Goal: Task Accomplishment & Management: Manage account settings

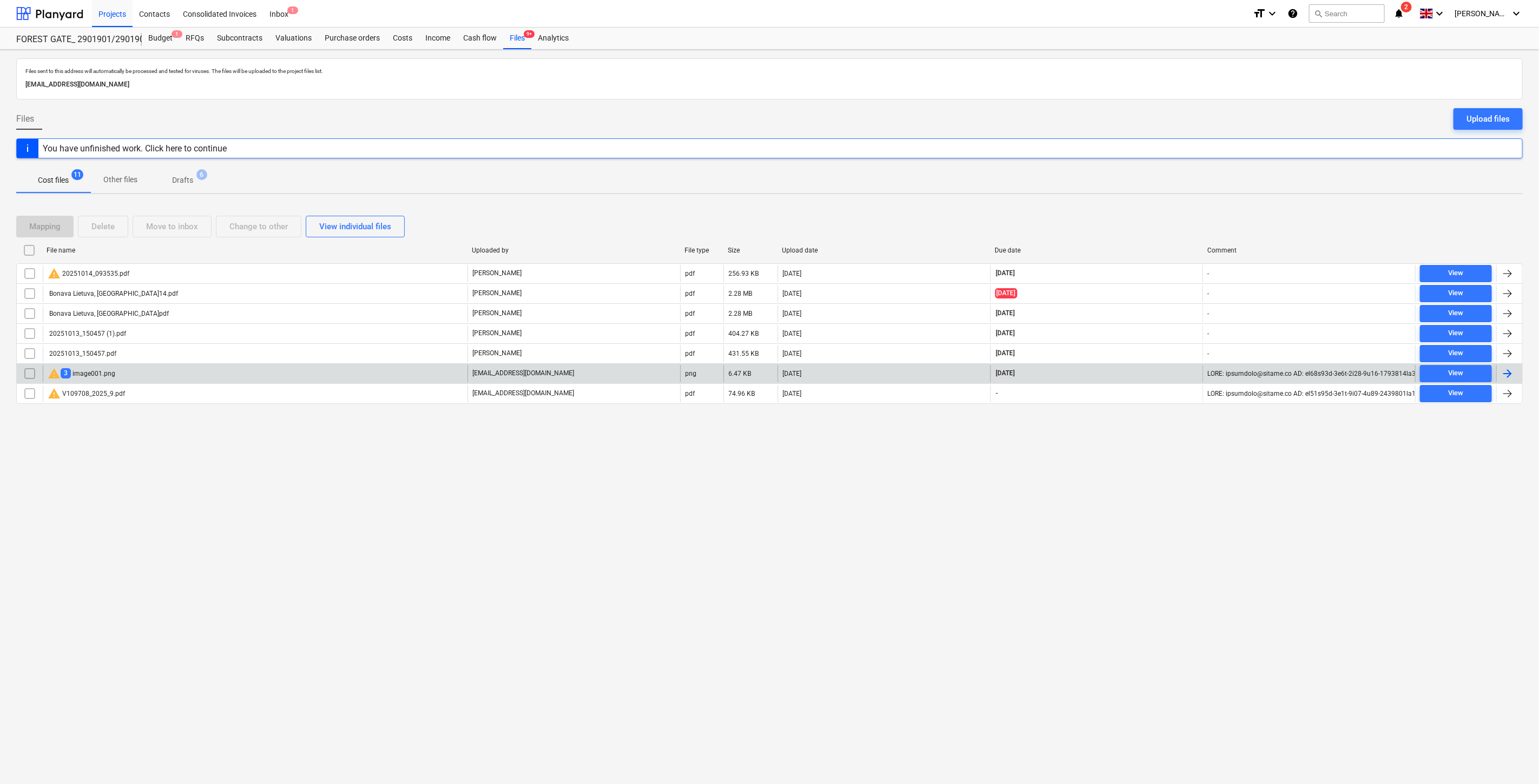
click at [281, 374] on div "warning 3 image001.png" at bounding box center [255, 373] width 425 height 17
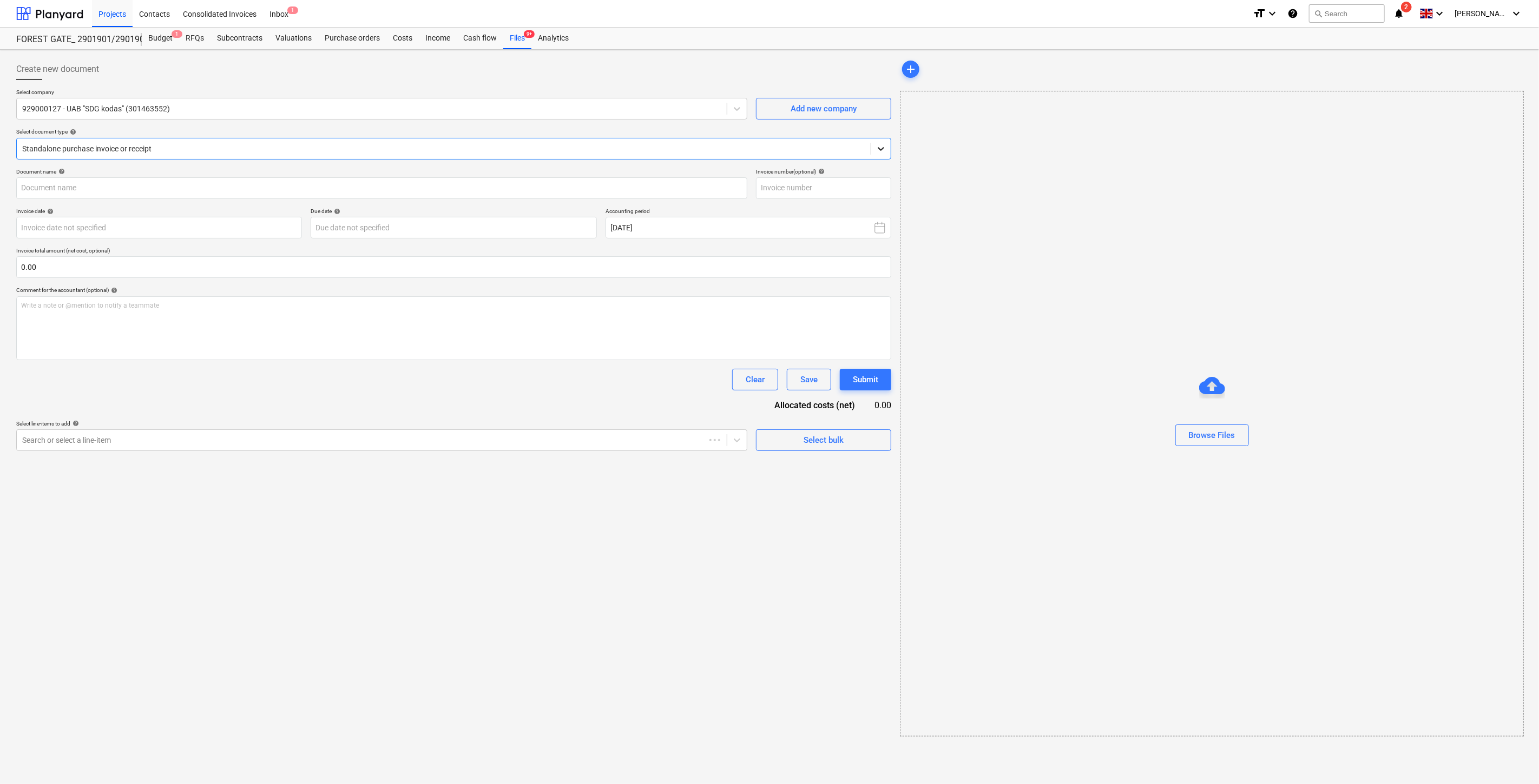
type input "SDGKOVL1027034"
type input "[DATE]"
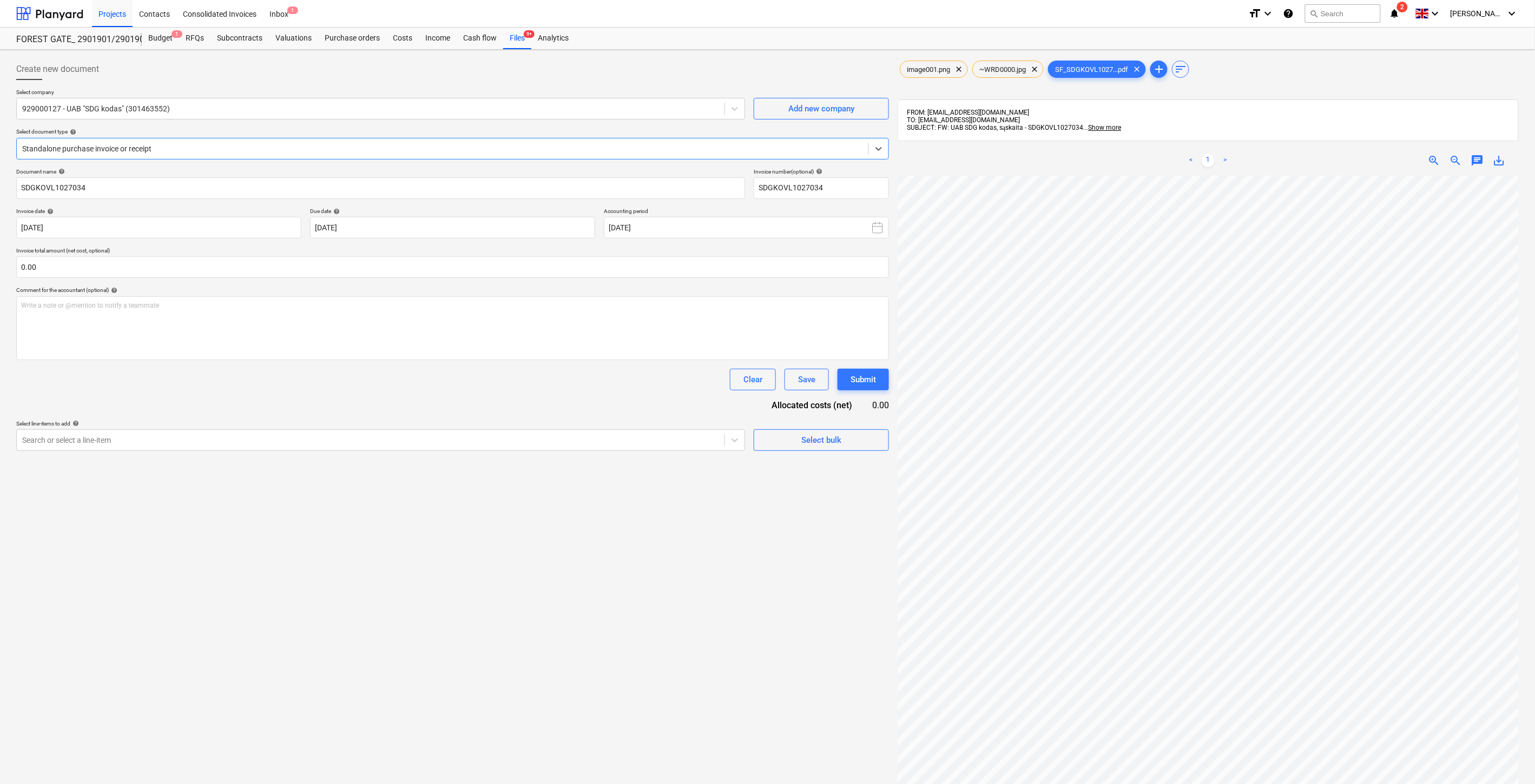
click at [1502, 159] on span "save_alt" at bounding box center [1499, 161] width 13 height 13
click at [68, 16] on div at bounding box center [50, 13] width 67 height 27
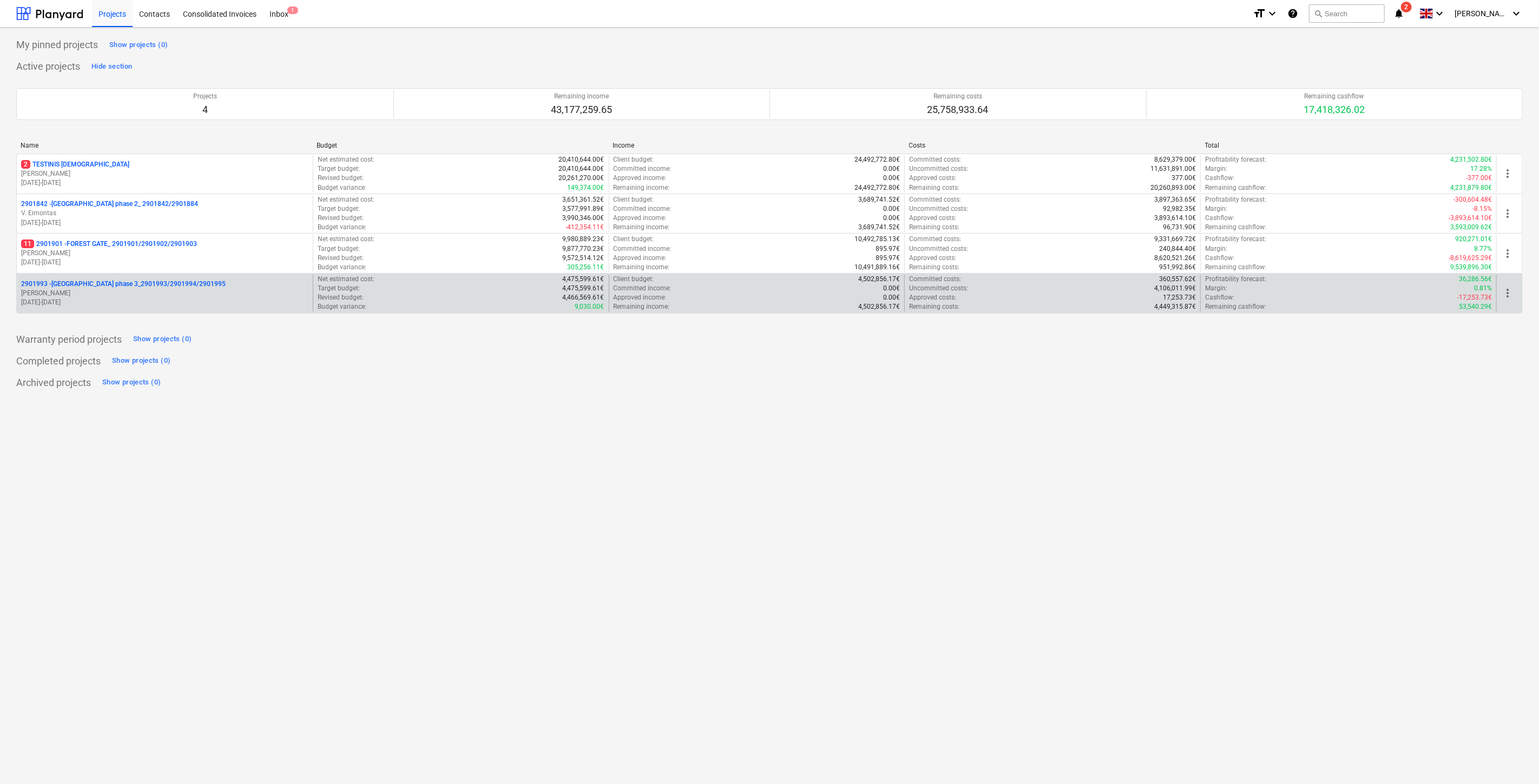
click at [103, 290] on p "[PERSON_NAME]" at bounding box center [164, 293] width 287 height 9
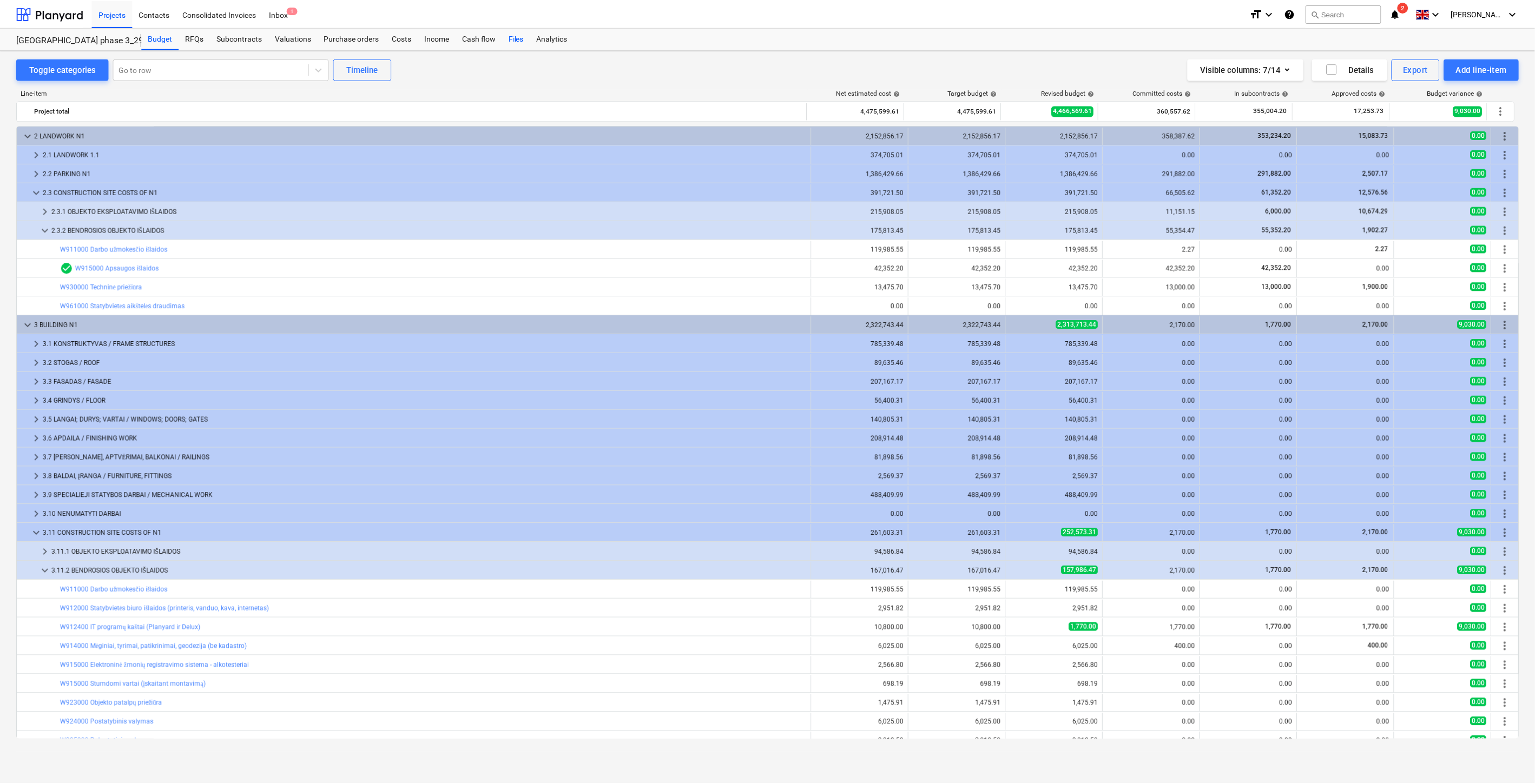
scroll to position [105, 0]
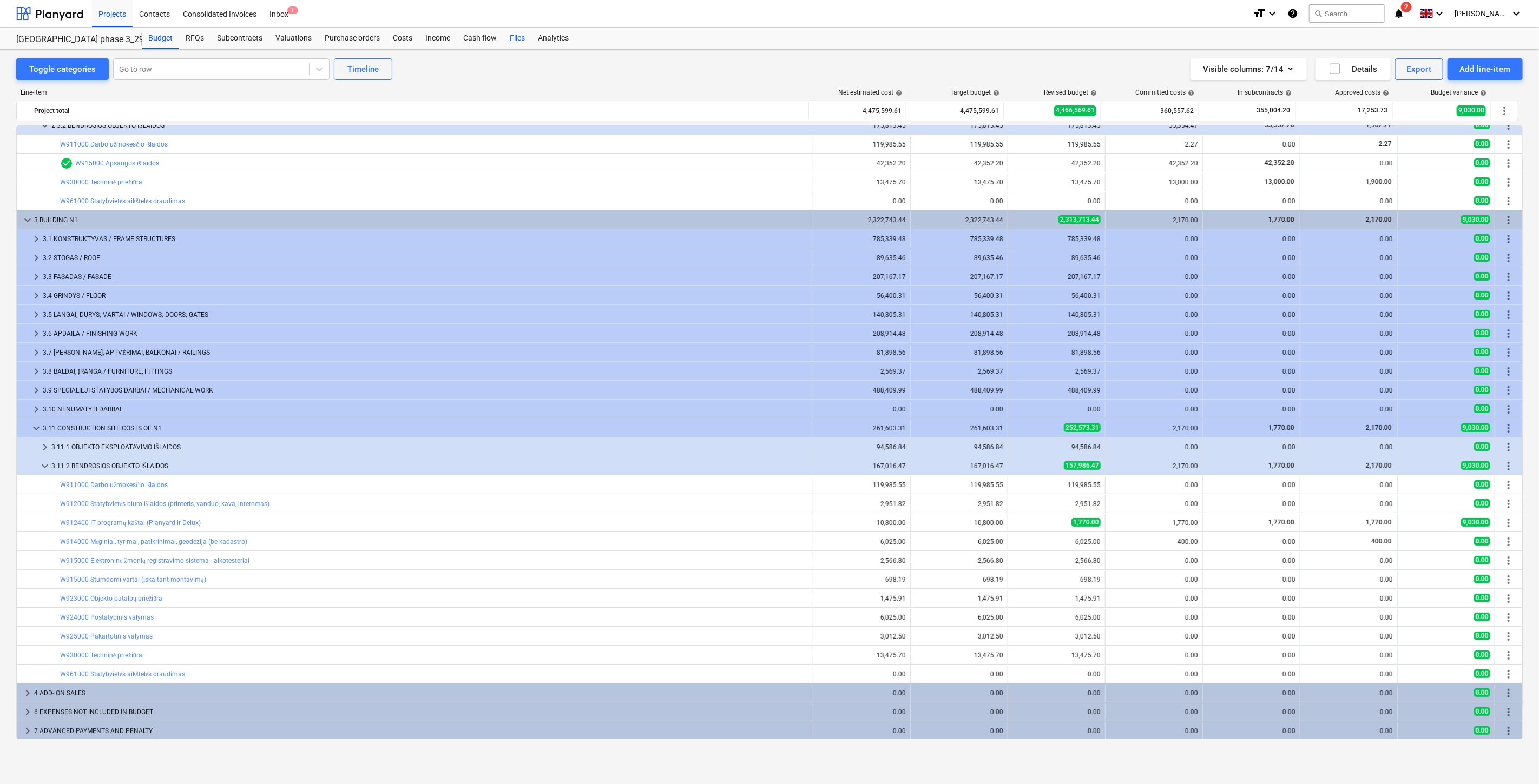
click at [511, 41] on div "Files" at bounding box center [517, 38] width 28 height 21
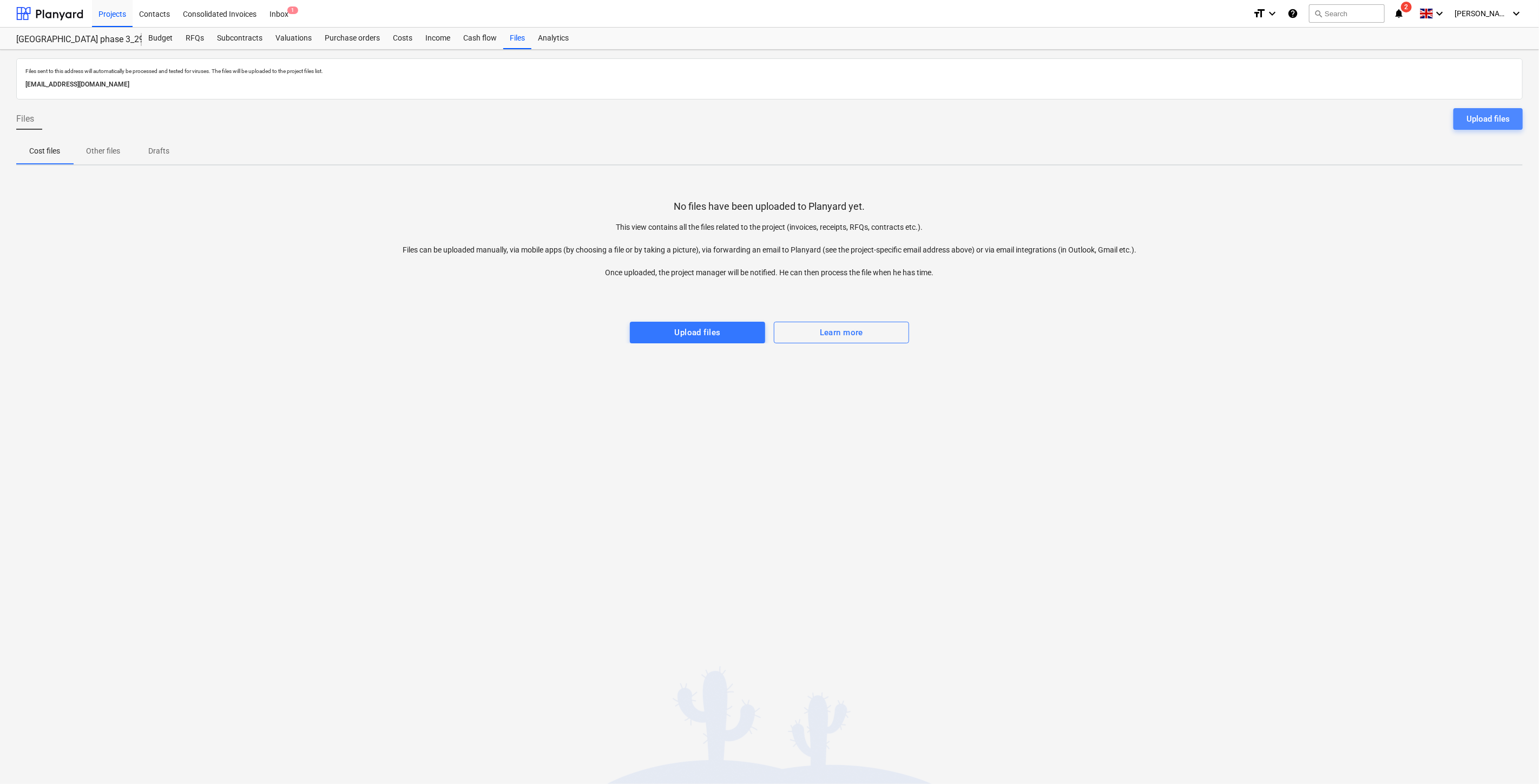
click at [1492, 119] on div "Upload files" at bounding box center [1488, 119] width 43 height 14
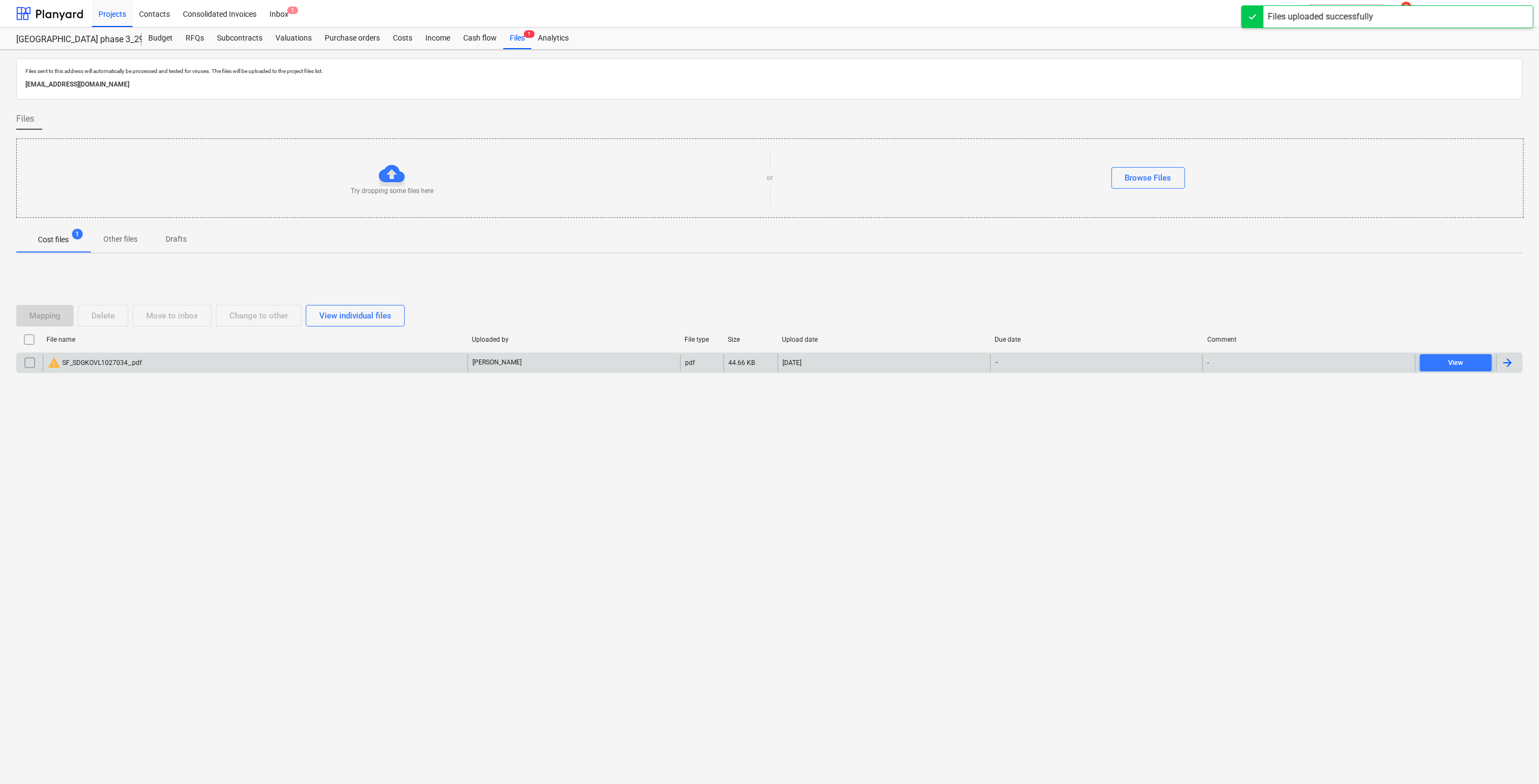
click at [388, 364] on div "warning SF_SDGKOVL1027034_.pdf" at bounding box center [255, 362] width 425 height 17
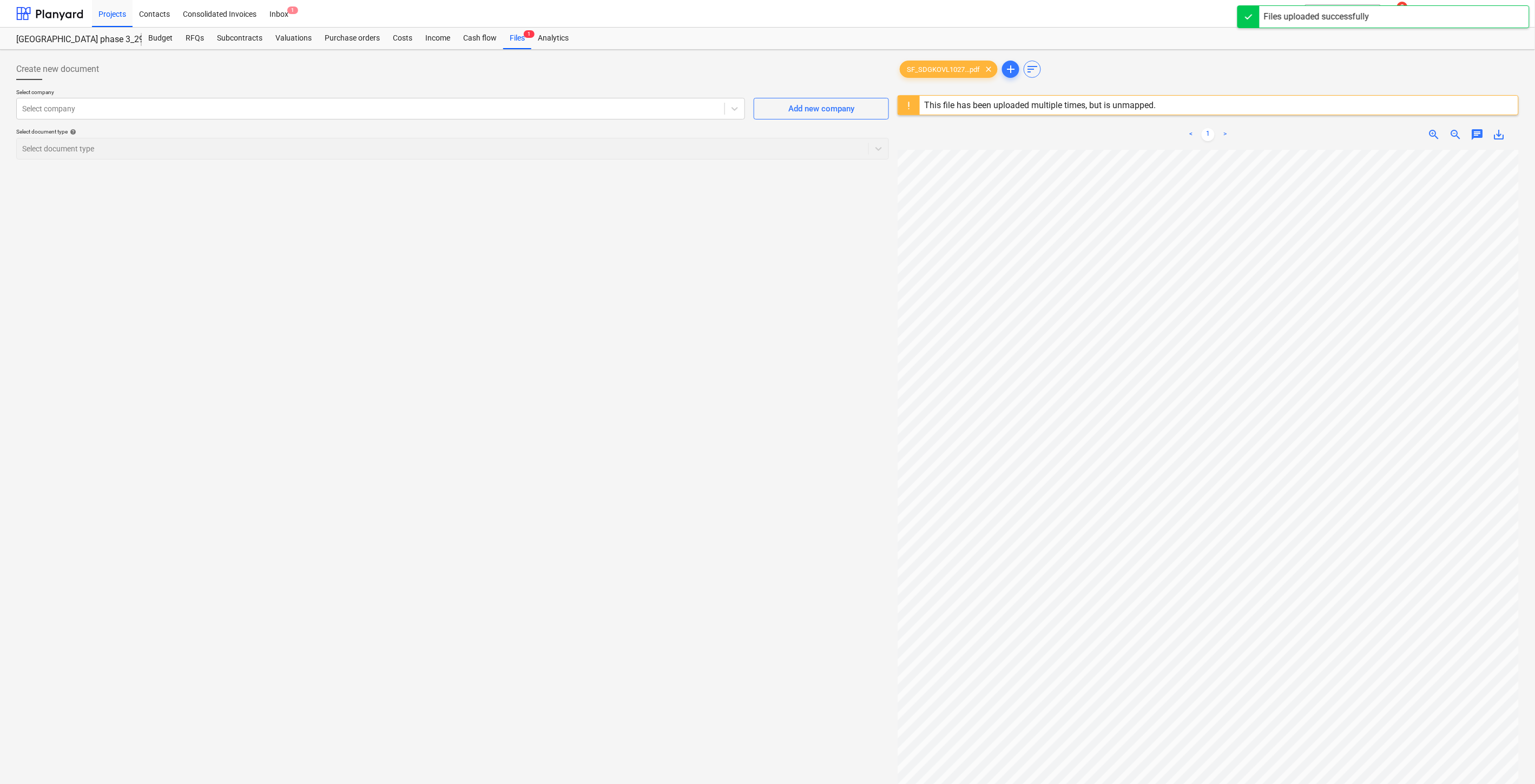
click at [582, 120] on div "Select company Select company Add new company Select document type help Select …" at bounding box center [452, 128] width 873 height 79
click at [581, 117] on div "Select company" at bounding box center [380, 109] width 729 height 21
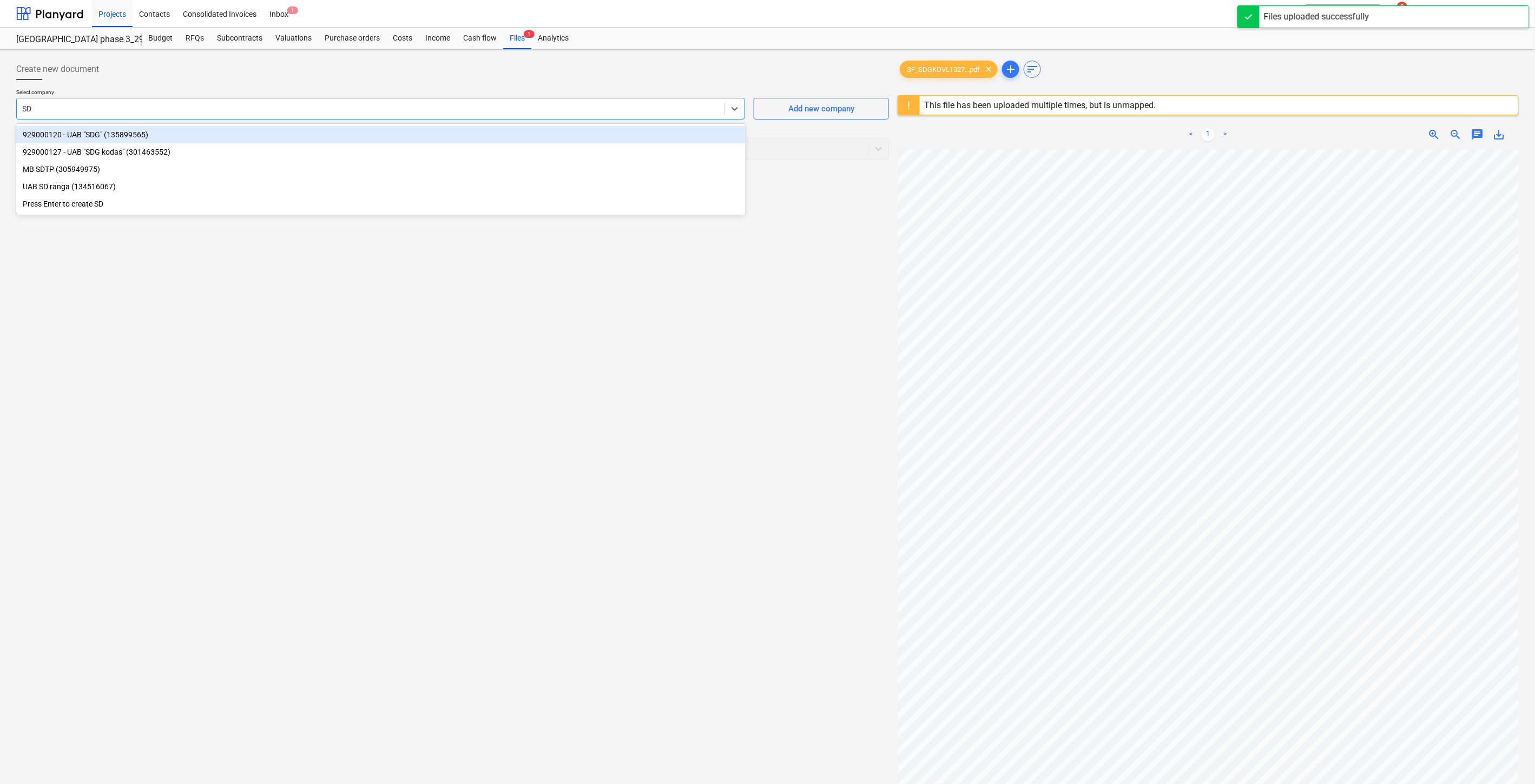
type input "SDG"
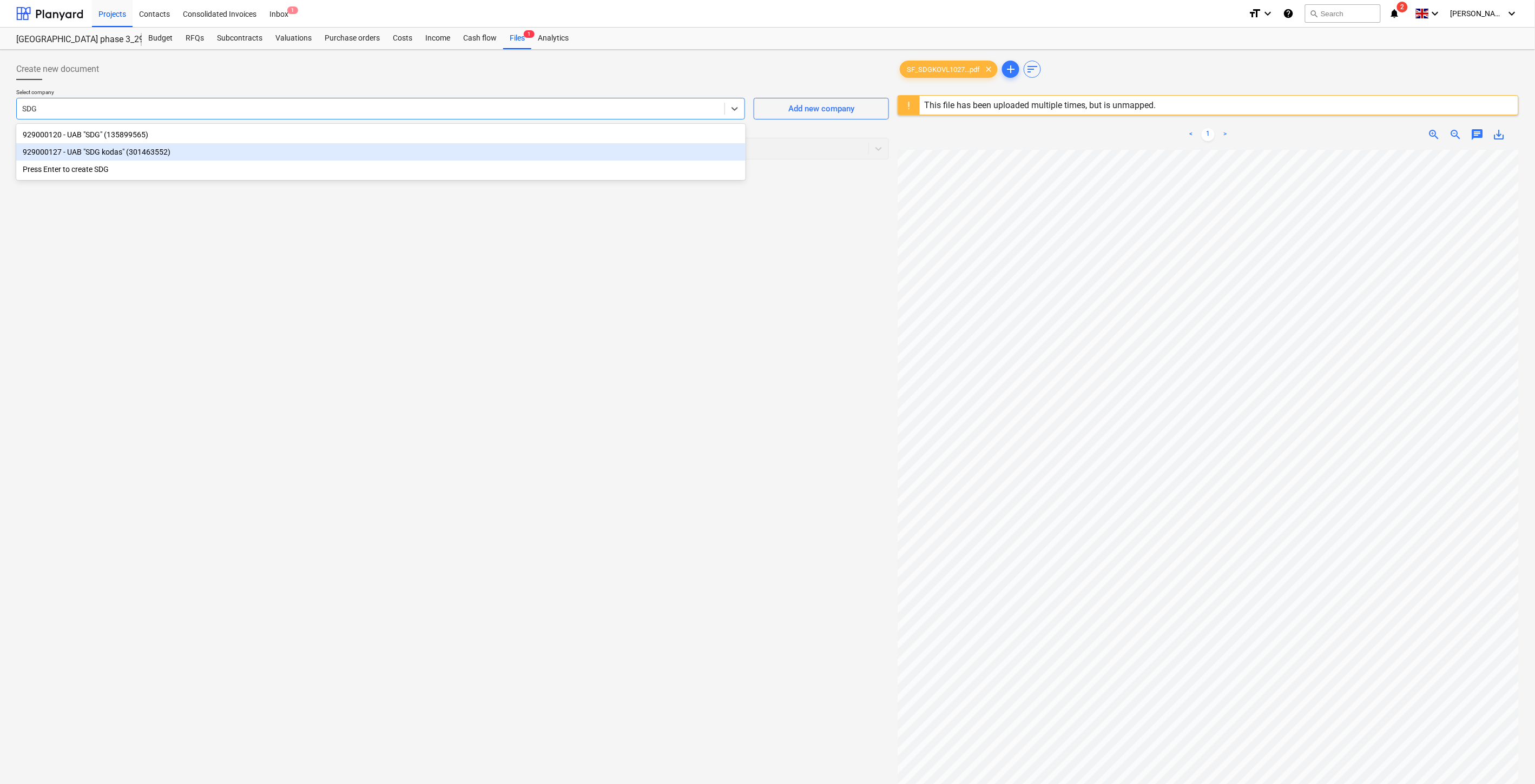
click at [423, 152] on div "929000127 - UAB "SDG kodas" (301463552)" at bounding box center [380, 152] width 729 height 17
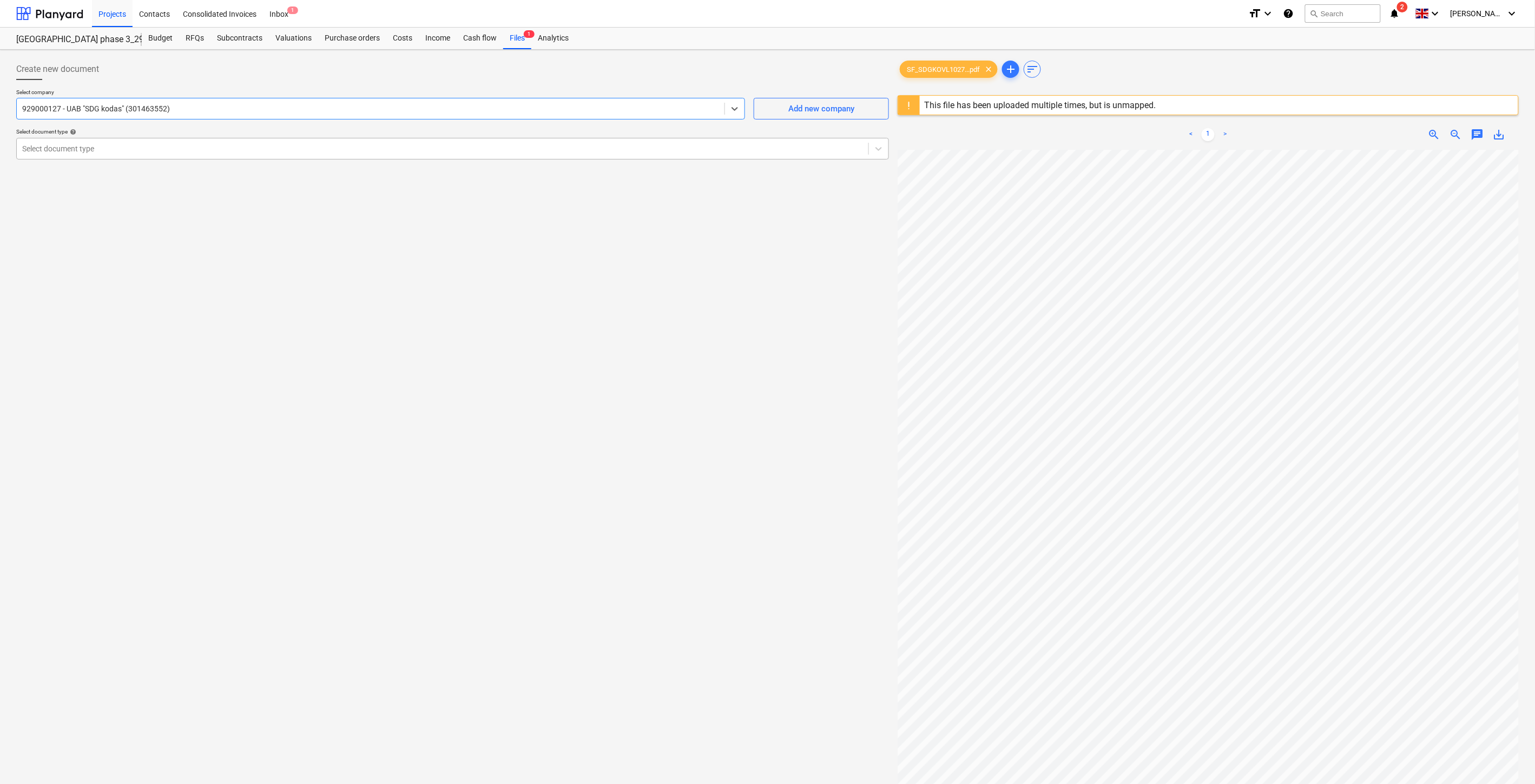
click at [399, 154] on div "Select document type" at bounding box center [443, 148] width 852 height 15
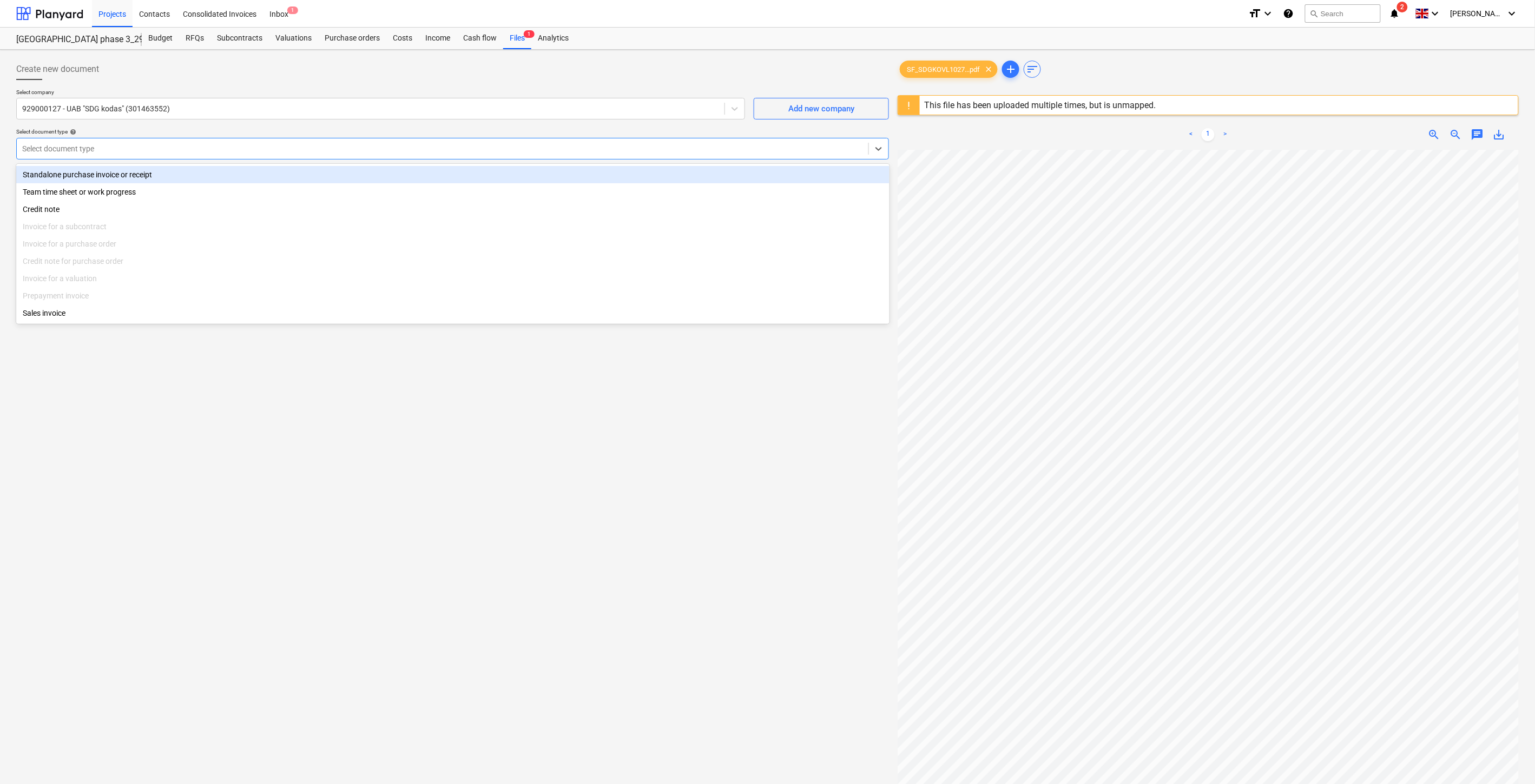
click at [399, 177] on div "Standalone purchase invoice or receipt" at bounding box center [453, 174] width 873 height 17
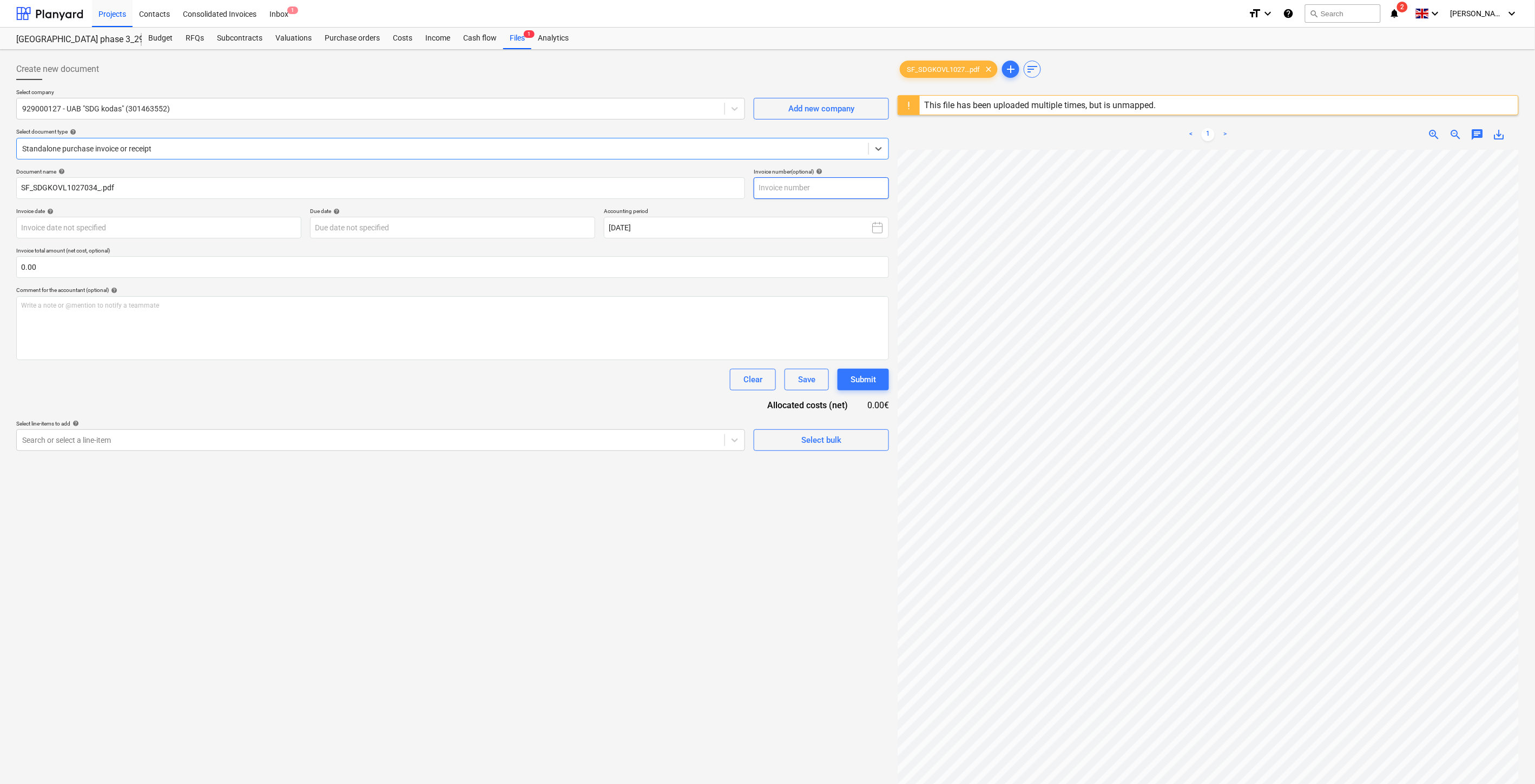
click at [840, 190] on input "text" at bounding box center [821, 188] width 135 height 21
type input "SDGKOVL1027034"
click at [280, 227] on body "Projects Contacts Consolidated Invoices Inbox 1 format_size keyboard_arrow_down…" at bounding box center [768, 392] width 1535 height 784
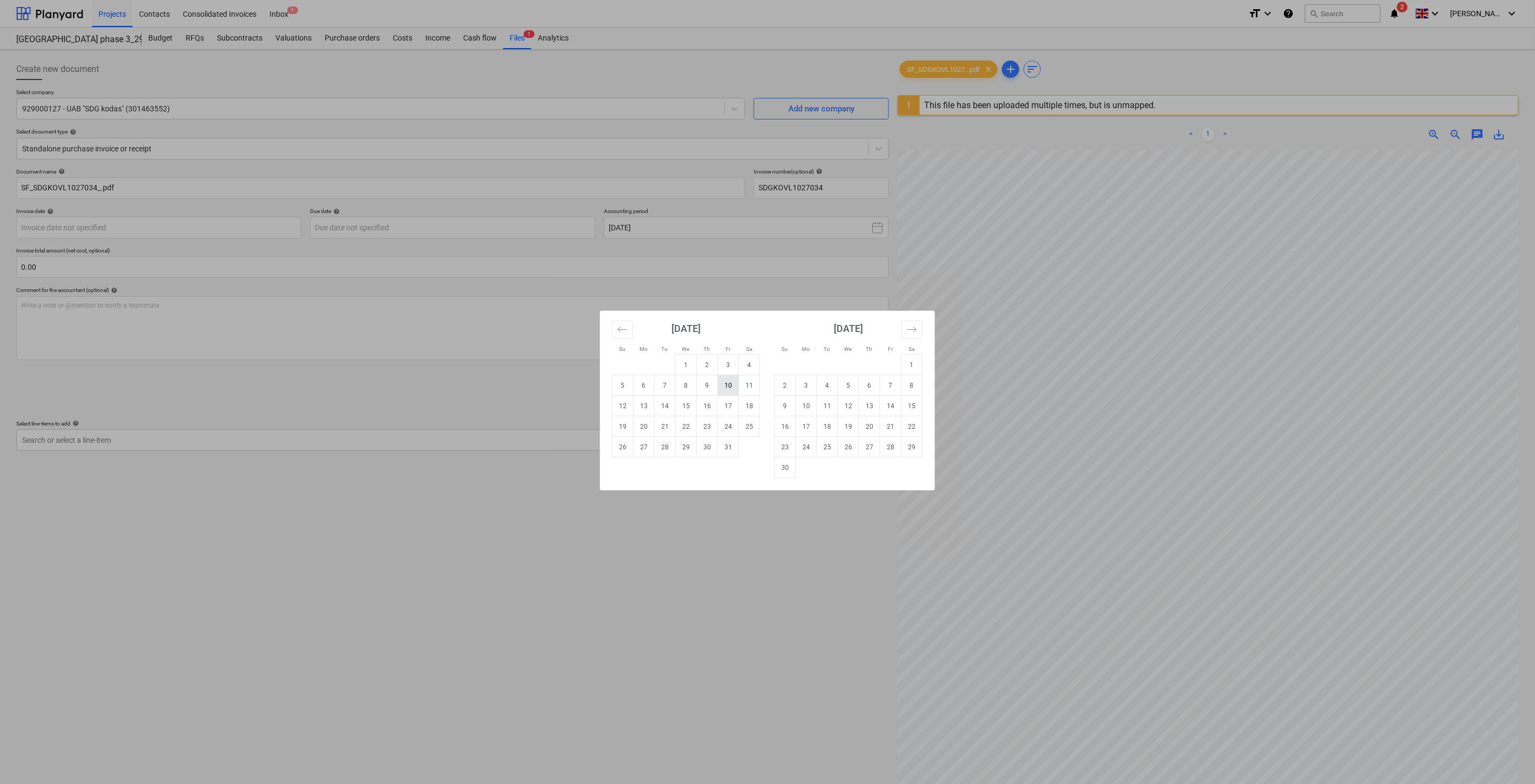
click at [724, 384] on td "10" at bounding box center [728, 386] width 21 height 20
type input "[DATE]"
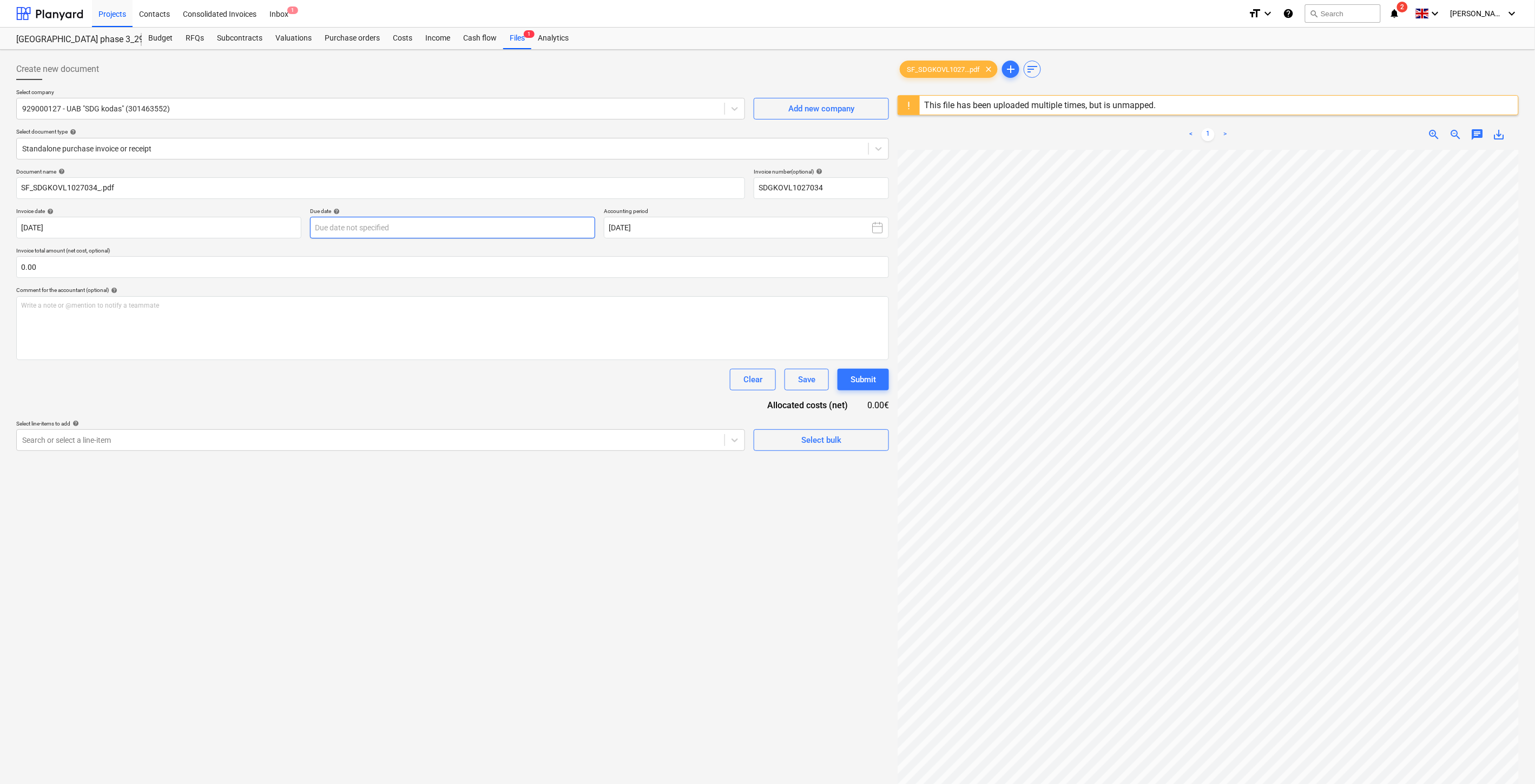
click at [572, 229] on body "Projects Contacts Consolidated Invoices Inbox 1 format_size keyboard_arrow_down…" at bounding box center [768, 392] width 1535 height 784
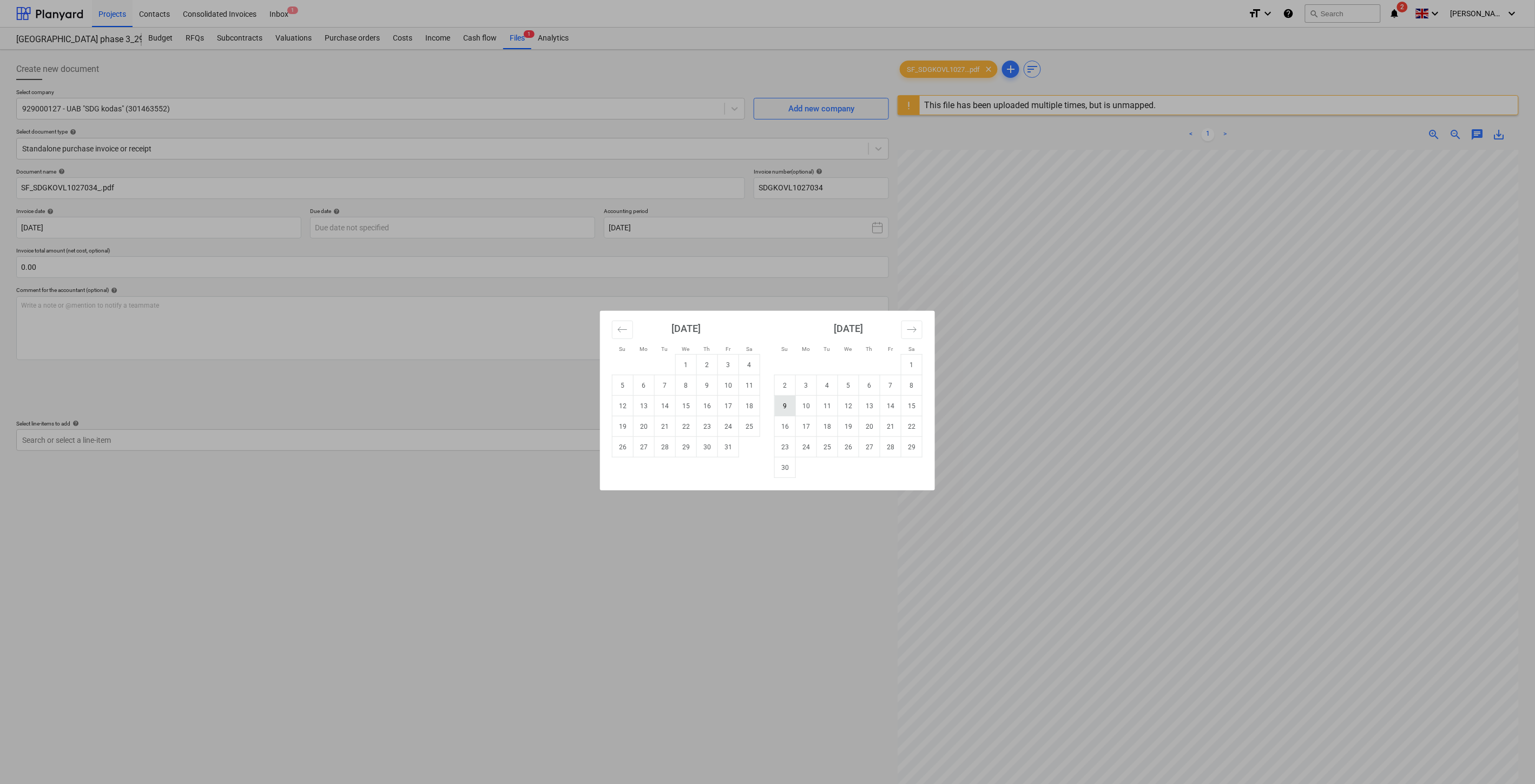
click at [786, 405] on td "9" at bounding box center [785, 406] width 21 height 20
type input "[DATE]"
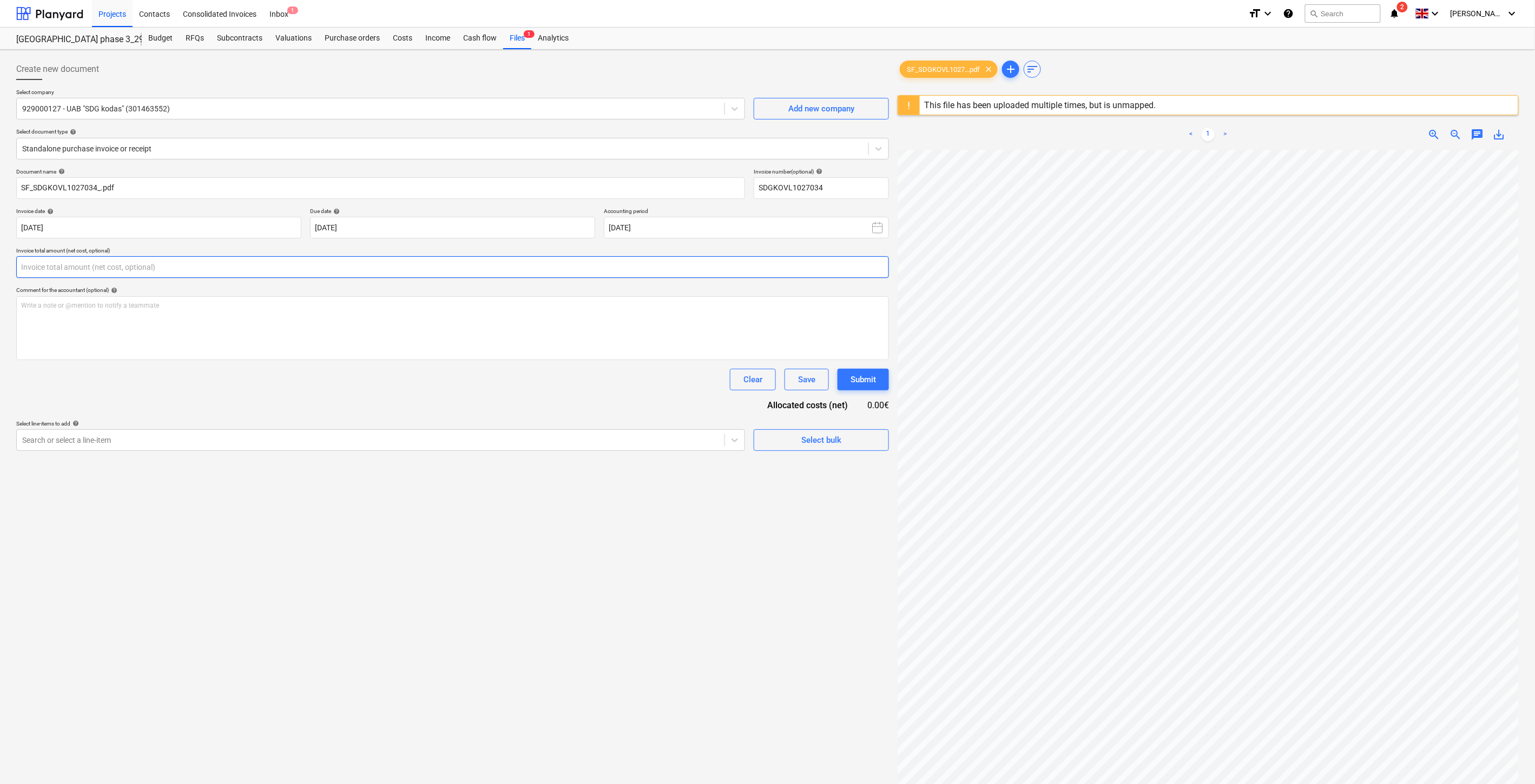
click at [471, 265] on input "text" at bounding box center [452, 267] width 873 height 21
type input "51.21"
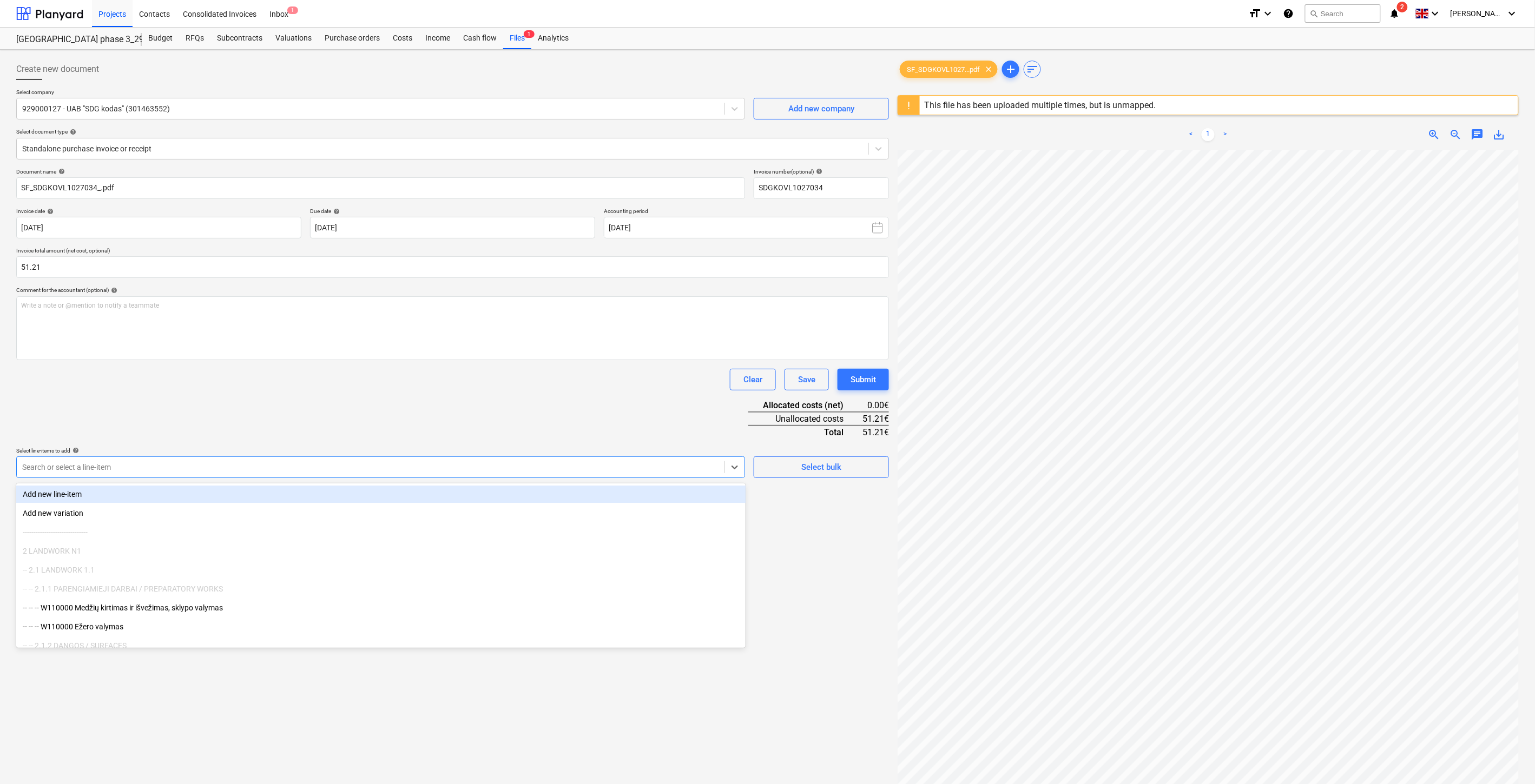
click at [391, 465] on div at bounding box center [370, 468] width 697 height 11
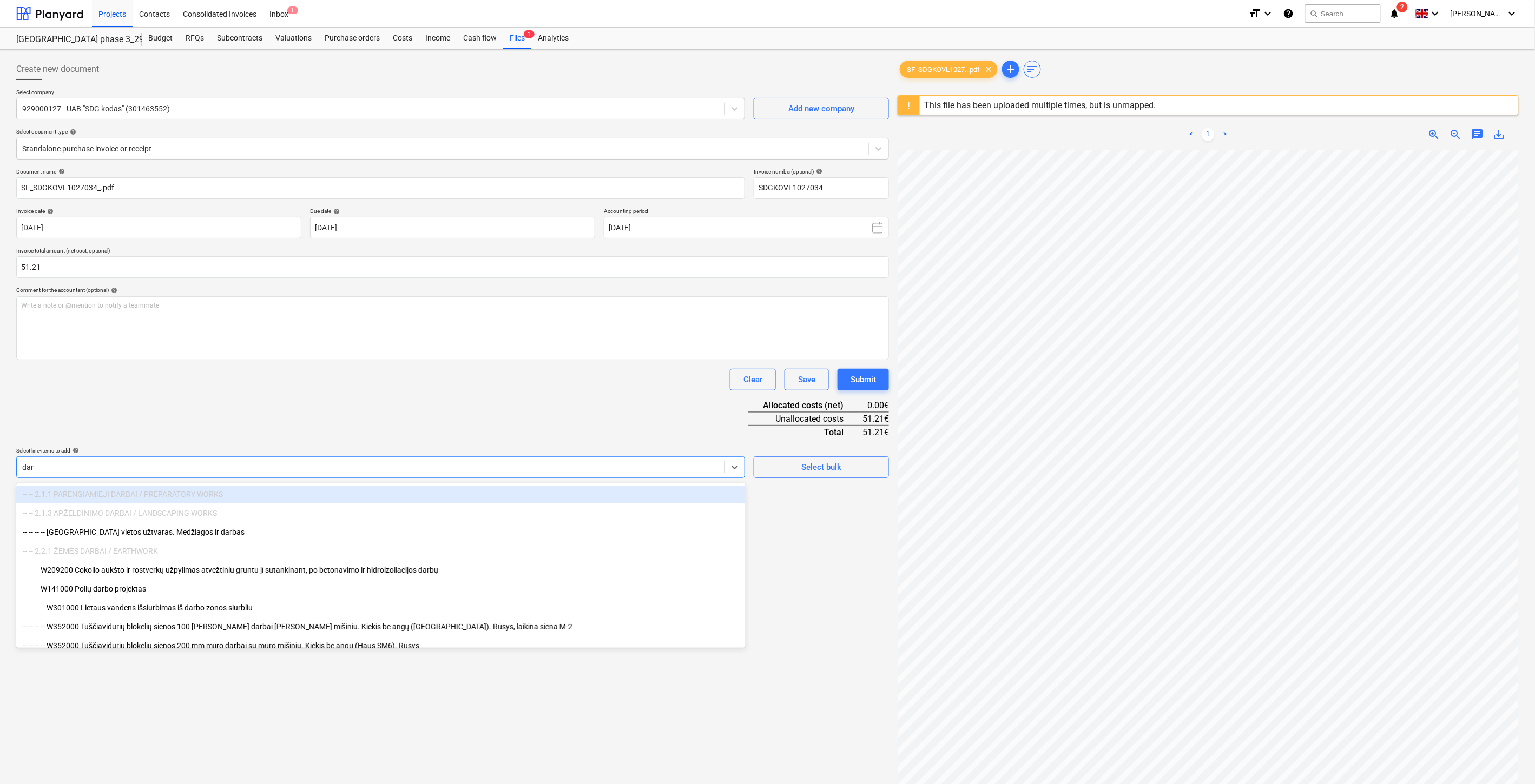
type input "darb"
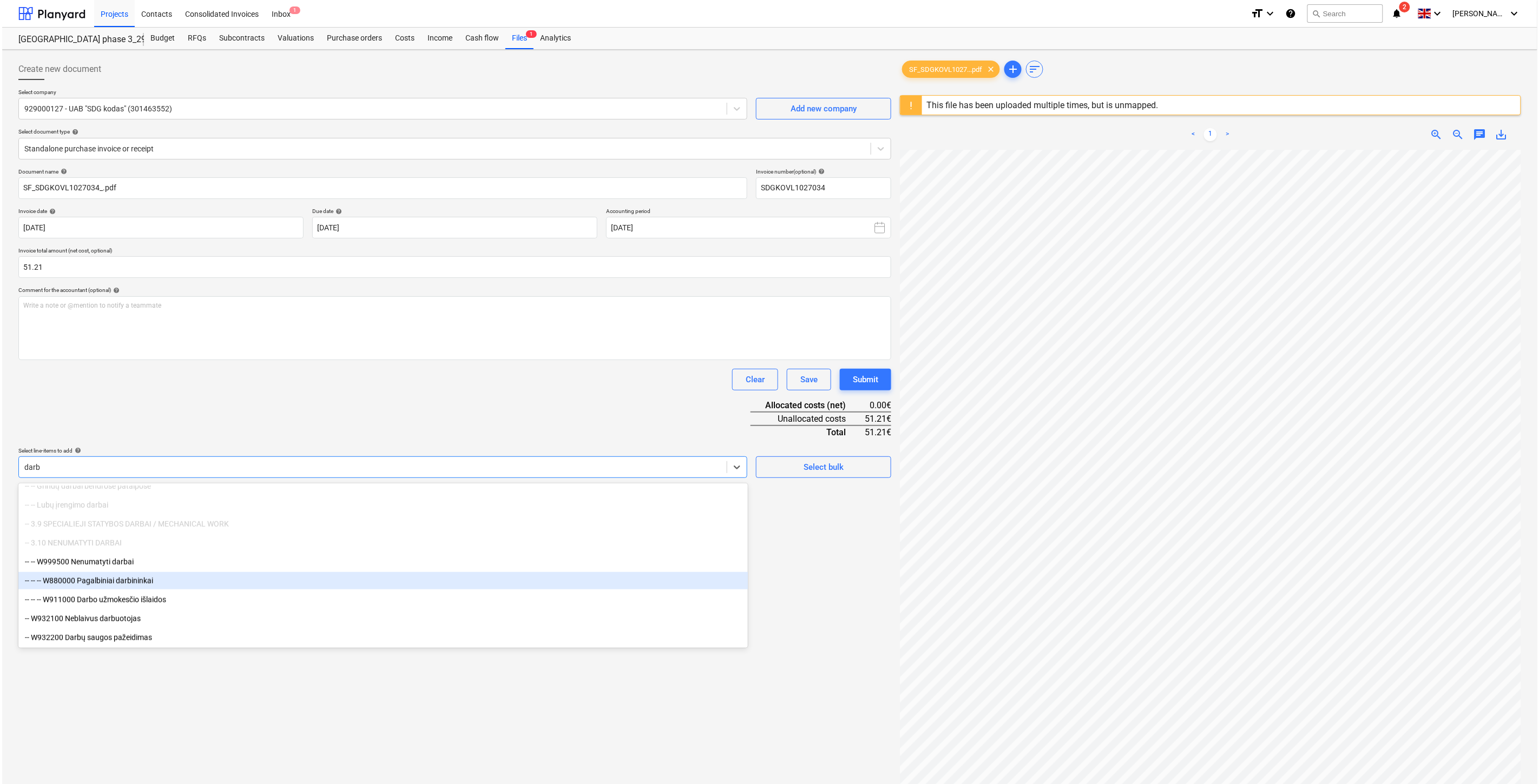
scroll to position [478, 0]
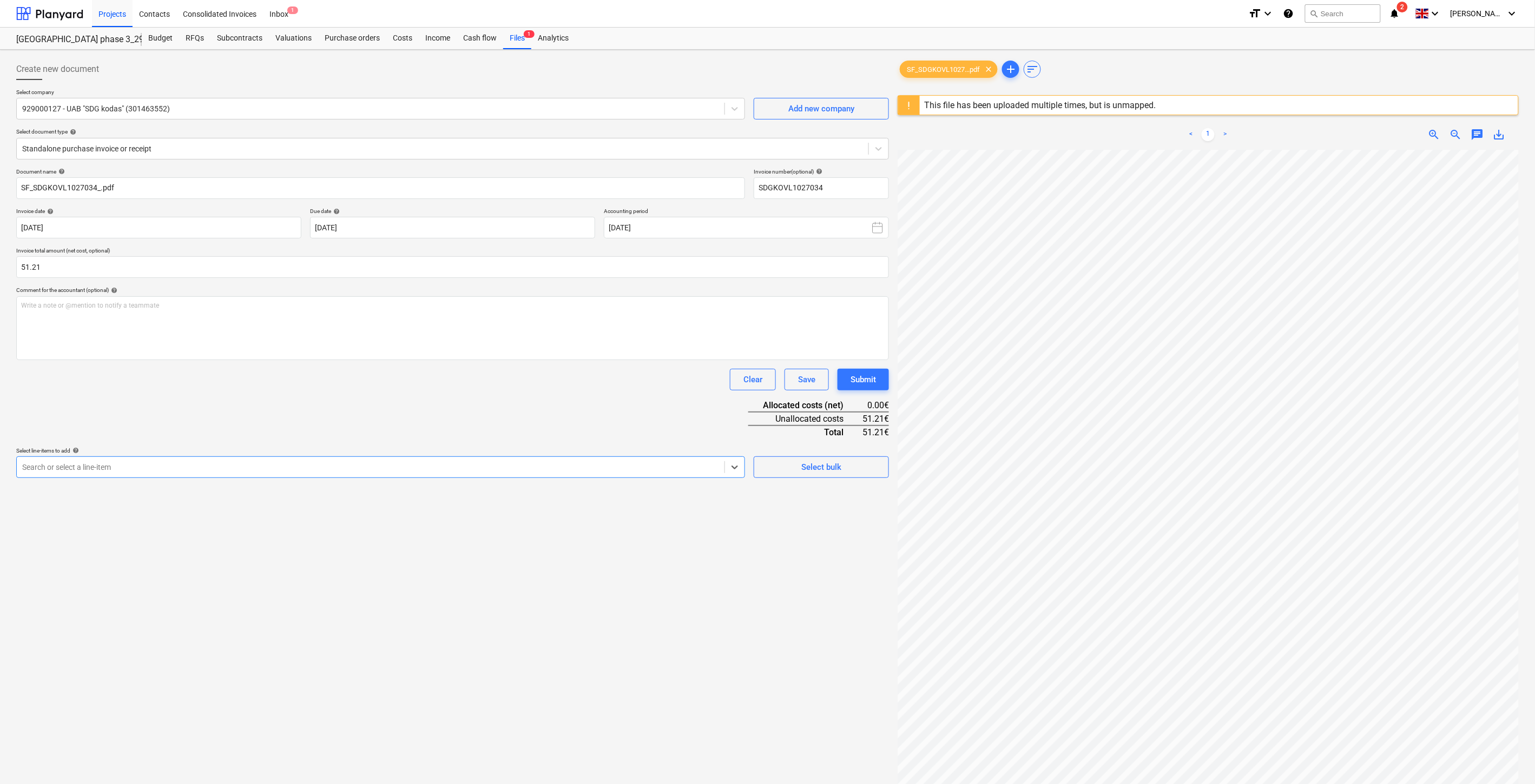
drag, startPoint x: 53, startPoint y: 467, endPoint x: 30, endPoint y: 465, distance: 23.1
click at [30, 465] on div at bounding box center [370, 468] width 697 height 11
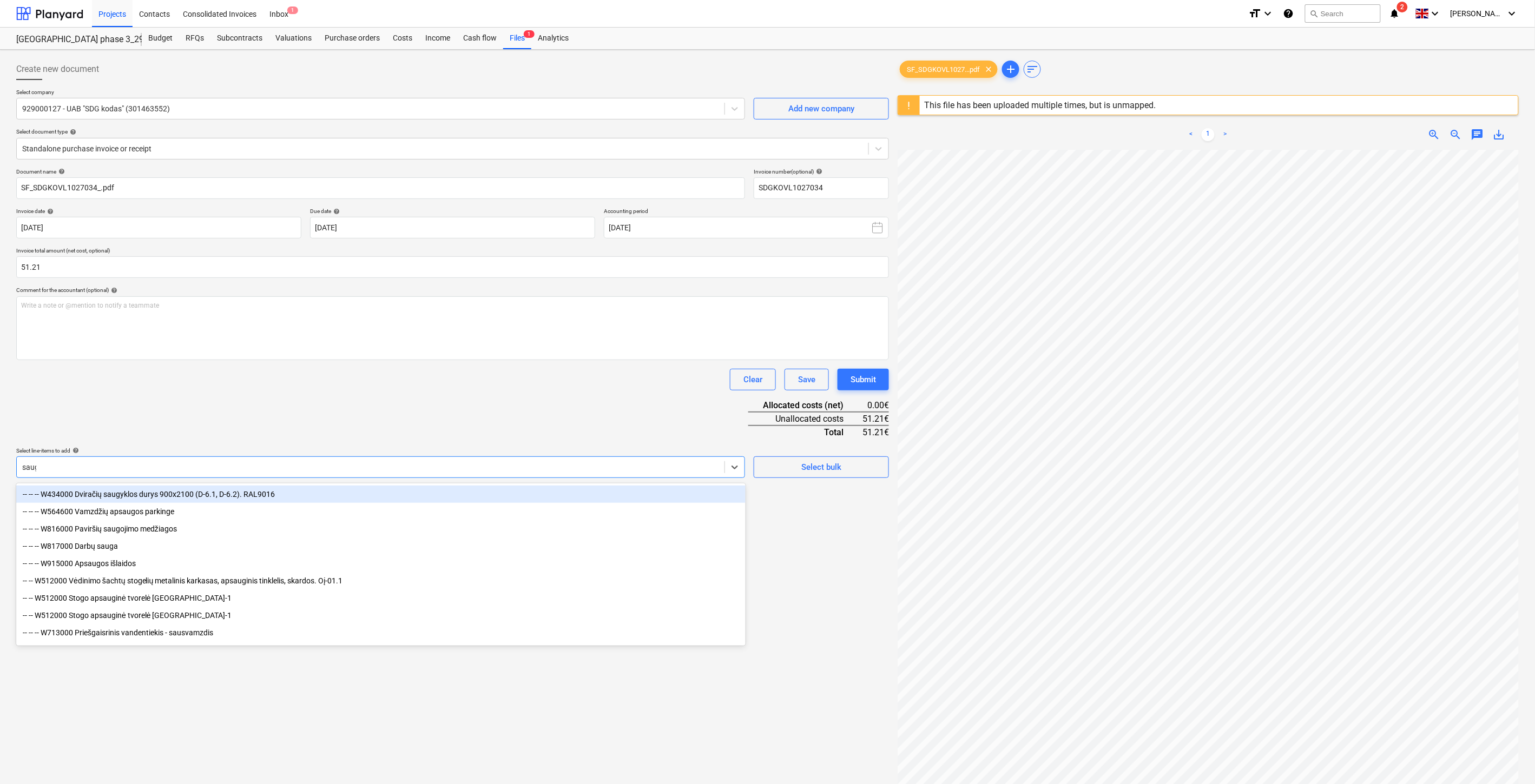
type input "sauga"
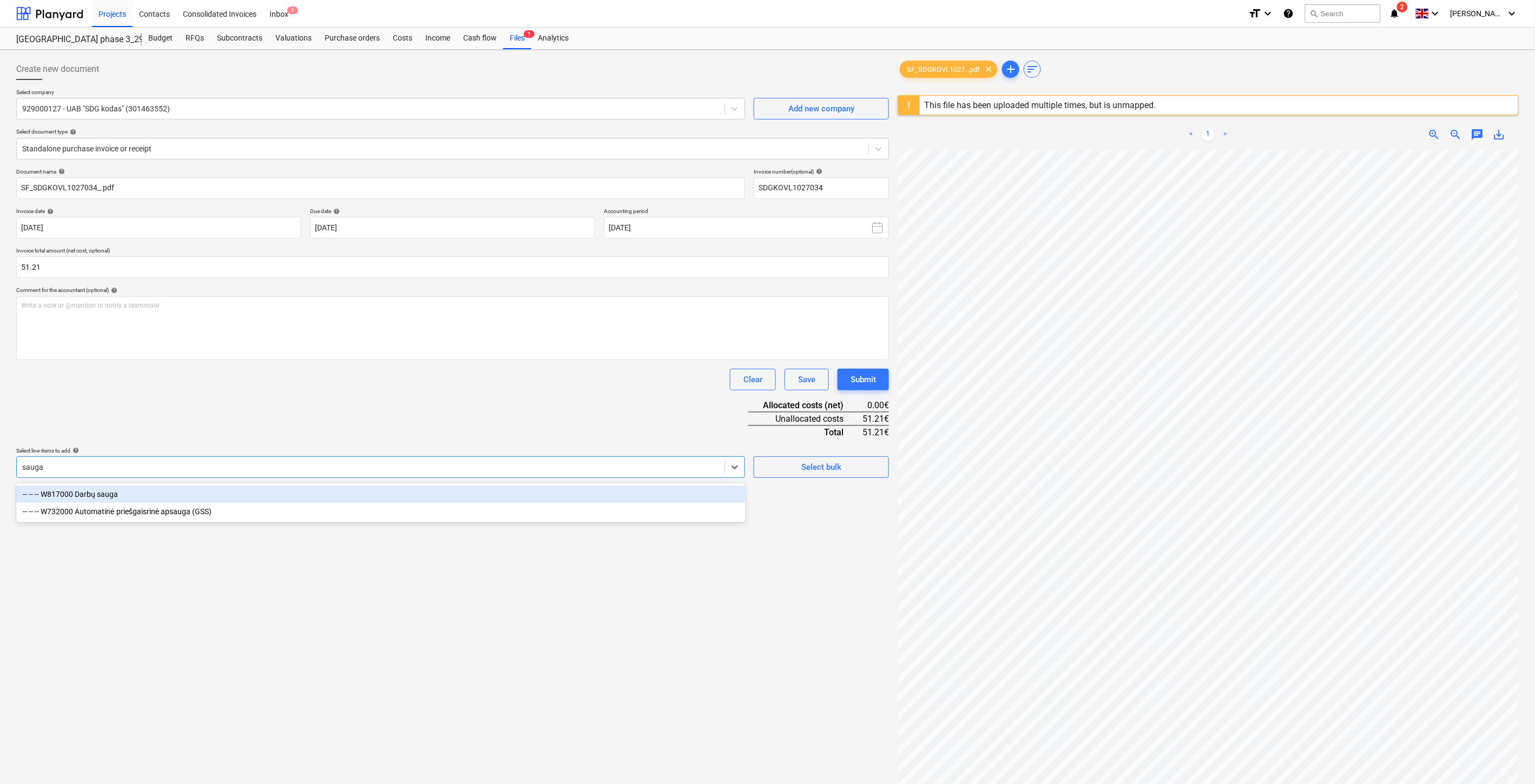
click at [142, 491] on div "-- -- -- W817000 Darbų sauga" at bounding box center [380, 494] width 729 height 17
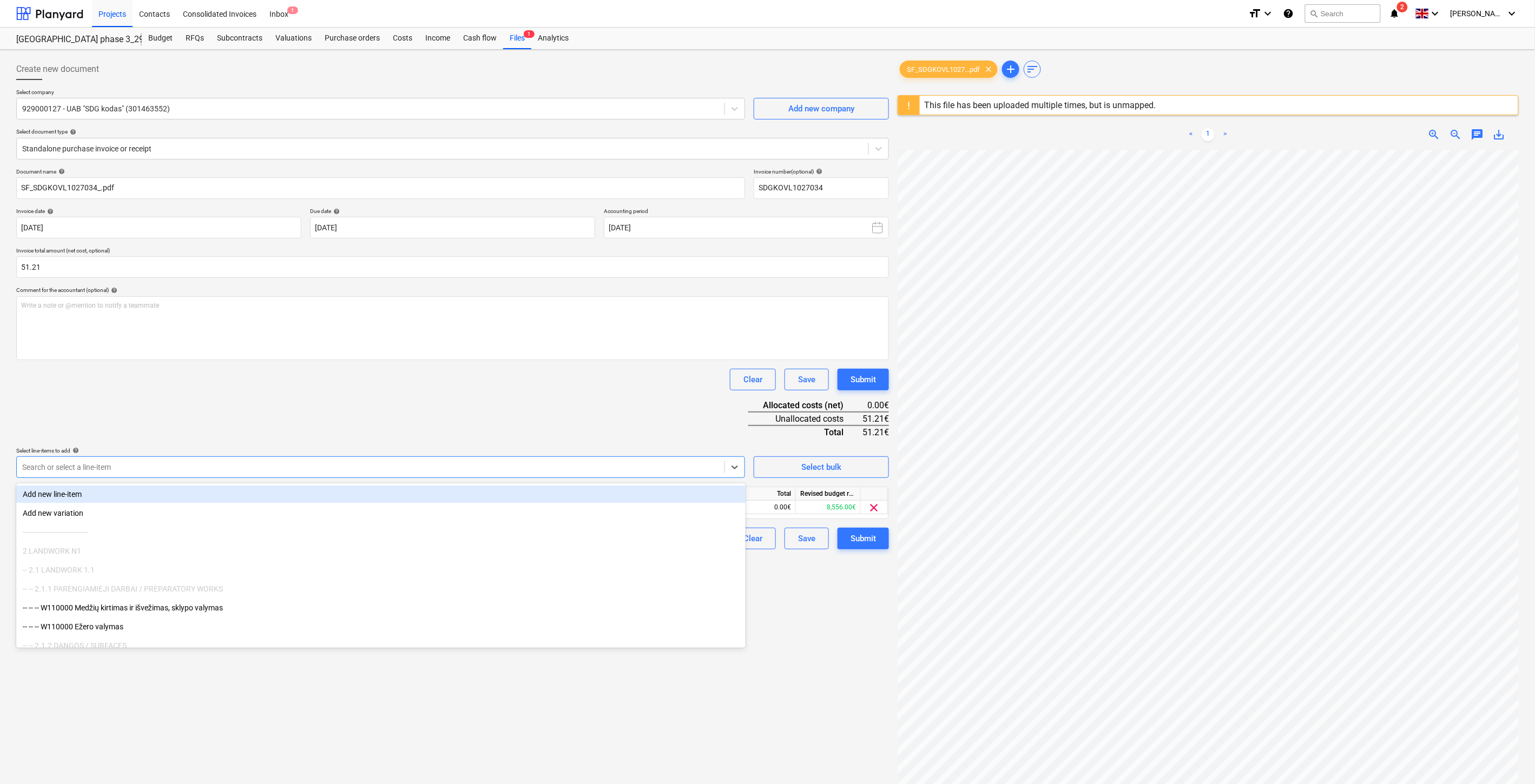
drag, startPoint x: 205, startPoint y: 418, endPoint x: 373, endPoint y: 447, distance: 170.5
click at [207, 418] on div "Document name help SF_SDGKOVL1027034_.pdf Invoice number (optional) help SDGKOV…" at bounding box center [452, 359] width 873 height 382
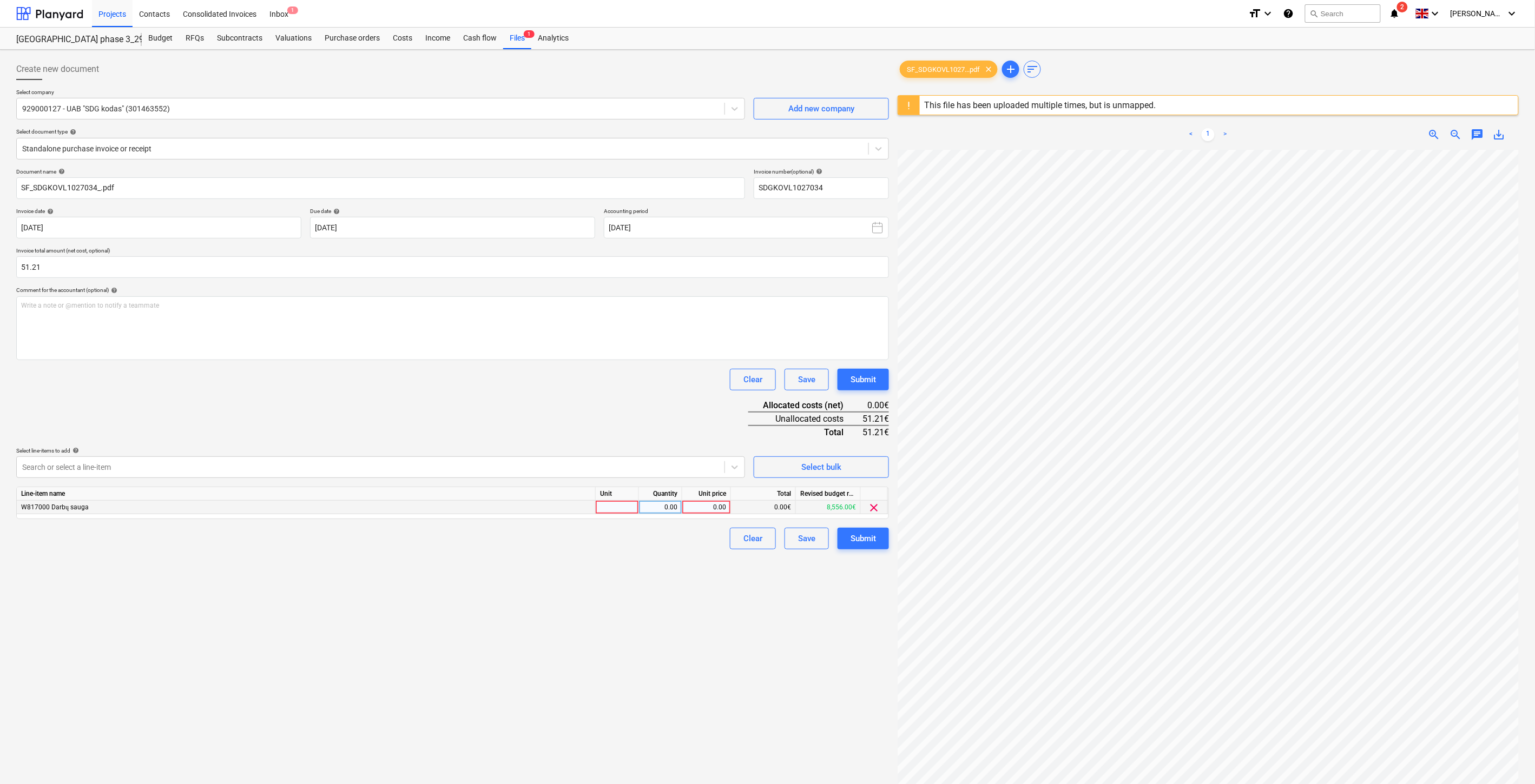
click at [603, 507] on div at bounding box center [617, 508] width 43 height 14
click at [662, 511] on div "0.00" at bounding box center [660, 508] width 34 height 14
type input "1"
click at [701, 511] on div "0.00" at bounding box center [706, 508] width 39 height 14
type input "51.21"
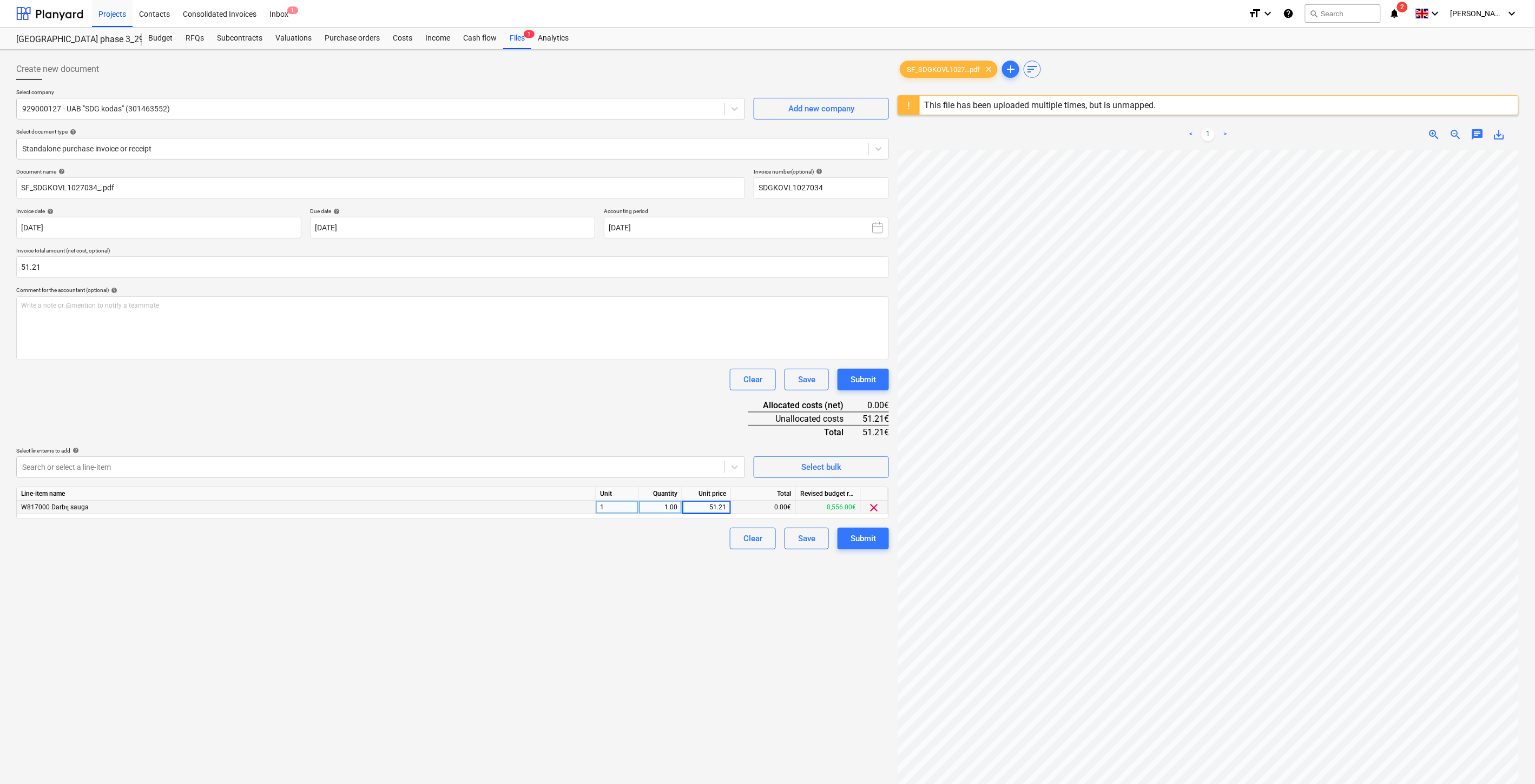
click at [595, 397] on div "Document name help SF_SDGKOVL1027034_.pdf Invoice number (optional) help SDGKOV…" at bounding box center [452, 359] width 873 height 382
click at [809, 543] on div "Save" at bounding box center [806, 539] width 17 height 14
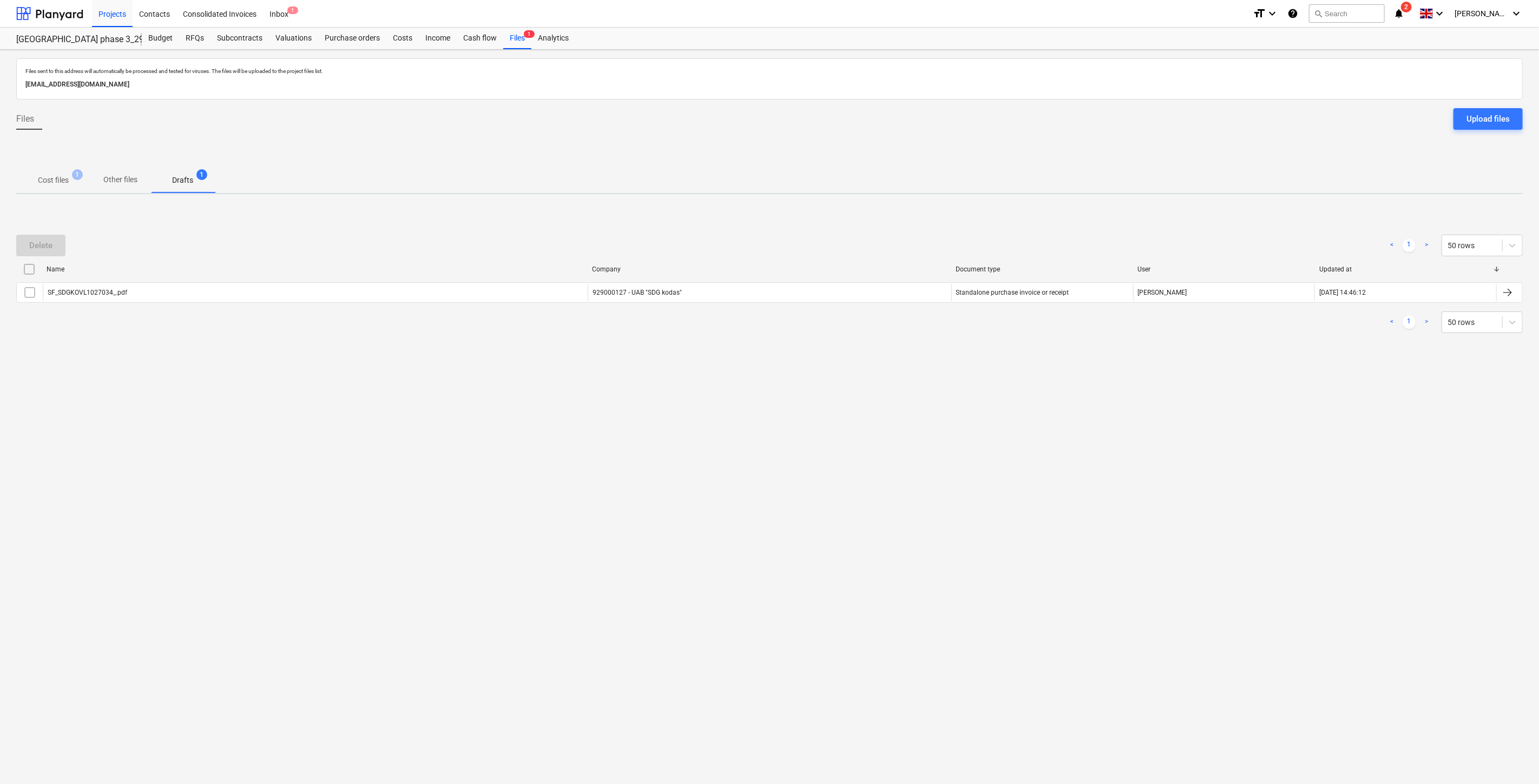
drag, startPoint x: 62, startPoint y: 179, endPoint x: 538, endPoint y: 168, distance: 476.1
click at [64, 179] on p "Cost files" at bounding box center [53, 180] width 31 height 11
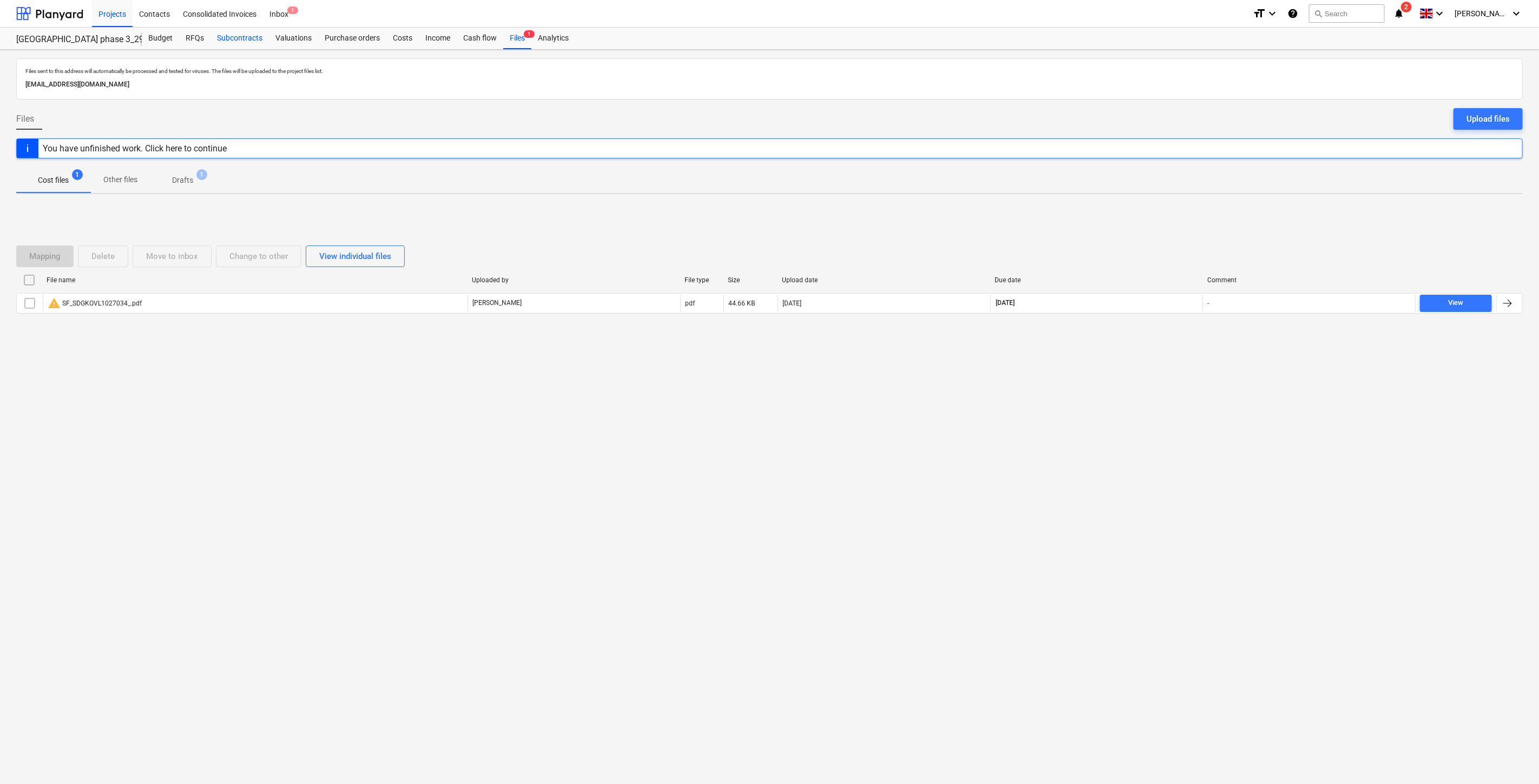
click at [244, 43] on div "Subcontracts" at bounding box center [240, 38] width 59 height 21
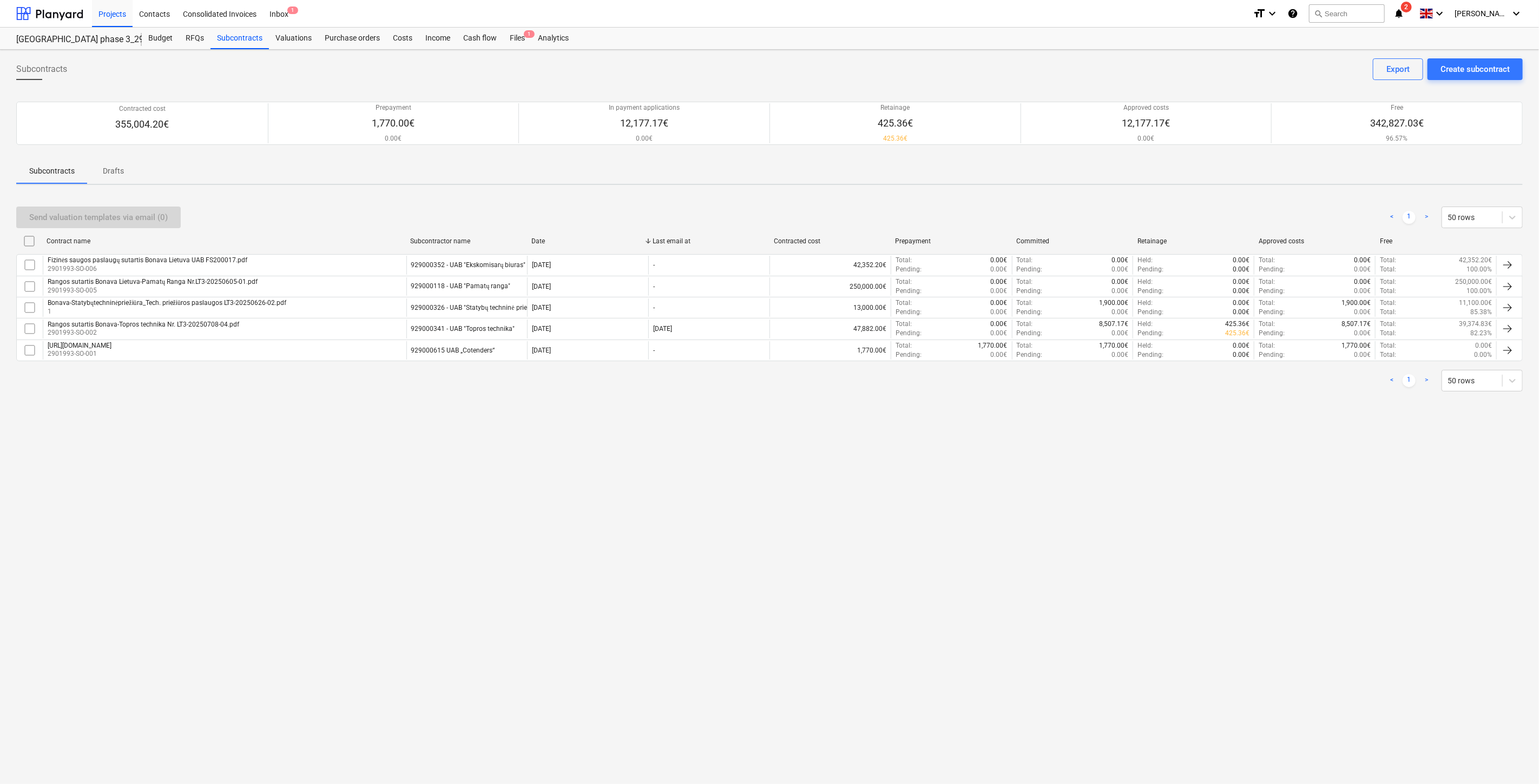
click at [450, 70] on div "Subcontracts Create subcontract Export" at bounding box center [770, 73] width 1507 height 30
drag, startPoint x: 533, startPoint y: 73, endPoint x: 149, endPoint y: 63, distance: 384.1
click at [531, 73] on div "Subcontracts Create subcontract Export" at bounding box center [770, 73] width 1507 height 30
click at [57, 15] on div at bounding box center [50, 13] width 67 height 27
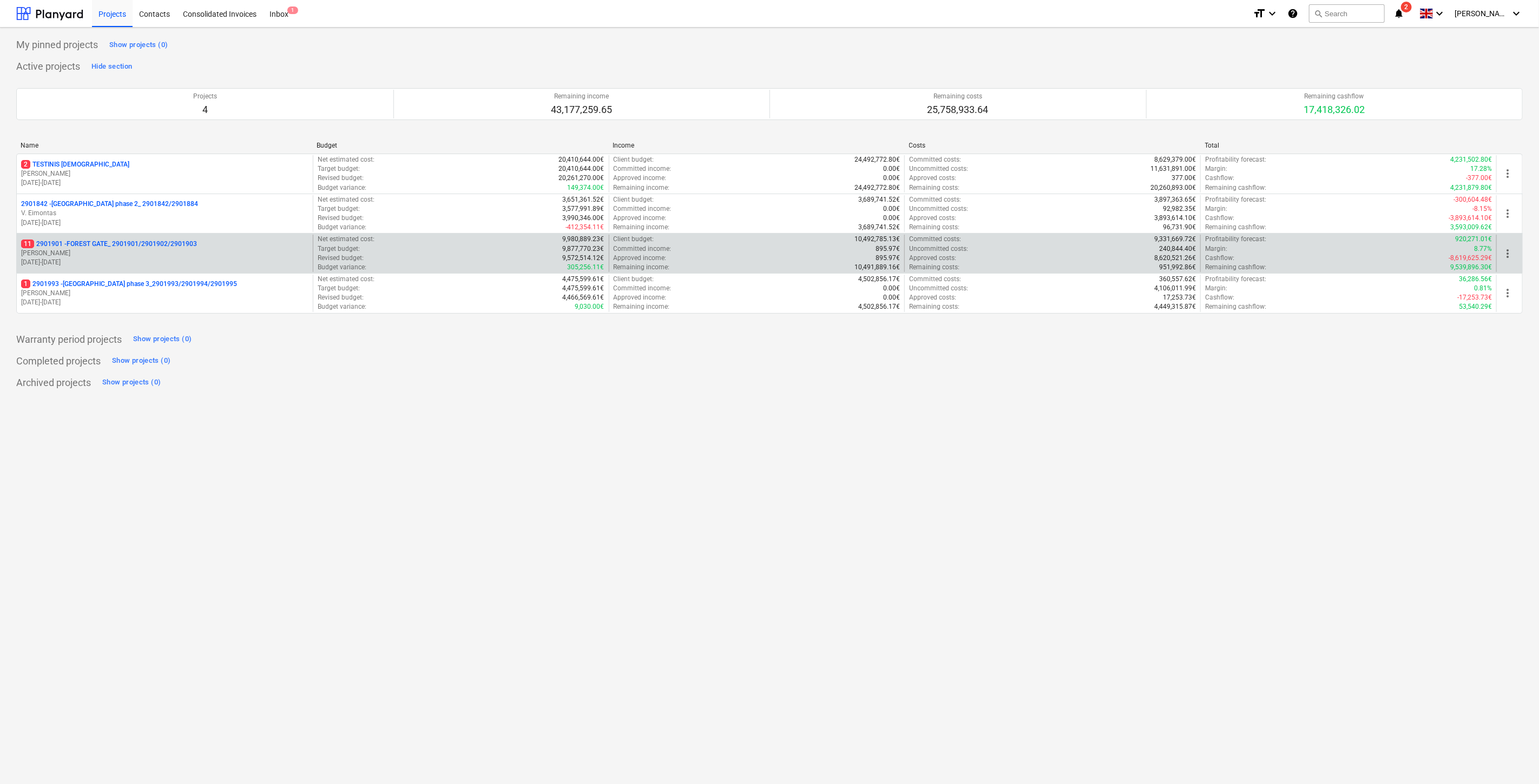
click at [117, 247] on p "11 2901901 - FOREST GATE_ 2901901/2901902/2901903" at bounding box center [109, 244] width 176 height 9
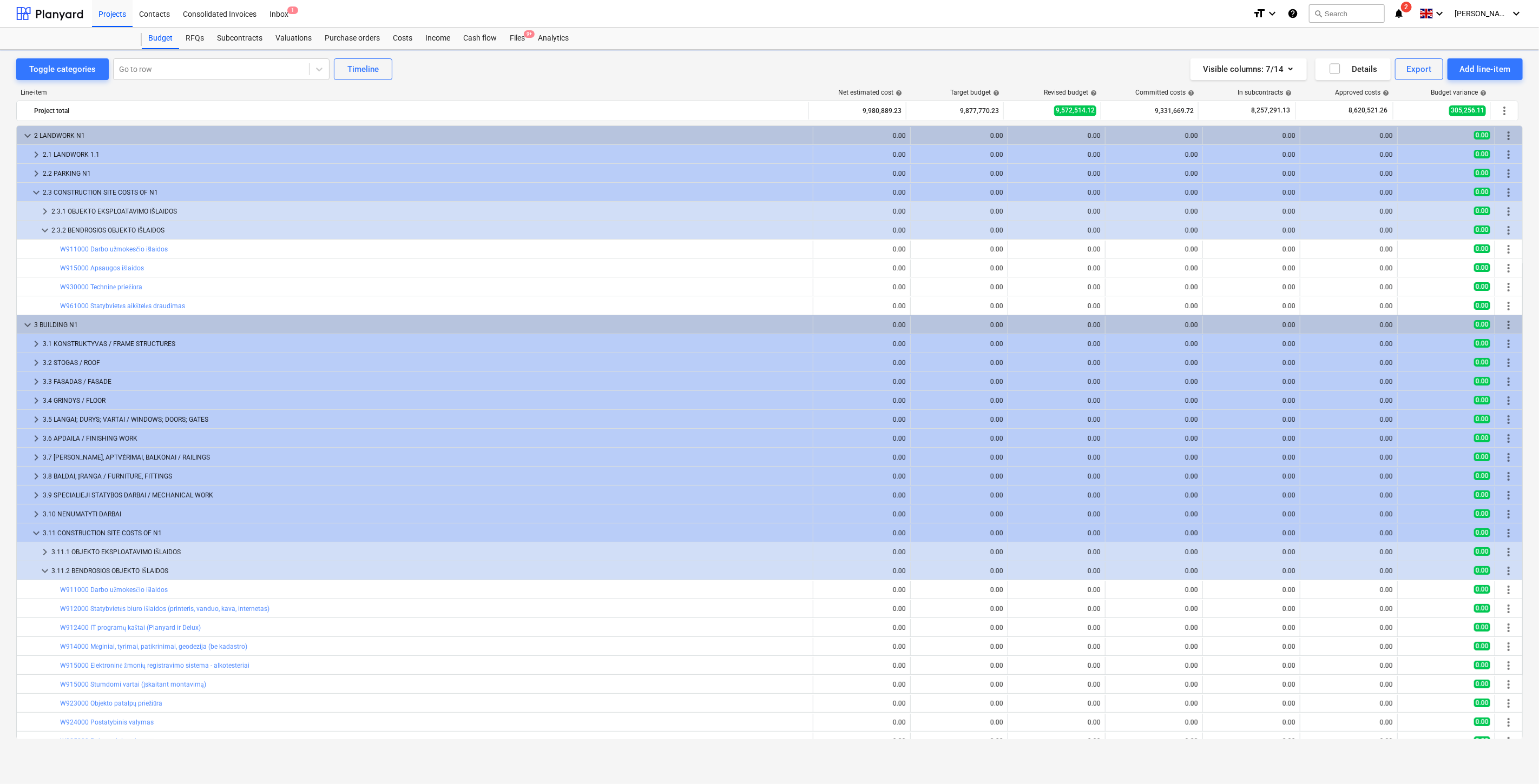
scroll to position [105, 0]
click at [229, 38] on div "Subcontracts" at bounding box center [240, 38] width 59 height 21
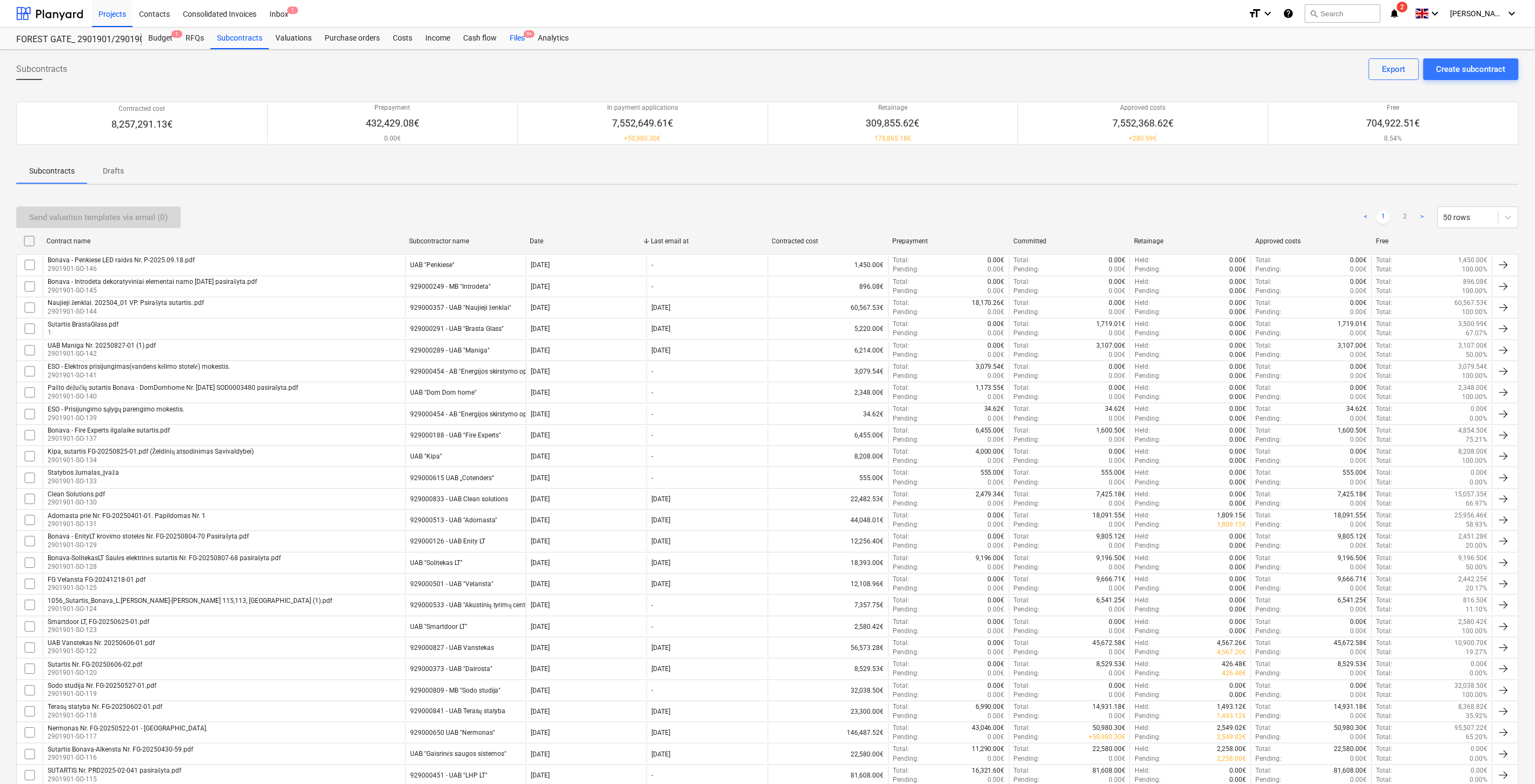
click at [520, 46] on div "Files 9+" at bounding box center [517, 38] width 28 height 21
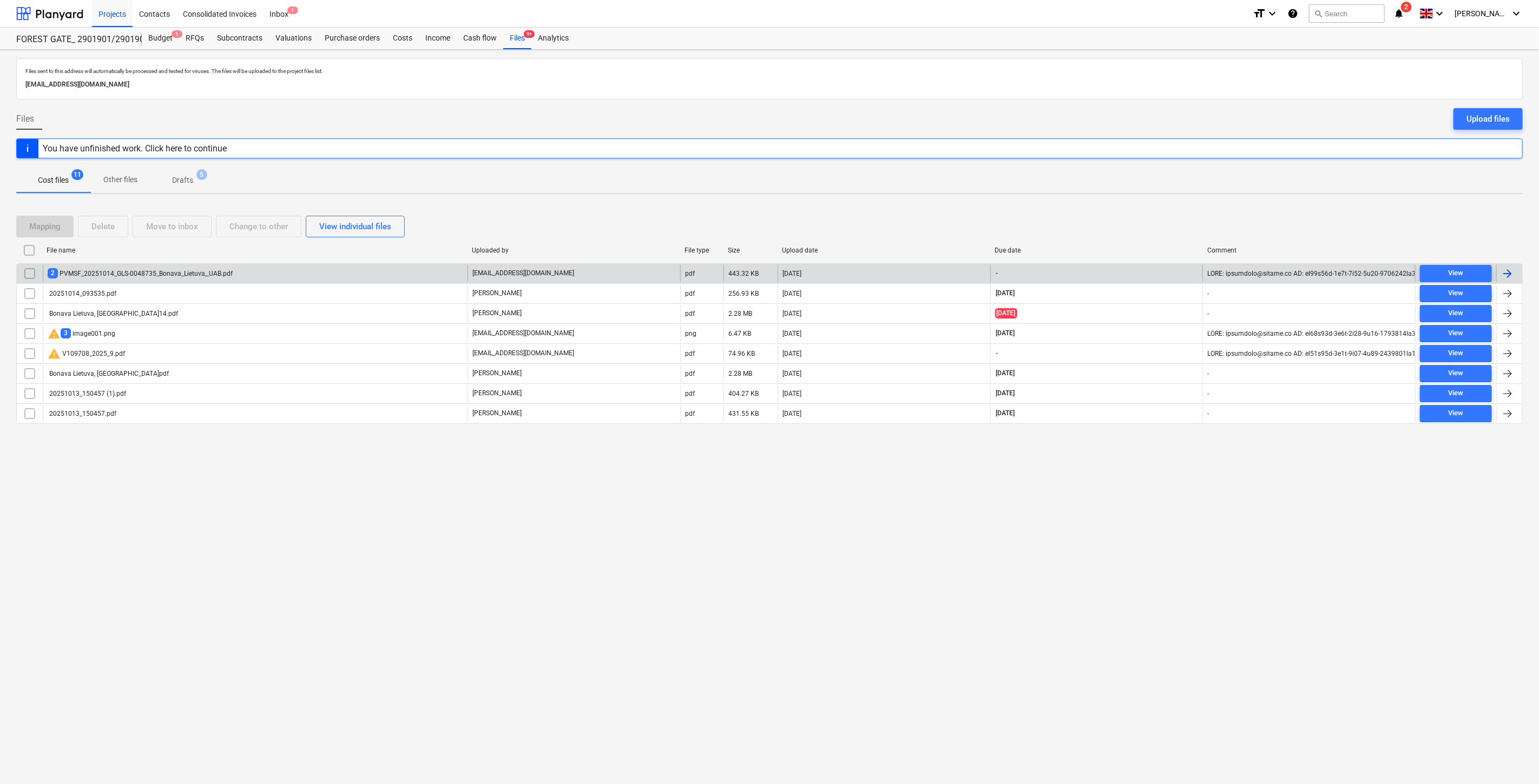
click at [382, 275] on div "2 PVMSF_20251014_GLS-0048735_Bonava_Lietuva,_UAB.pdf" at bounding box center [255, 273] width 425 height 17
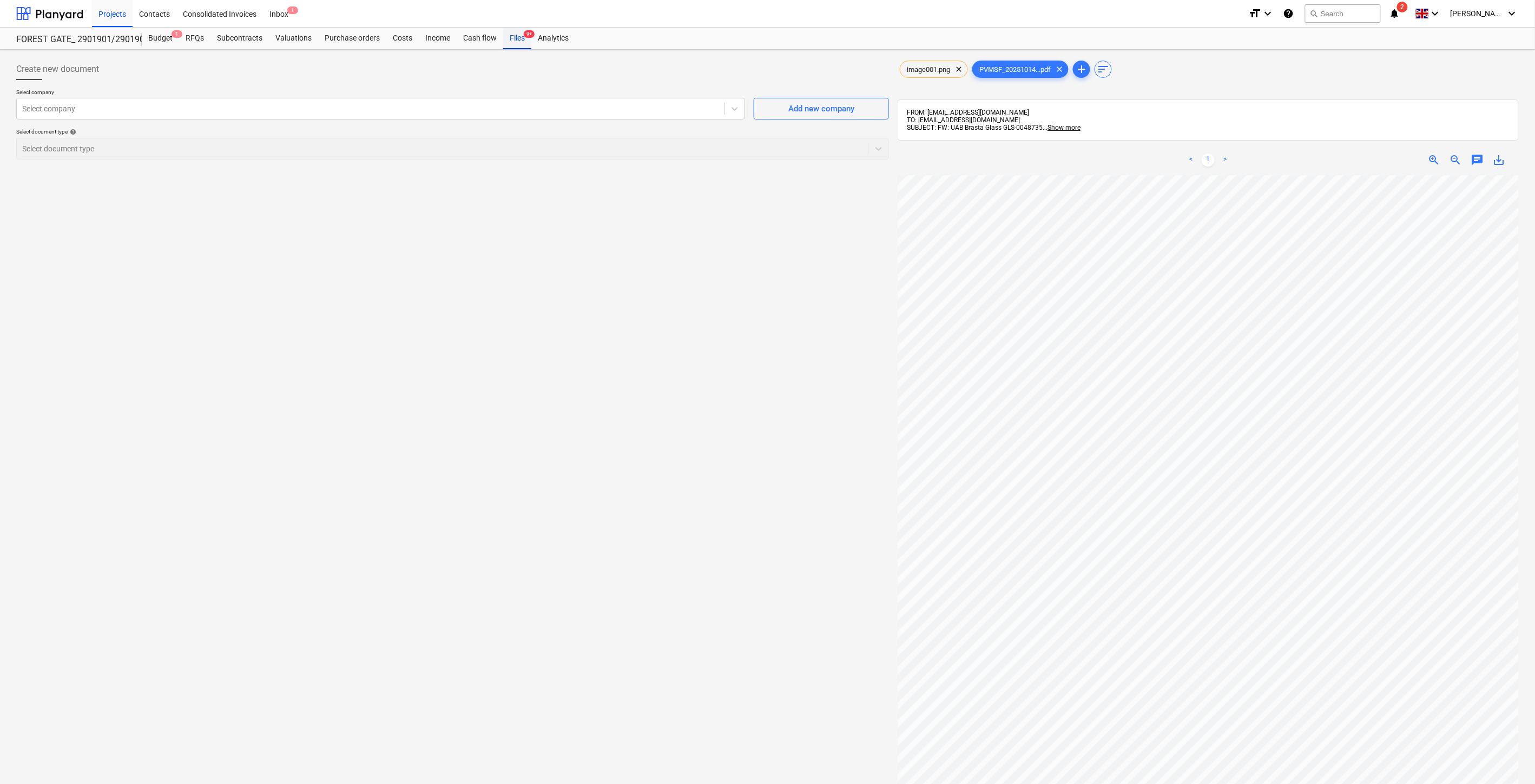
click at [505, 43] on div "Files 9+" at bounding box center [517, 38] width 28 height 21
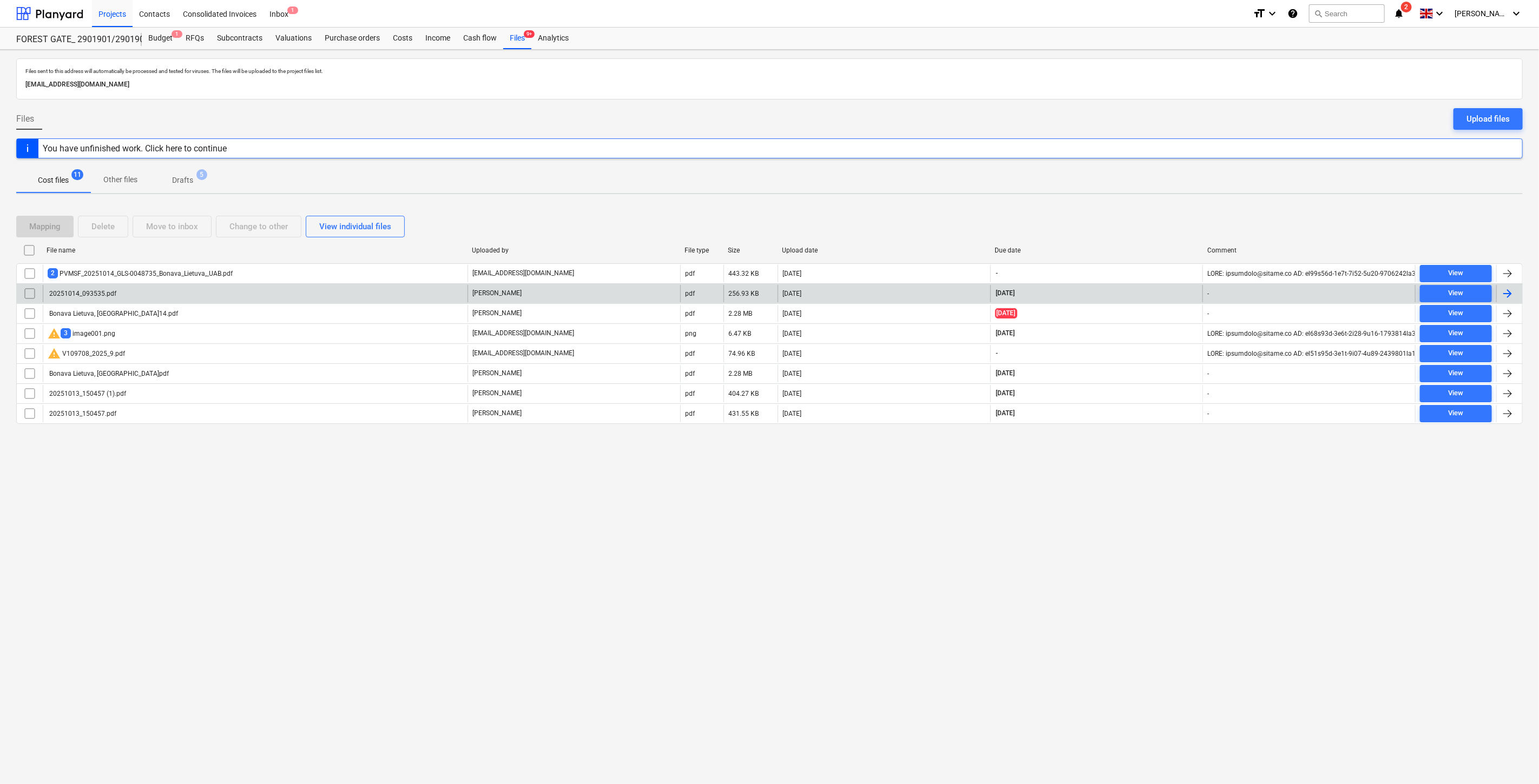
click at [400, 292] on div "20251014_093535.pdf" at bounding box center [255, 293] width 425 height 17
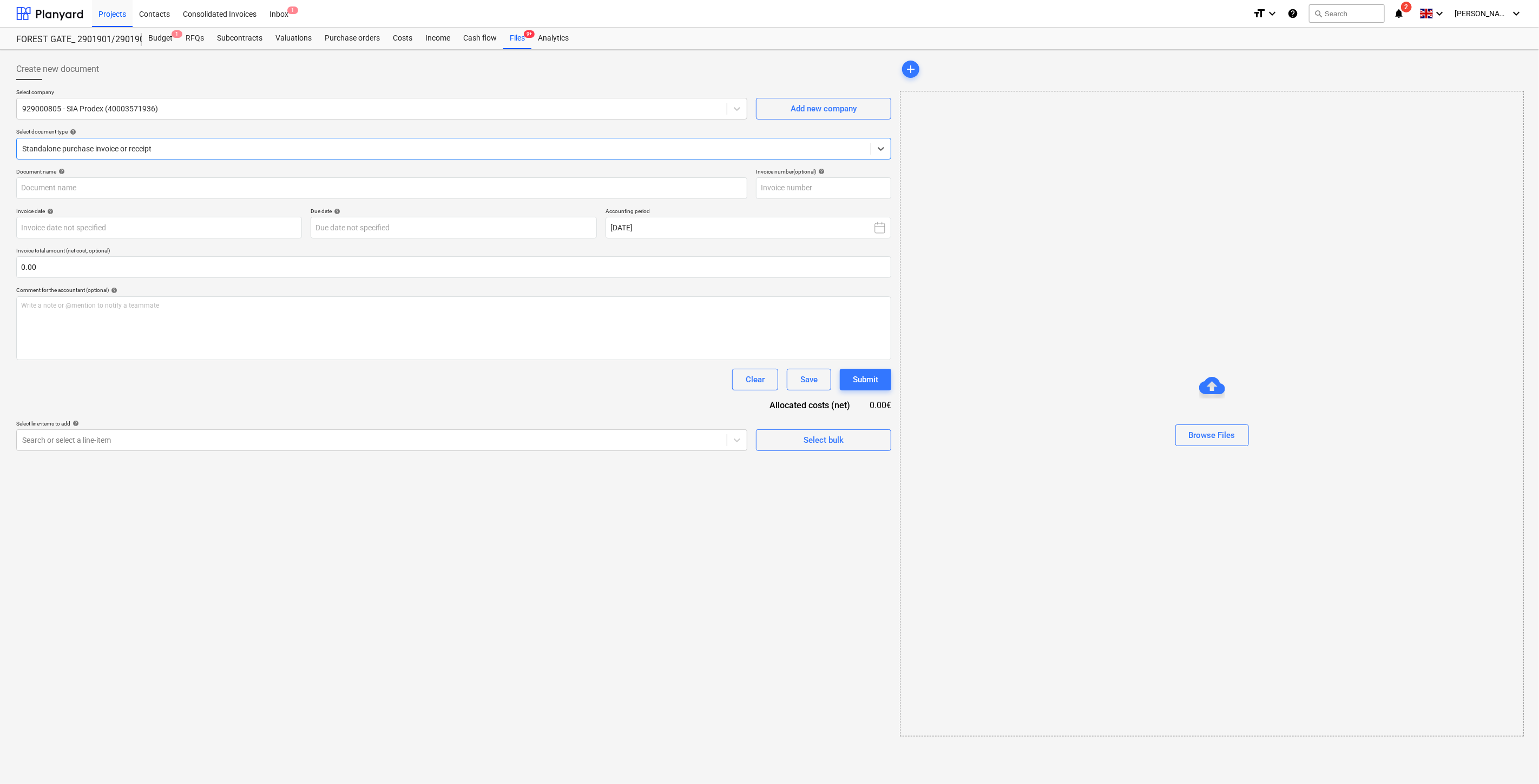
type input "PX-PR25-109"
type input "[DATE]"
click at [513, 39] on div "Files 9+" at bounding box center [517, 38] width 28 height 21
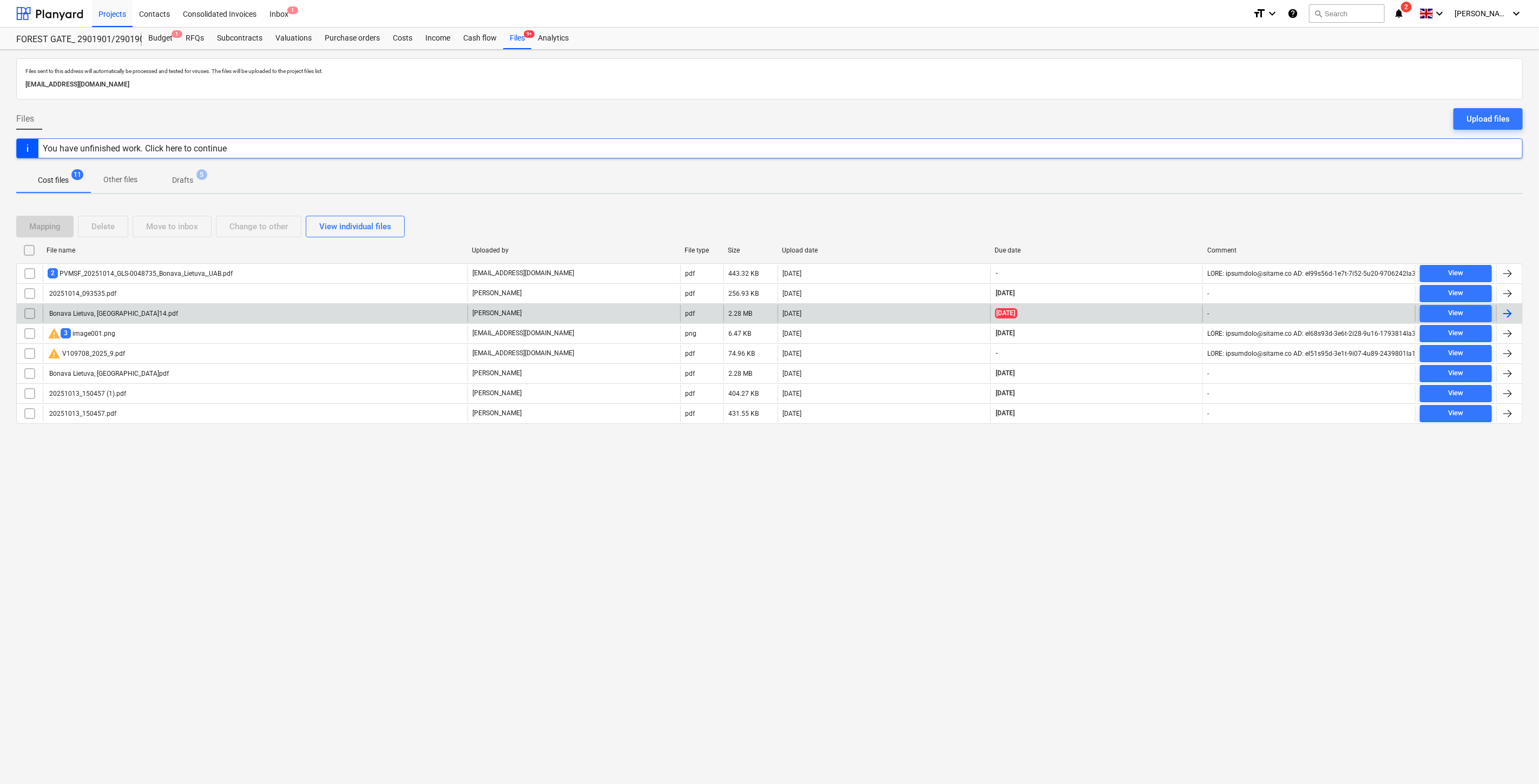
click at [279, 315] on div "Bonava Lietuva, [GEOGRAPHIC_DATA]14.pdf" at bounding box center [255, 313] width 425 height 17
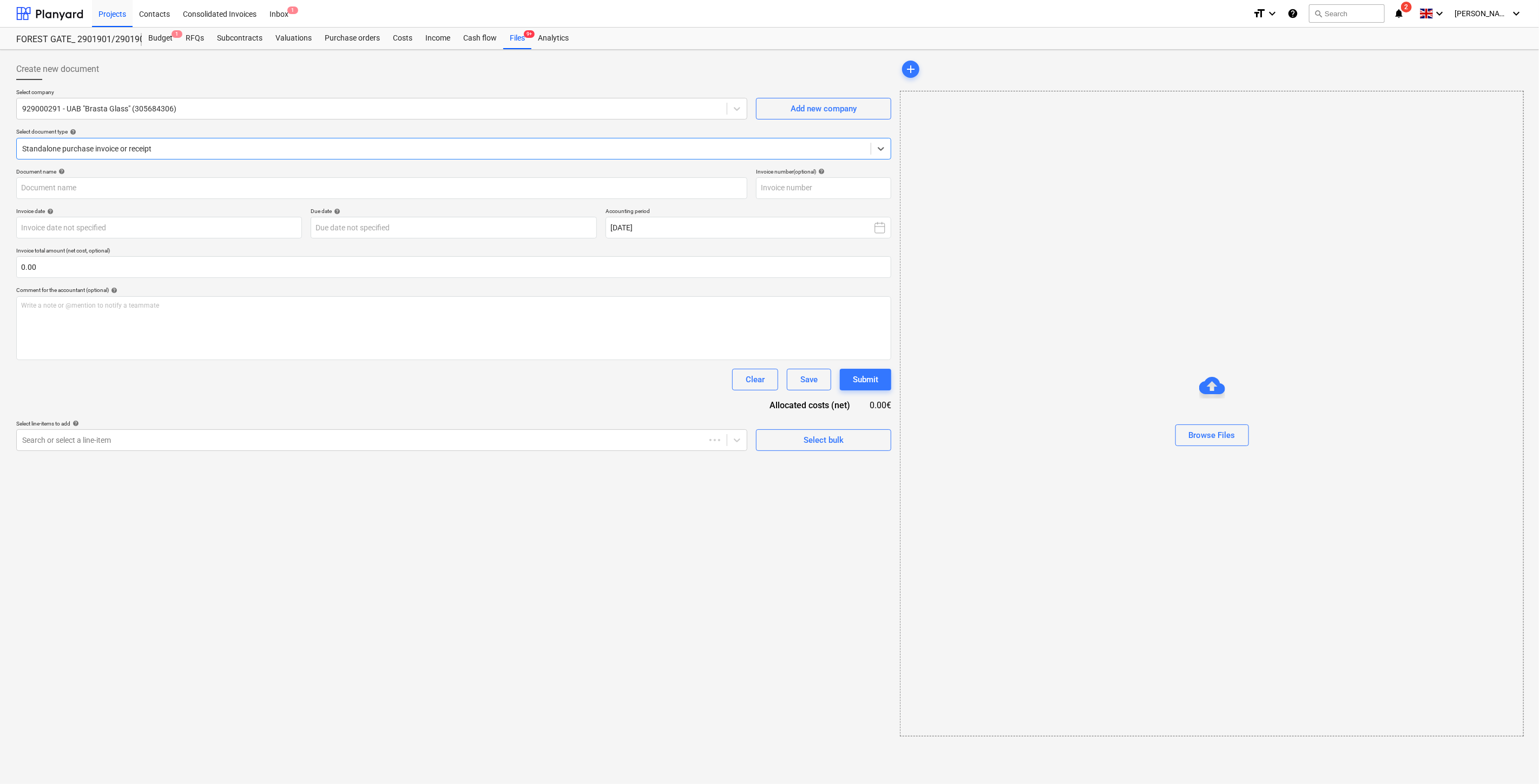
type input "UBG-010940"
type input "[DATE]"
click at [1501, 113] on span "save_alt" at bounding box center [1500, 115] width 13 height 13
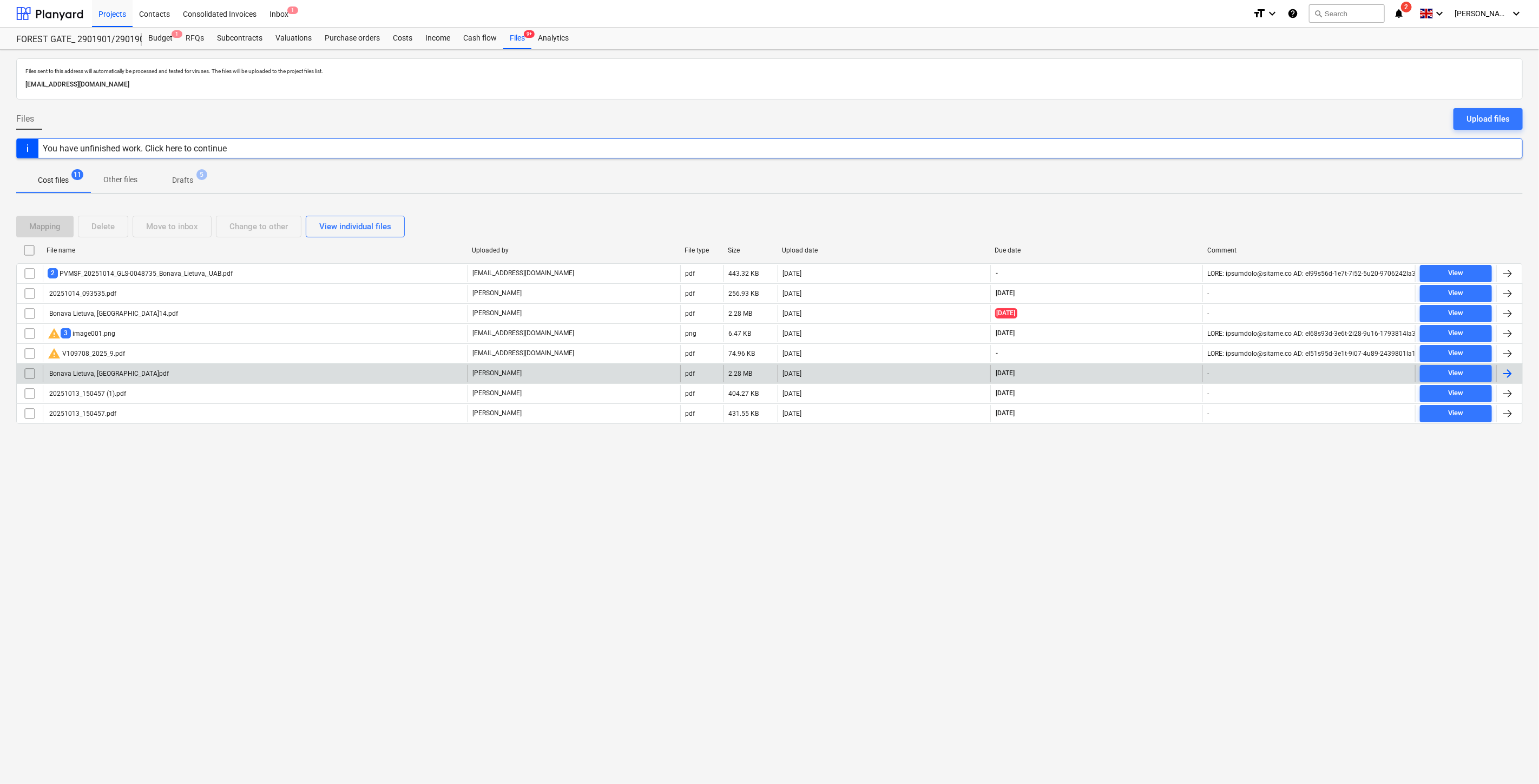
click at [244, 370] on div "Bonava Lietuva, [GEOGRAPHIC_DATA]pdf" at bounding box center [255, 373] width 425 height 17
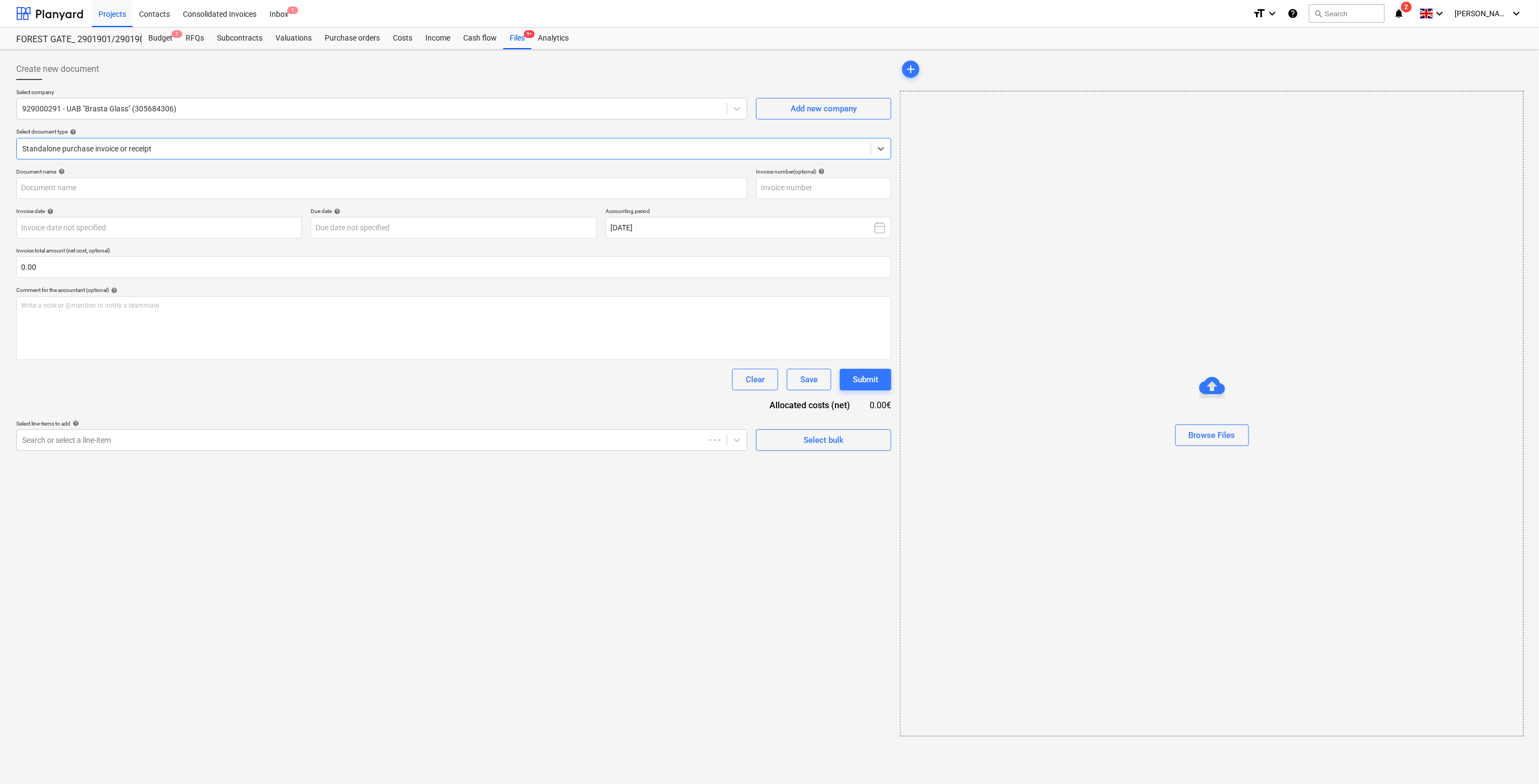
type input "GLS-0048179"
type input "[DATE]"
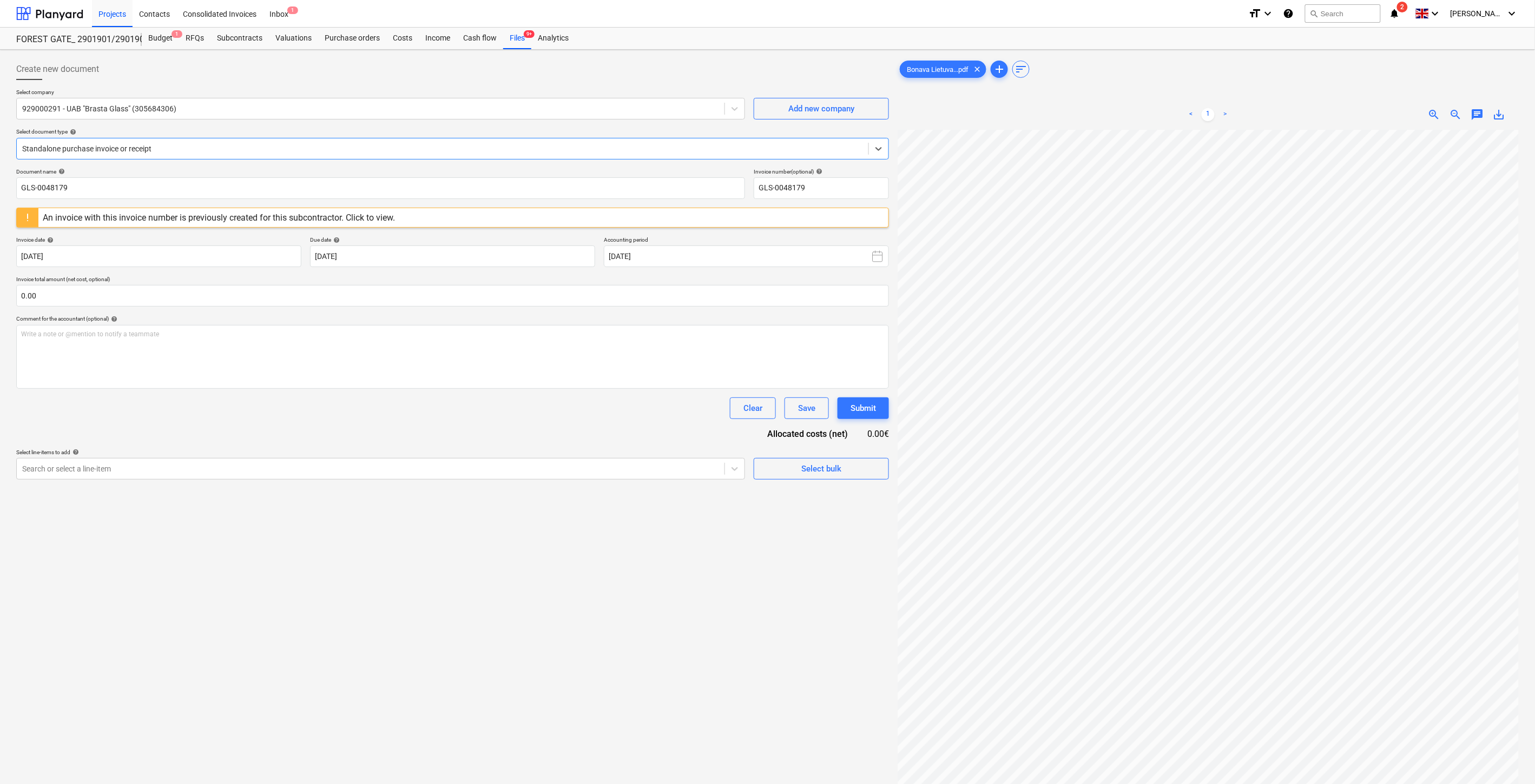
click at [1504, 112] on span "save_alt" at bounding box center [1499, 115] width 13 height 13
drag, startPoint x: 66, startPoint y: 17, endPoint x: 82, endPoint y: 3, distance: 21.3
click at [66, 17] on div at bounding box center [50, 13] width 67 height 27
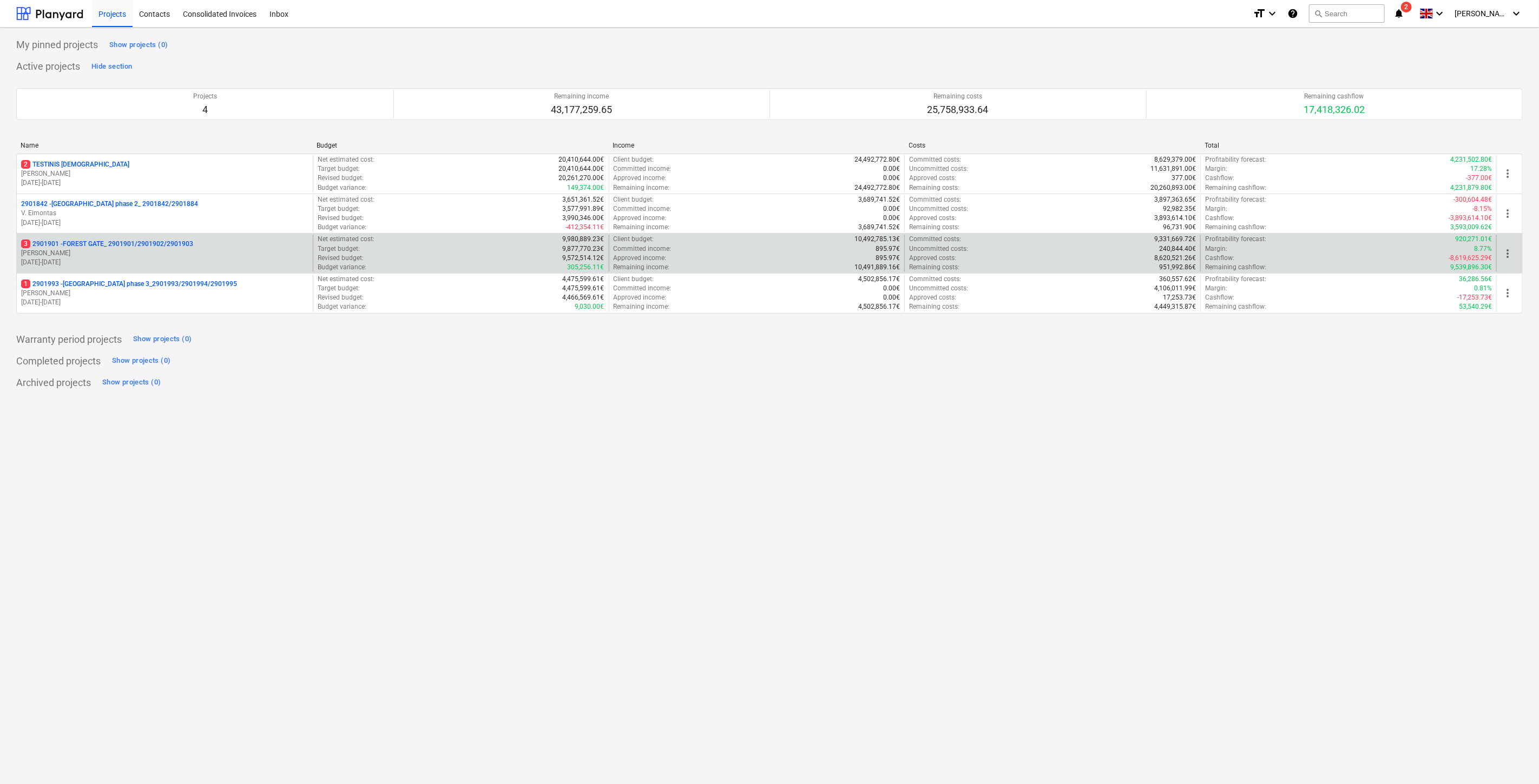
click at [186, 249] on div "3 2901901 - FOREST GATE_ 2901901/2901902/2901903 [PERSON_NAME] [DATE] - [DATE]" at bounding box center [164, 253] width 287 height 27
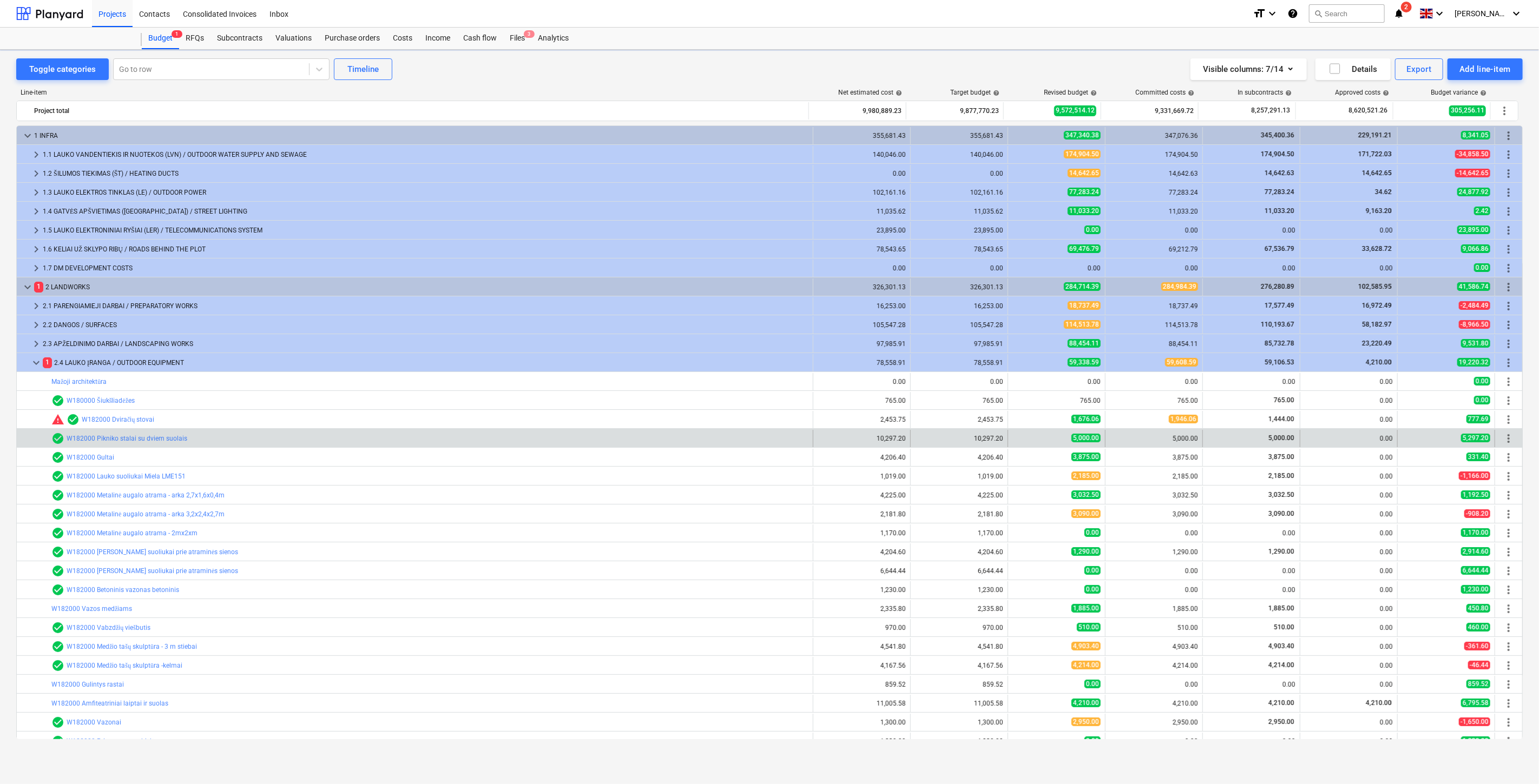
scroll to position [164, 0]
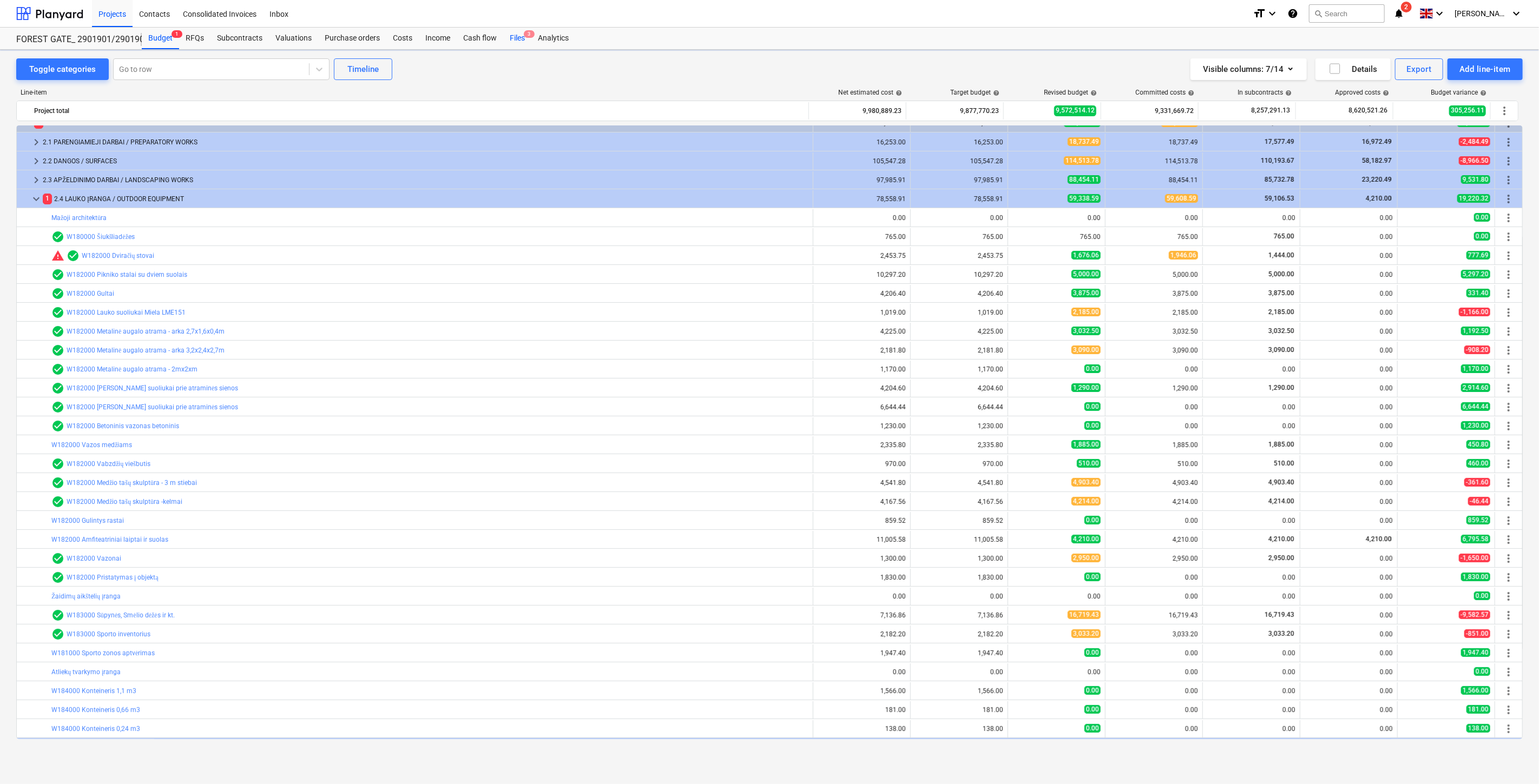
click at [516, 41] on div "Files 3" at bounding box center [517, 38] width 28 height 21
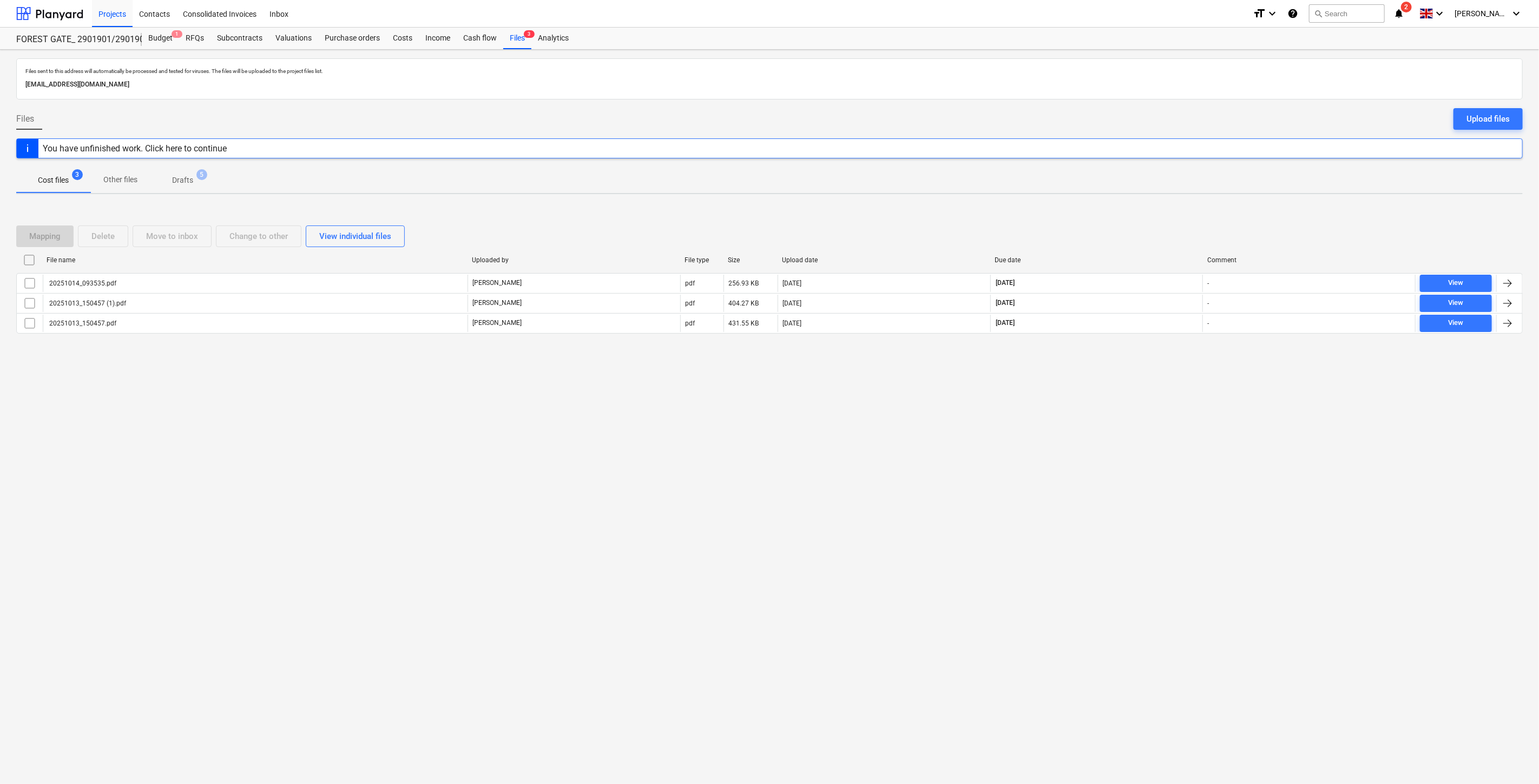
click at [1258, 441] on div "Files sent to this address will automatically be processed and tested for virus…" at bounding box center [770, 417] width 1539 height 734
click at [1284, 416] on div "Files sent to this address will automatically be processed and tested for virus…" at bounding box center [770, 417] width 1539 height 734
click at [1324, 380] on div "Files sent to this address will automatically be processed and tested for virus…" at bounding box center [770, 417] width 1539 height 734
click at [225, 33] on div "Subcontracts" at bounding box center [240, 38] width 59 height 21
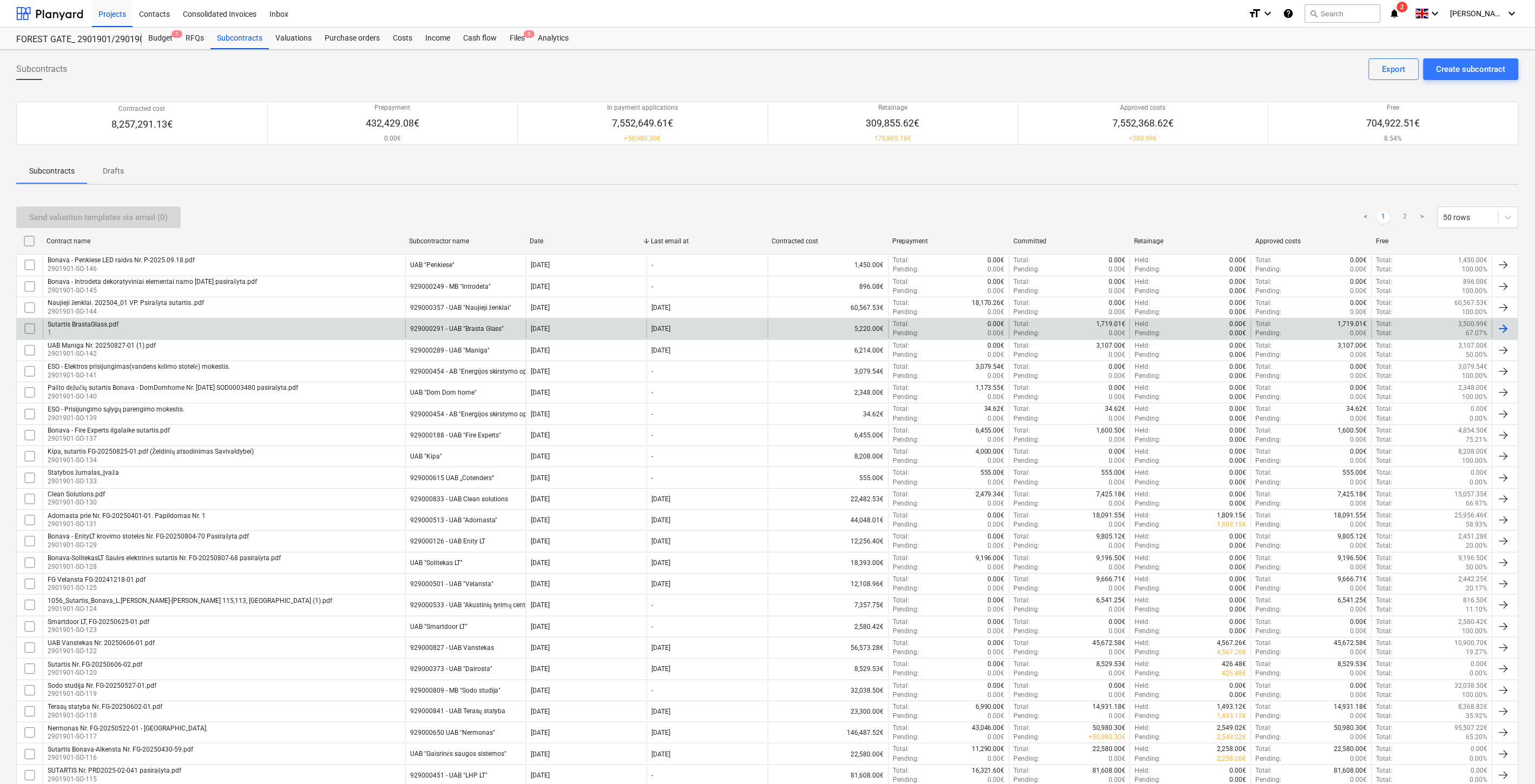
click at [241, 330] on div "Sutartis BrastaGlass.pdf 1" at bounding box center [224, 328] width 363 height 19
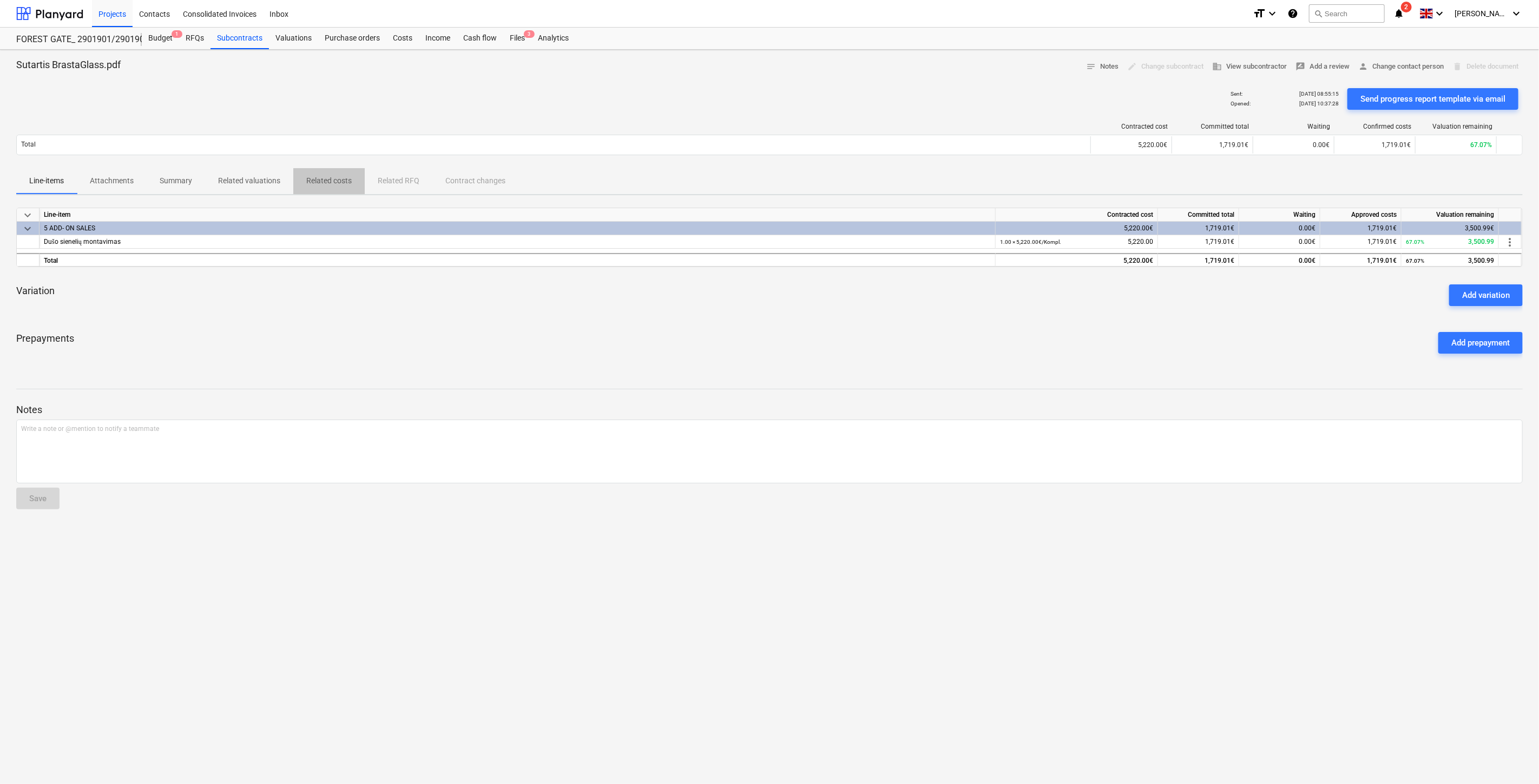
click at [342, 180] on p "Related costs" at bounding box center [329, 180] width 45 height 11
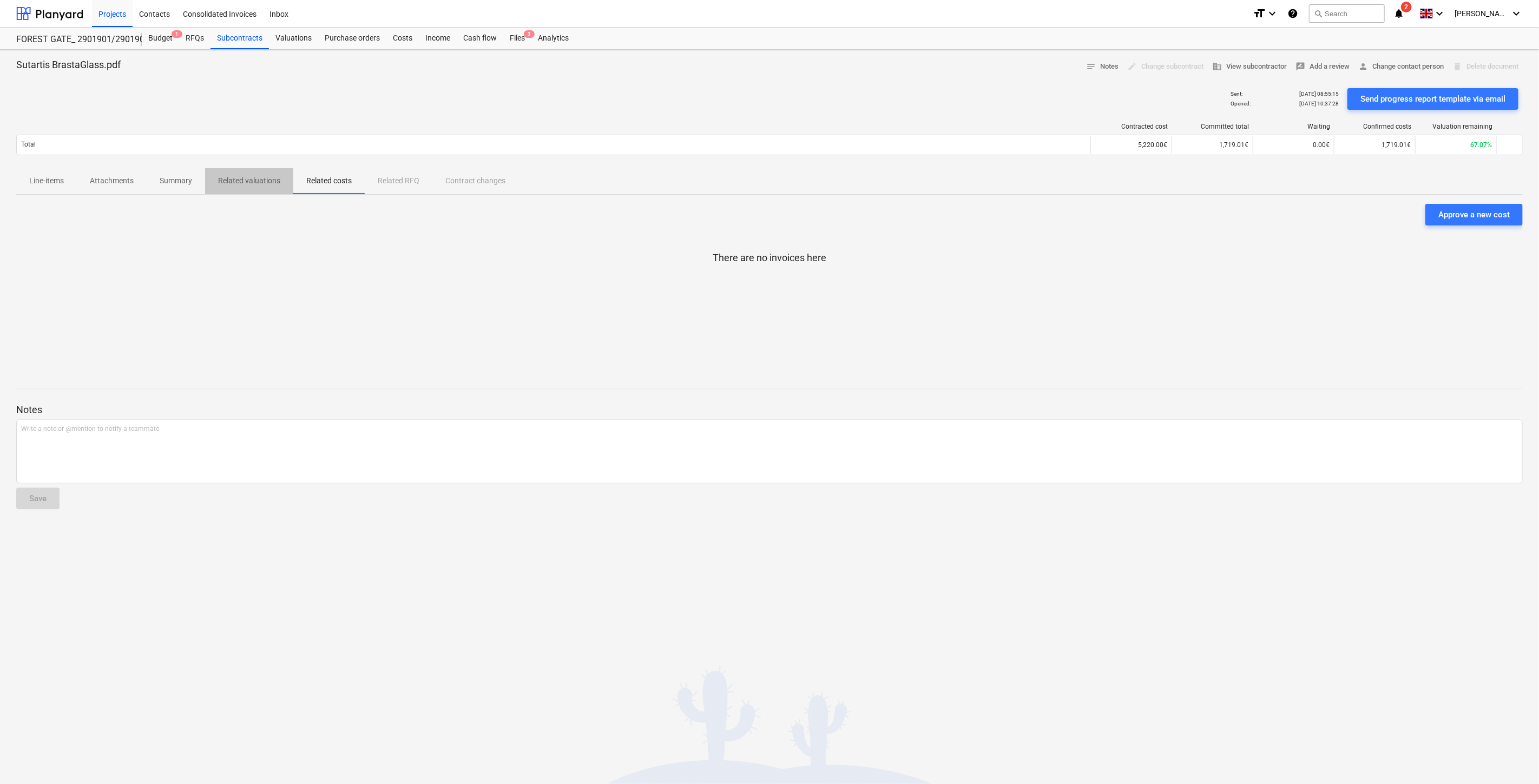
click at [269, 186] on p "Related valuations" at bounding box center [249, 180] width 62 height 11
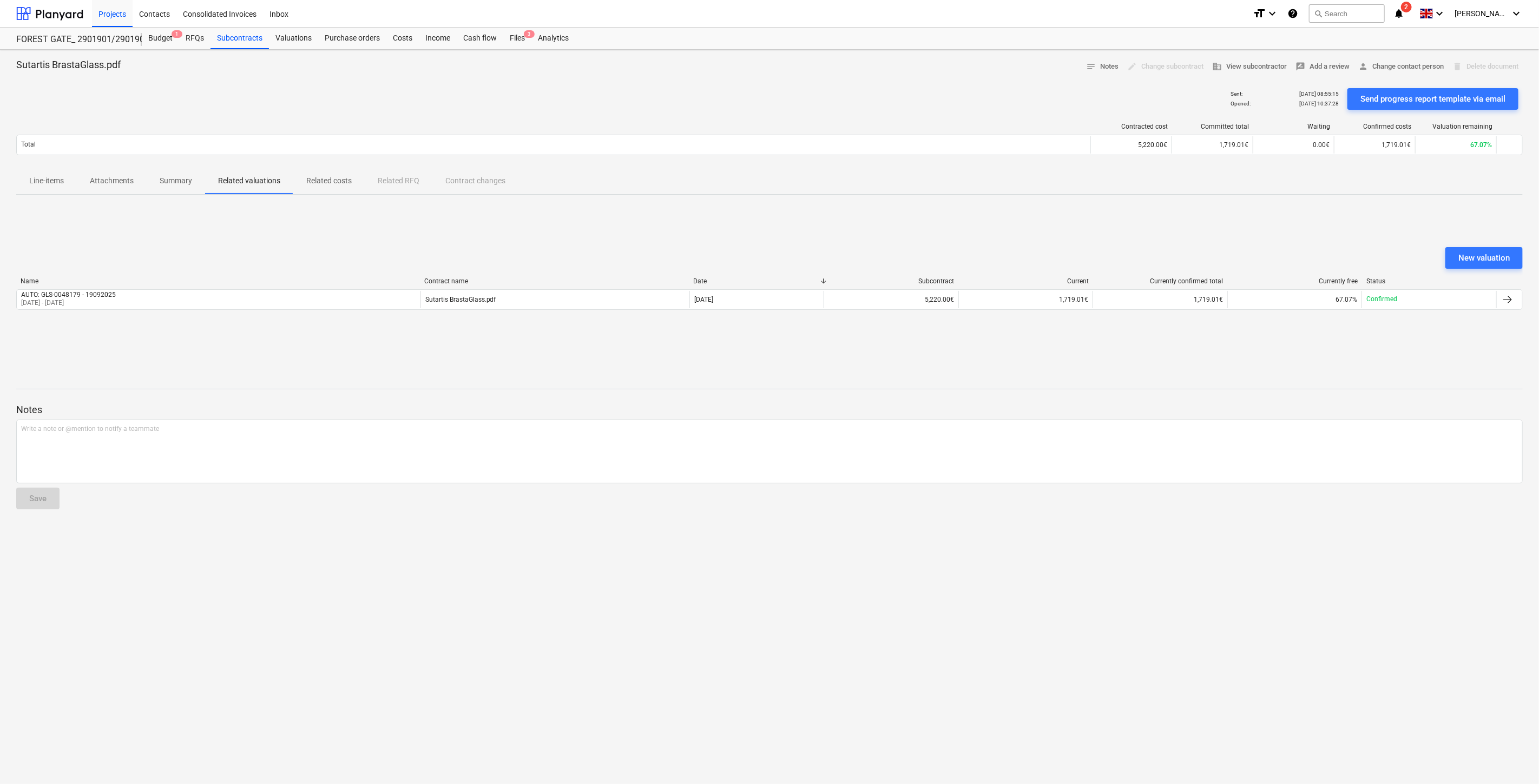
click at [39, 180] on p "Line-items" at bounding box center [47, 180] width 35 height 11
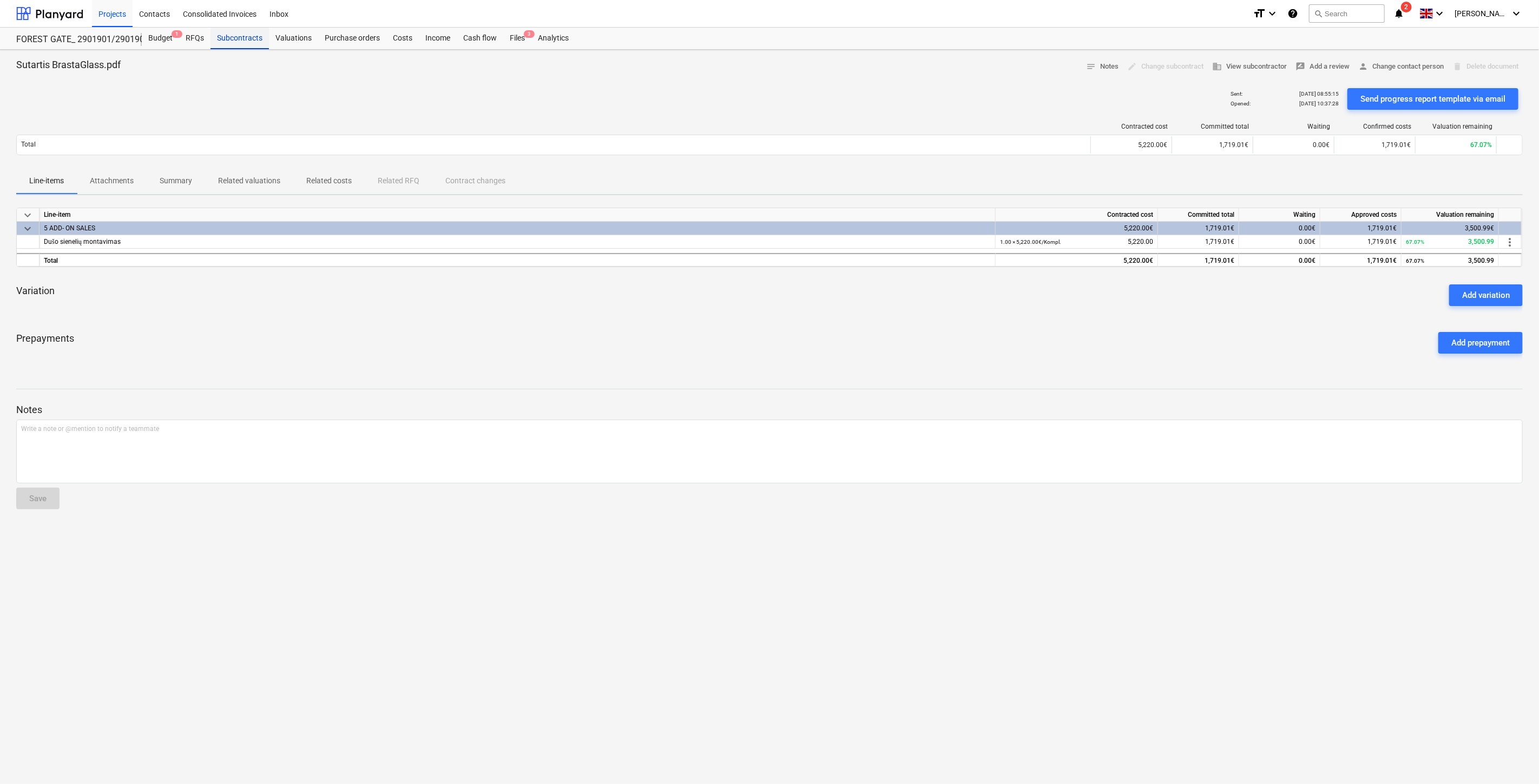
click at [256, 41] on div "Subcontracts" at bounding box center [240, 38] width 59 height 21
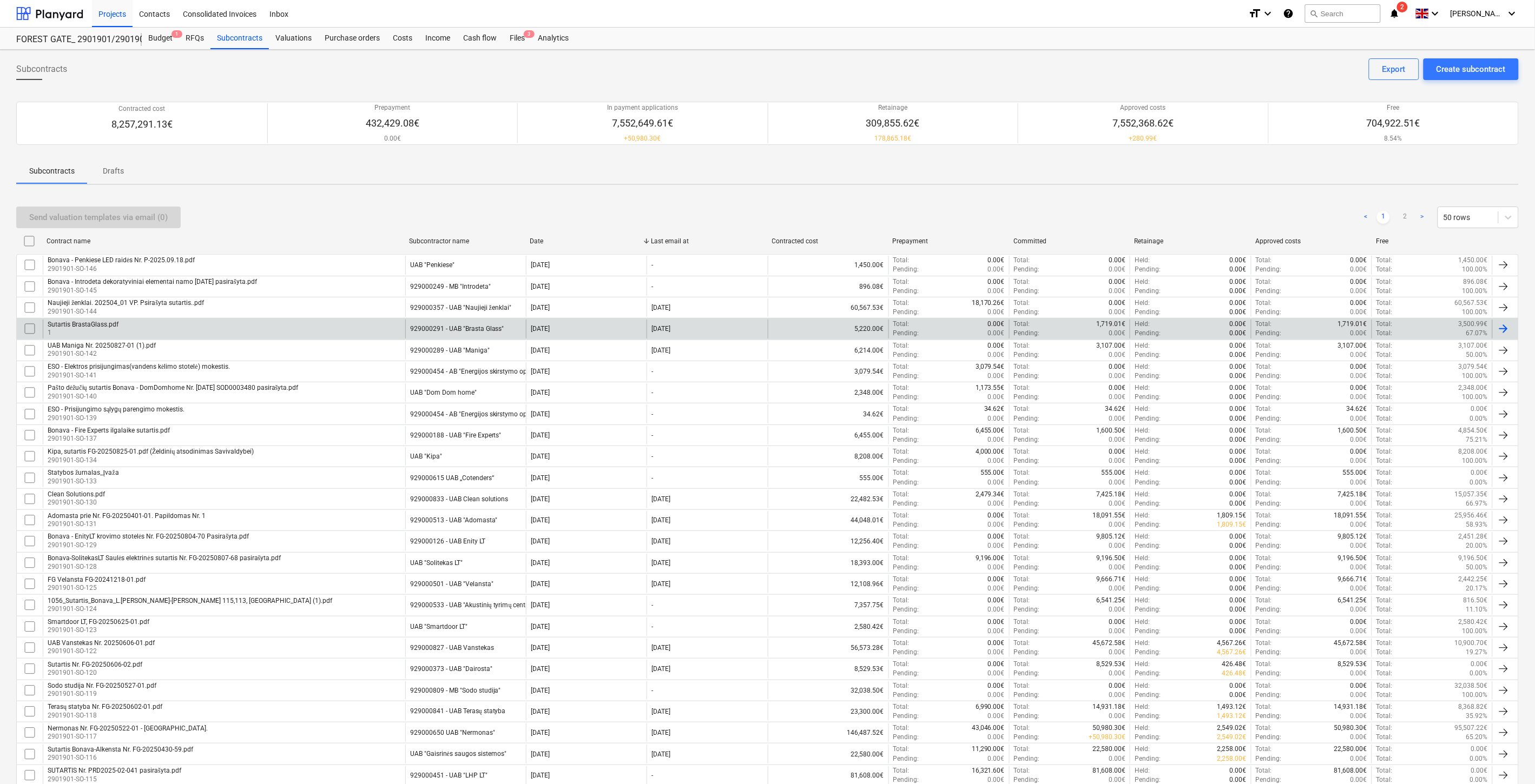
click at [31, 328] on input "checkbox" at bounding box center [29, 328] width 17 height 17
click at [104, 211] on div "Send valuation templates via email (1)" at bounding box center [99, 217] width 139 height 14
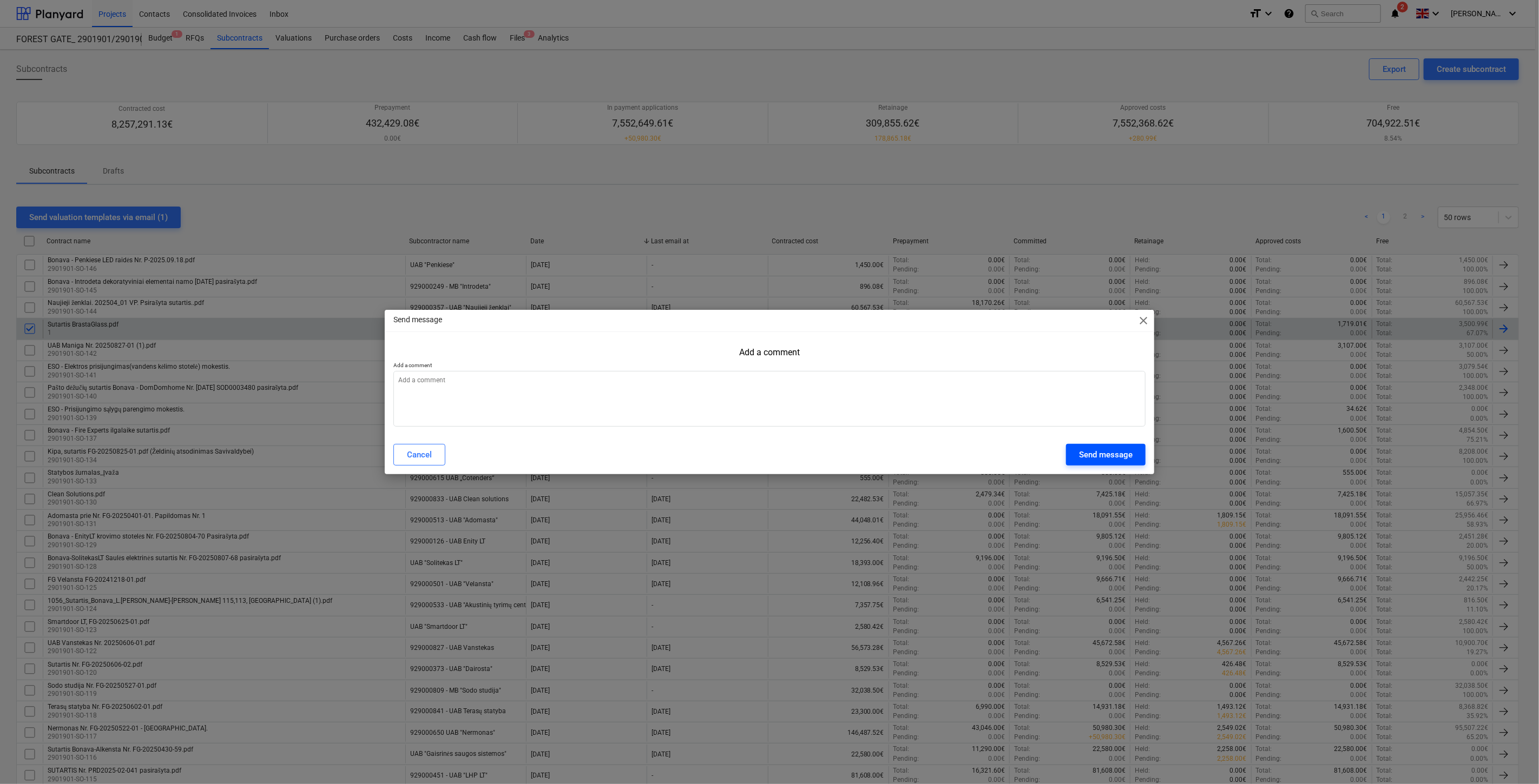
click at [1078, 456] on button "Send message" at bounding box center [1105, 455] width 79 height 21
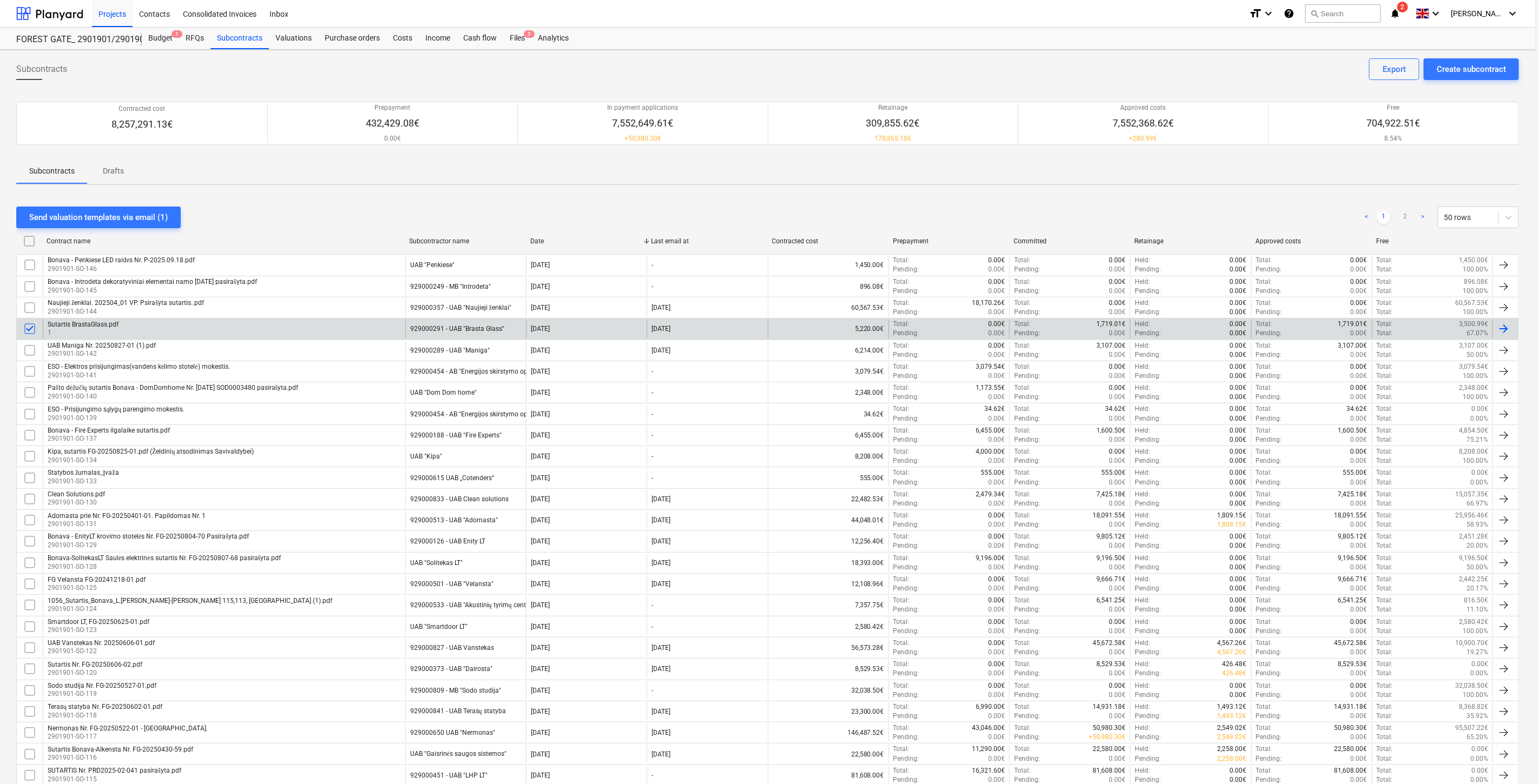
type textarea "x"
click at [231, 330] on div "Sutartis BrastaGlass.pdf 1" at bounding box center [224, 328] width 363 height 19
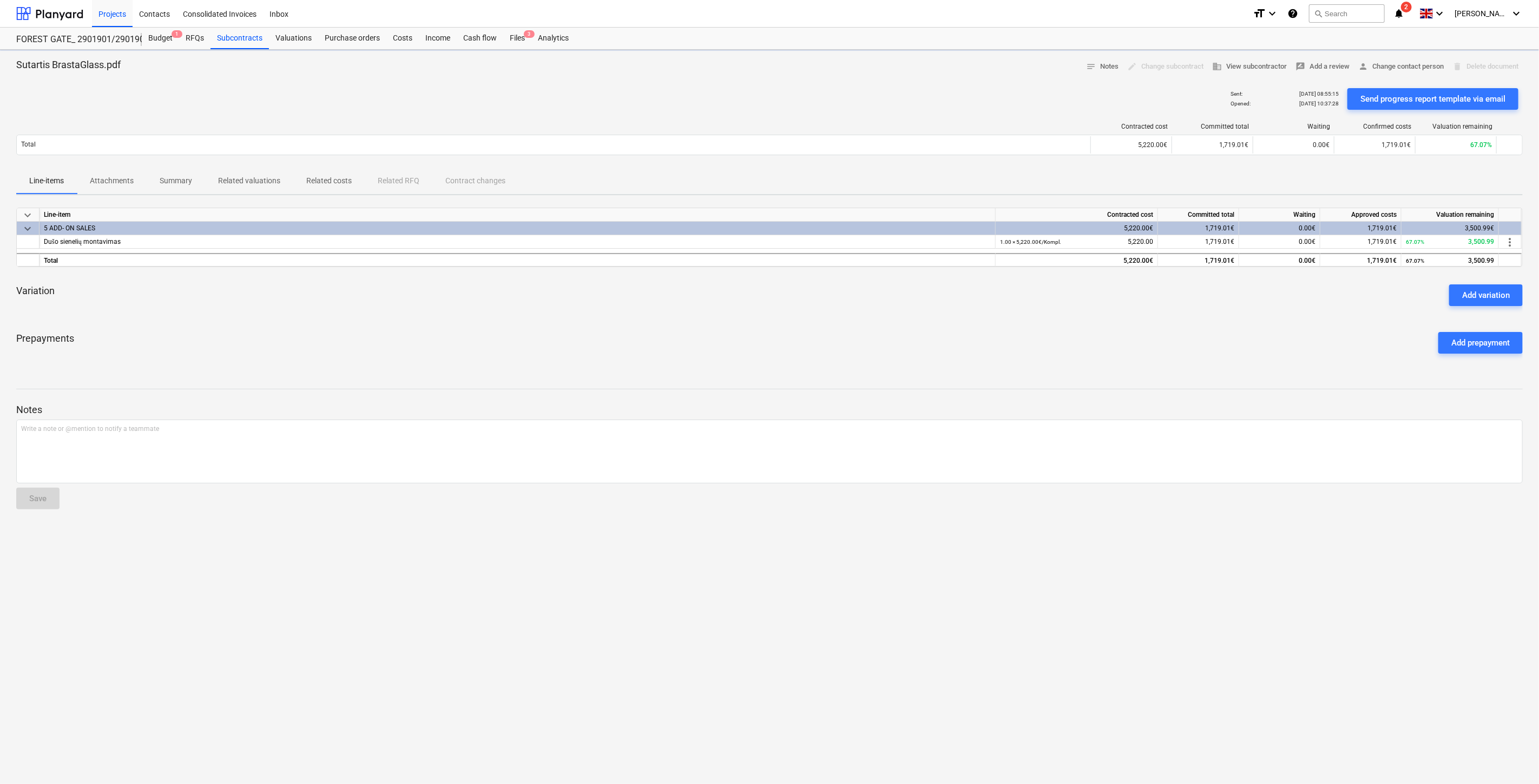
drag, startPoint x: 876, startPoint y: 348, endPoint x: 894, endPoint y: 333, distance: 23.4
click at [876, 348] on div "Prepayments Add prepayment" at bounding box center [770, 343] width 1507 height 39
click at [906, 324] on div "Prepayments Add prepayment" at bounding box center [770, 343] width 1507 height 39
click at [133, 177] on p "Attachments" at bounding box center [111, 180] width 44 height 11
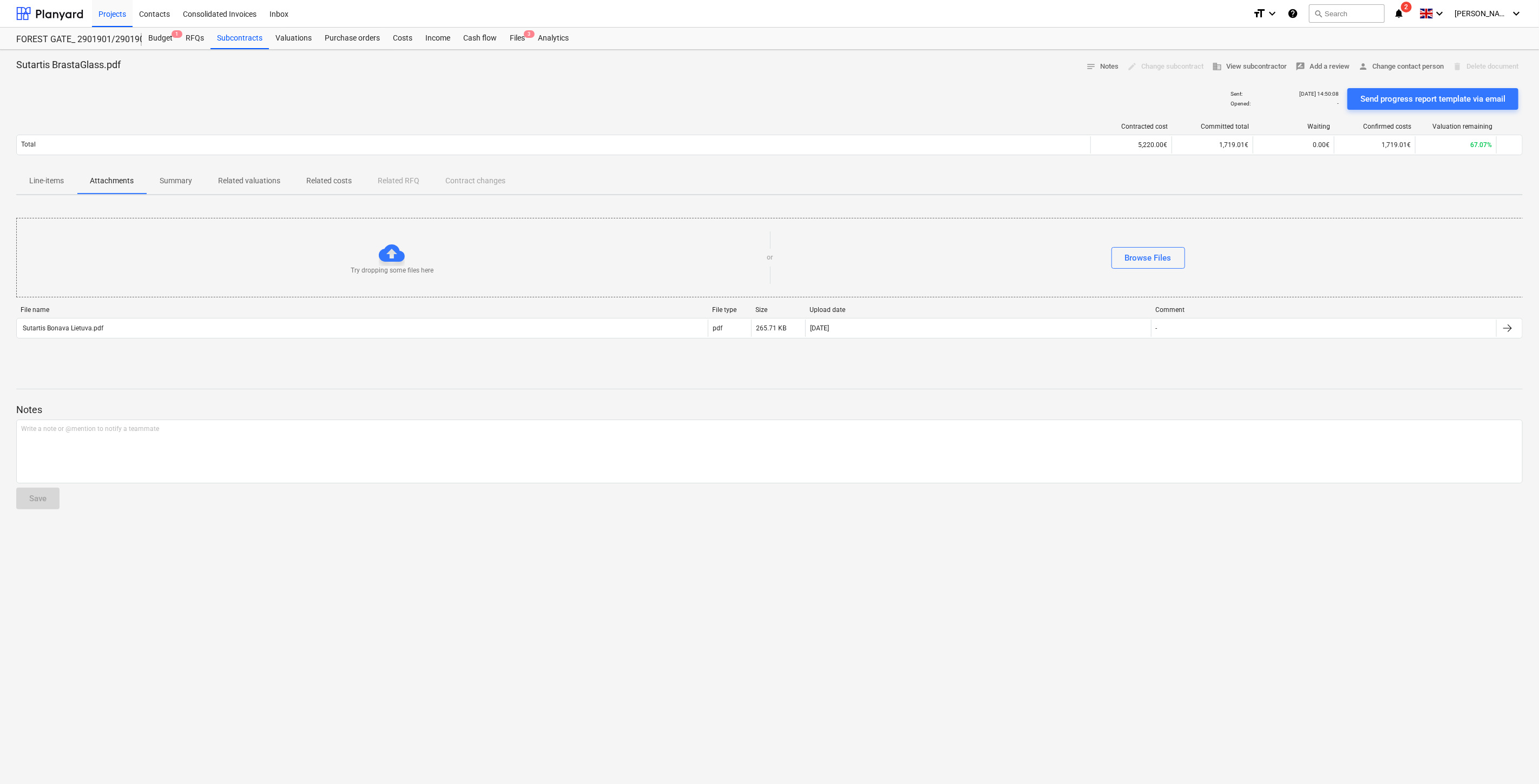
click at [175, 177] on p "Summary" at bounding box center [176, 180] width 32 height 11
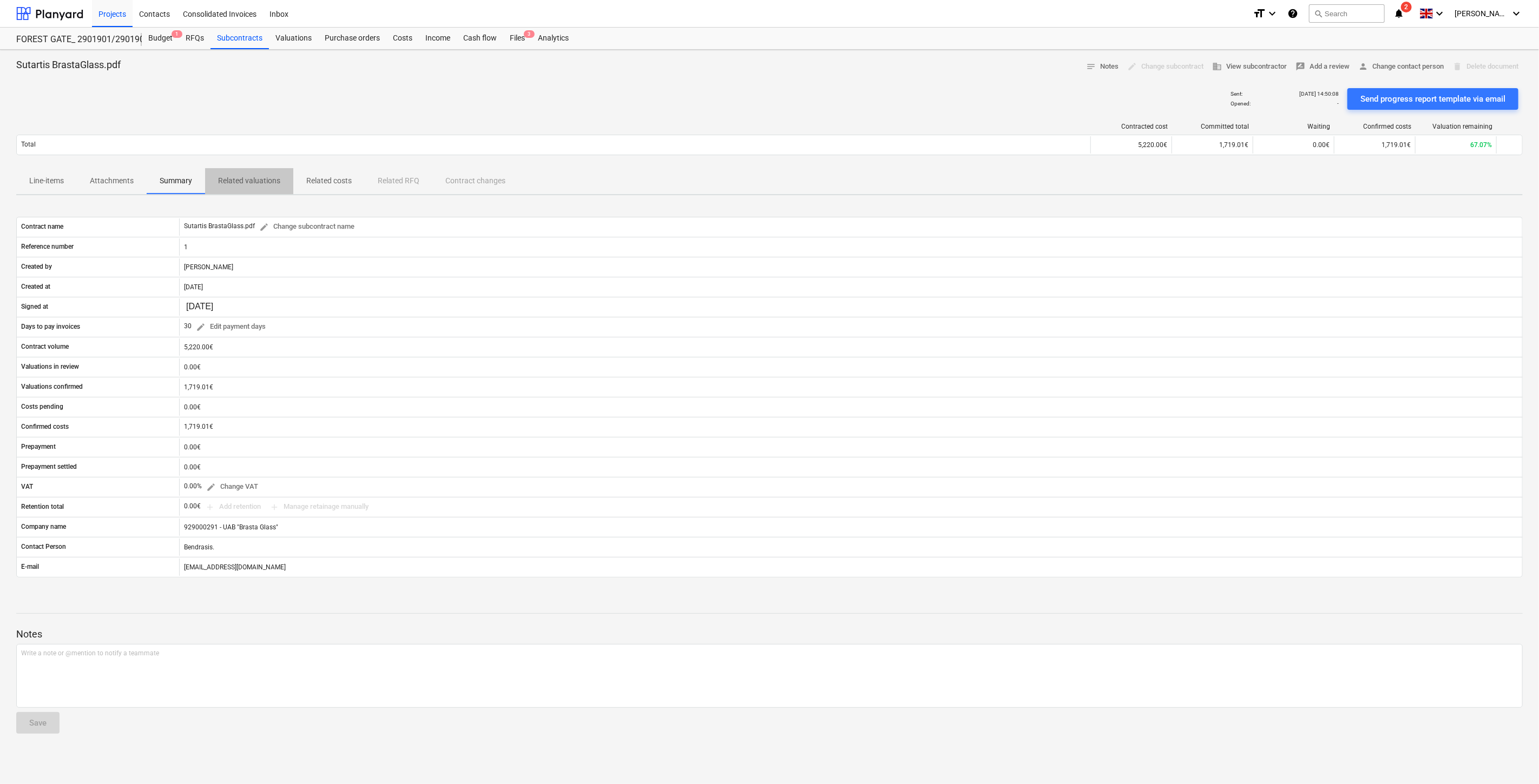
click at [228, 182] on p "Related valuations" at bounding box center [249, 180] width 62 height 11
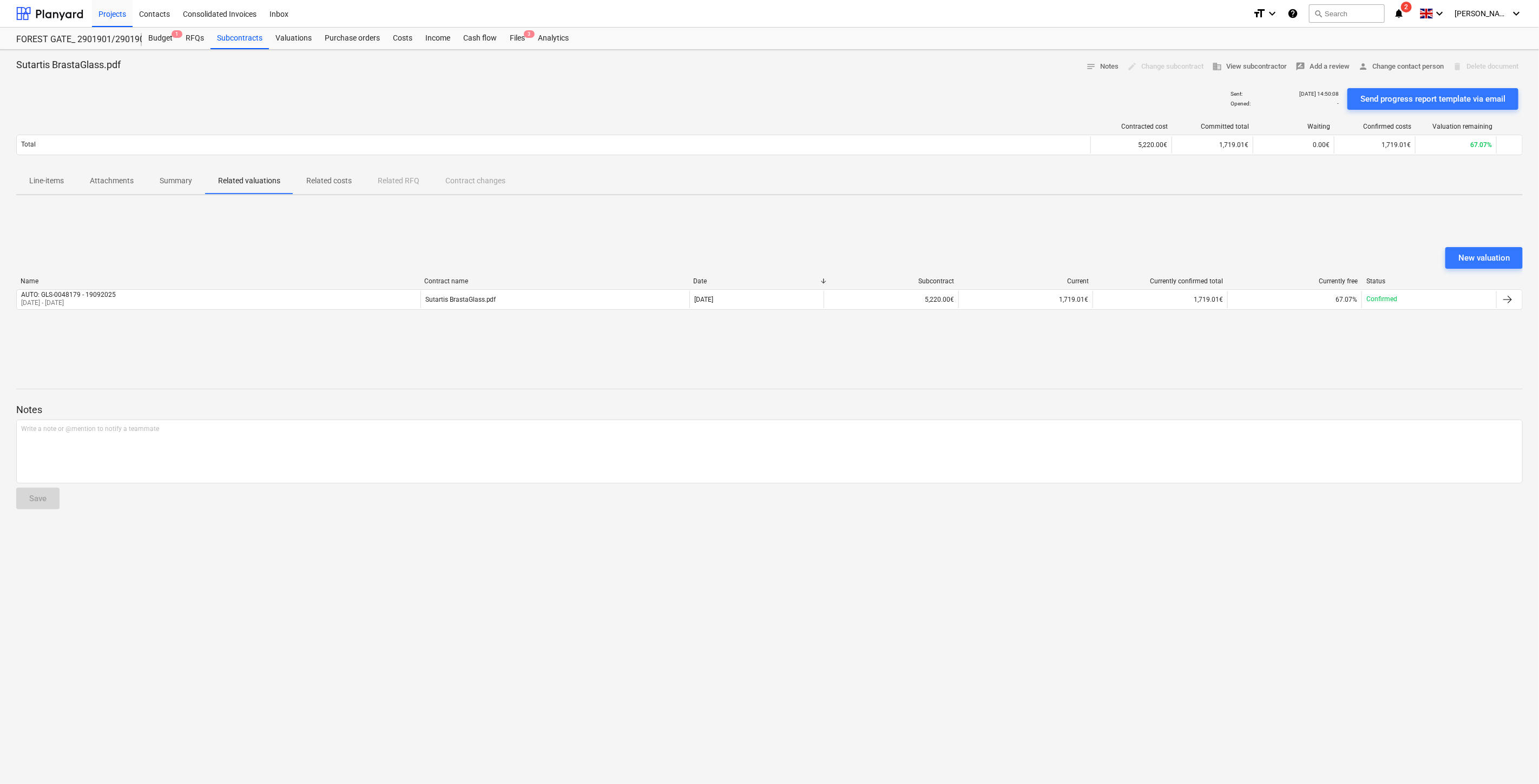
click at [859, 232] on div "New valuation Name Contract name Date Subcontract Current Currently confirmed t…" at bounding box center [770, 285] width 1507 height 162
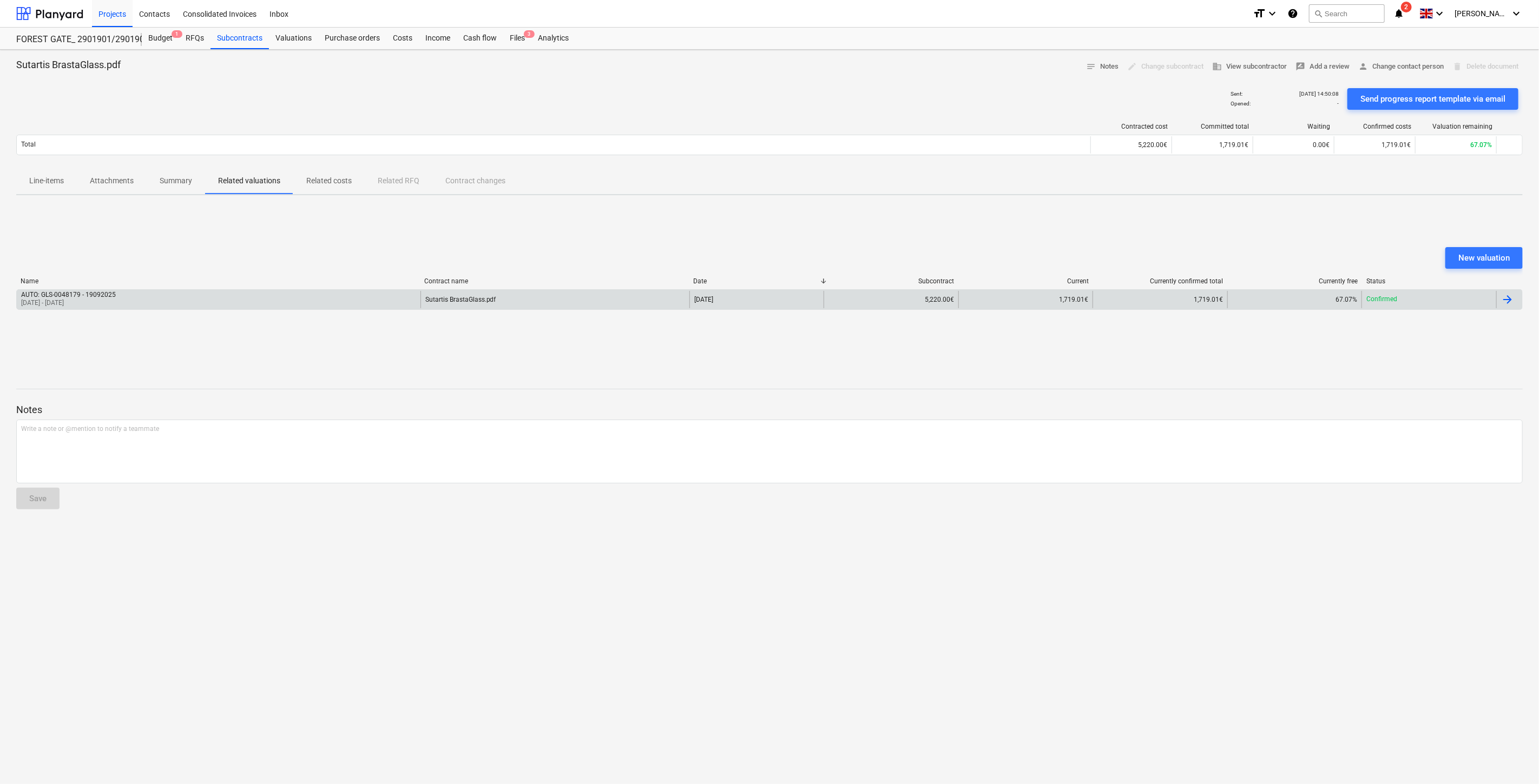
click at [539, 296] on div "Sutartis BrastaGlass.pdf" at bounding box center [555, 299] width 269 height 17
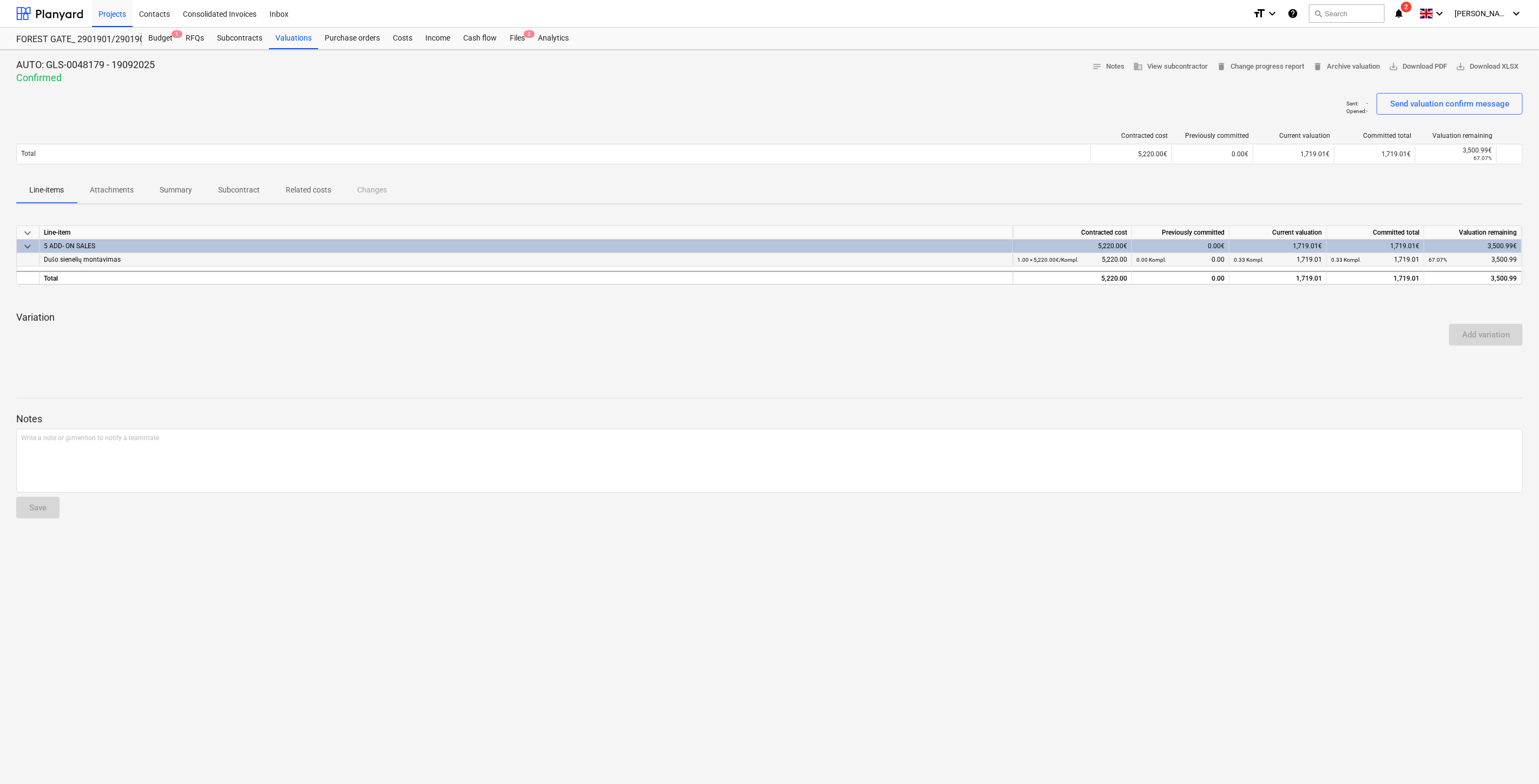
click at [1162, 260] on small "0.00 Kompl." at bounding box center [1151, 260] width 30 height 6
drag, startPoint x: 1247, startPoint y: 371, endPoint x: 1300, endPoint y: 294, distance: 93.5
click at [1247, 370] on div "keyboard_arrow_down Line-item Contracted cost Previously committed Current valu…" at bounding box center [770, 294] width 1507 height 162
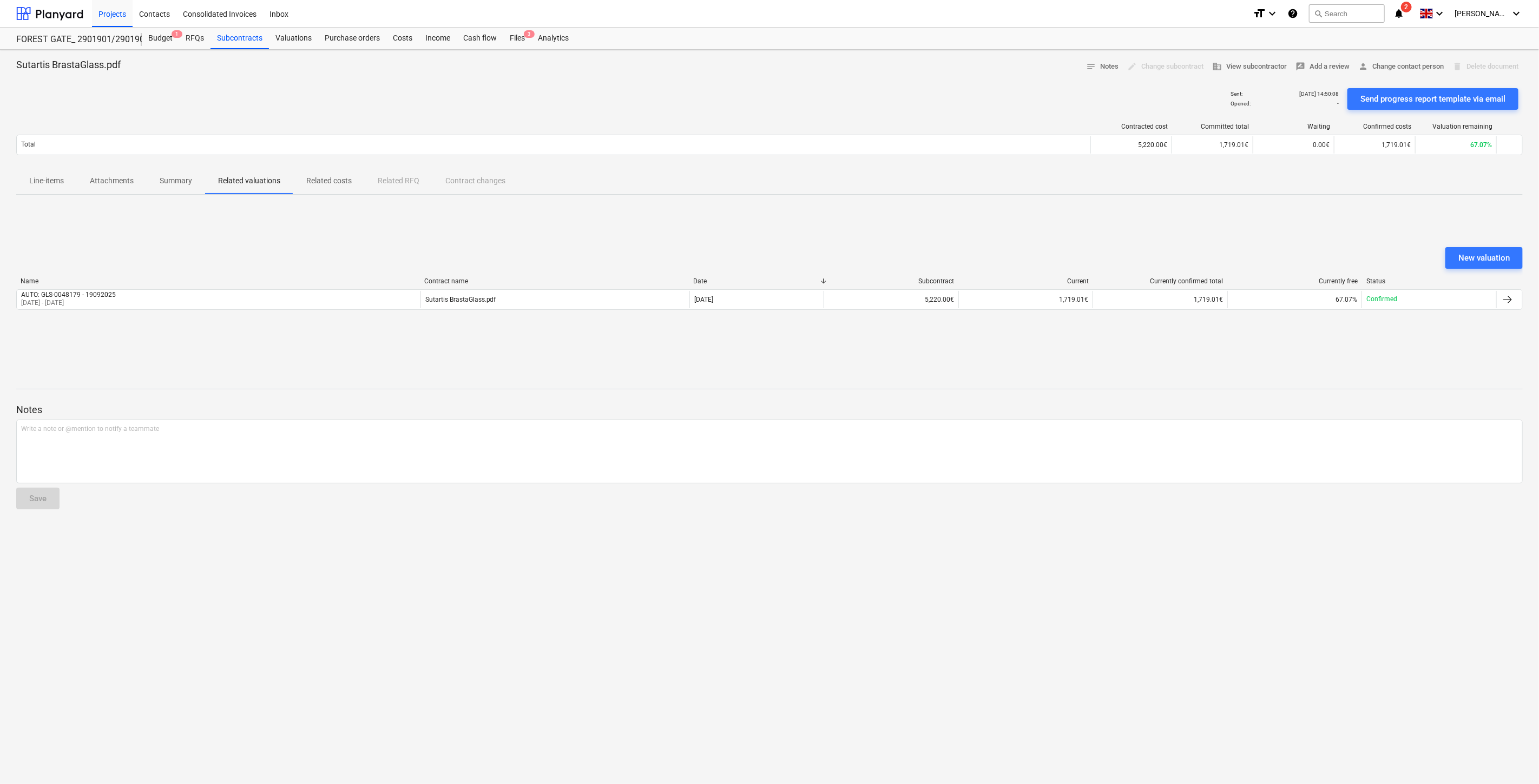
click at [345, 185] on p "Related costs" at bounding box center [329, 180] width 45 height 11
click at [617, 242] on div "Approve a new cost Cost name Company Cost type Date Invoice date Due date Line-…" at bounding box center [770, 285] width 1507 height 162
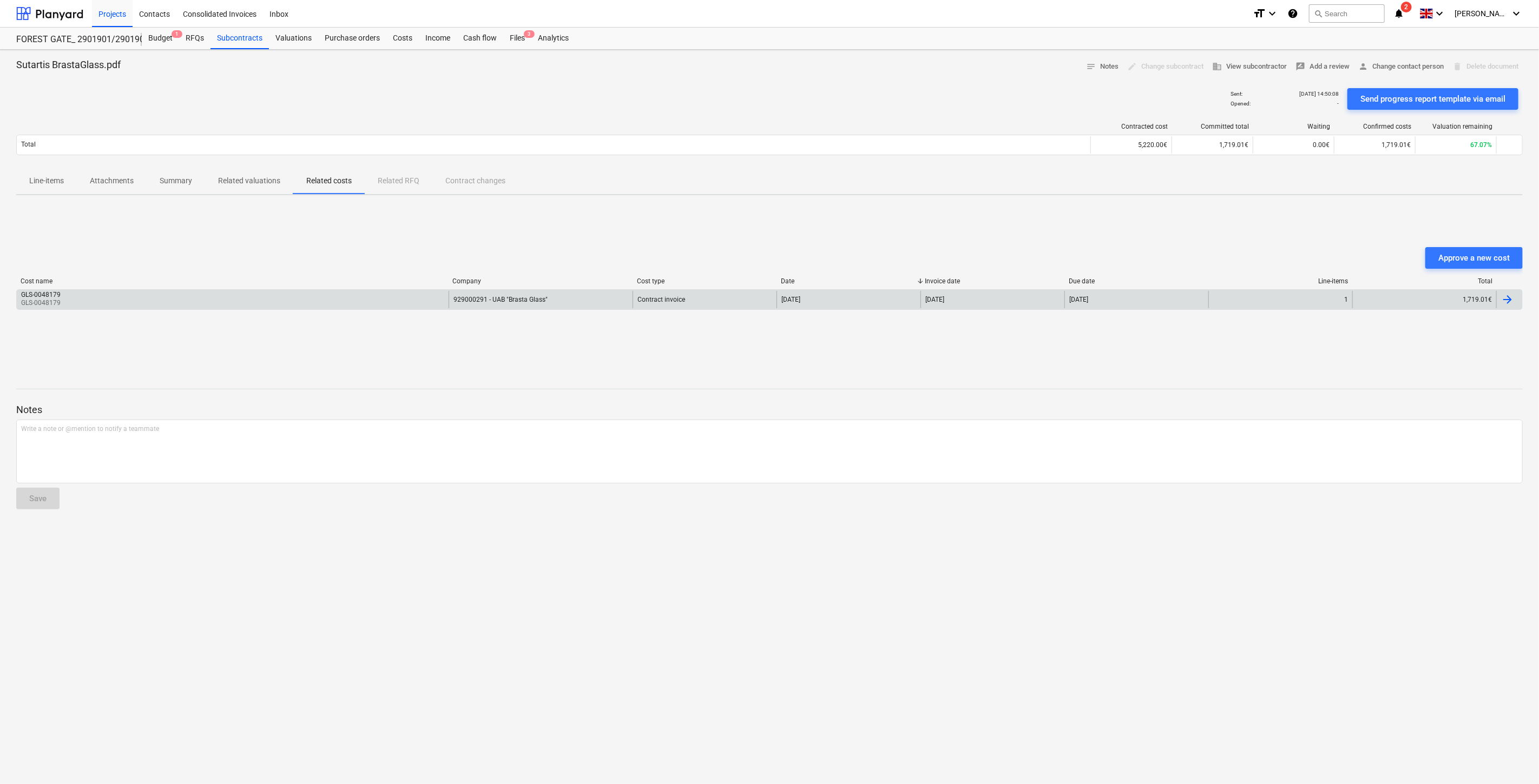
click at [839, 300] on div "[DATE]" at bounding box center [848, 299] width 144 height 17
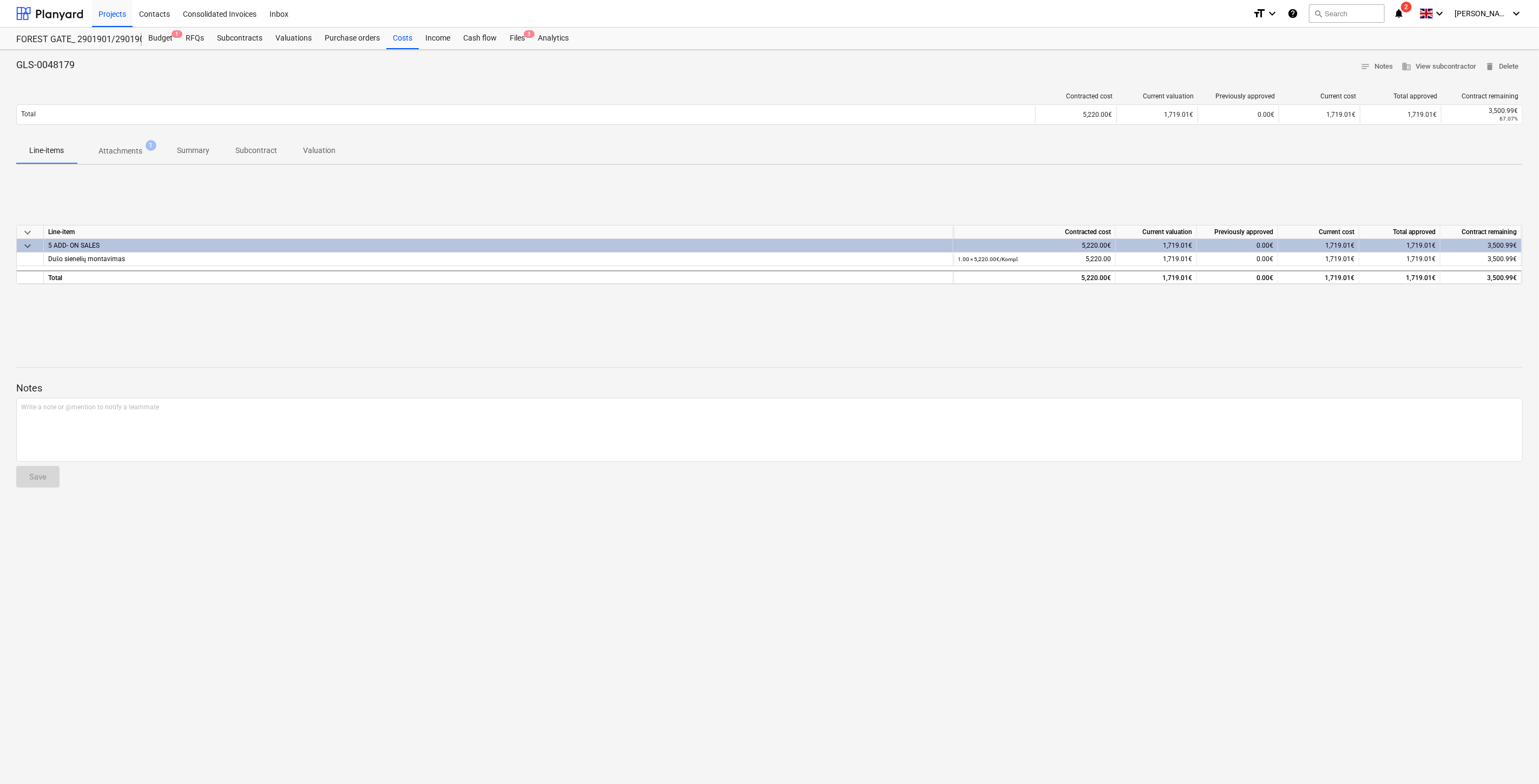
click at [117, 158] on span "Attachments 1" at bounding box center [121, 150] width 87 height 20
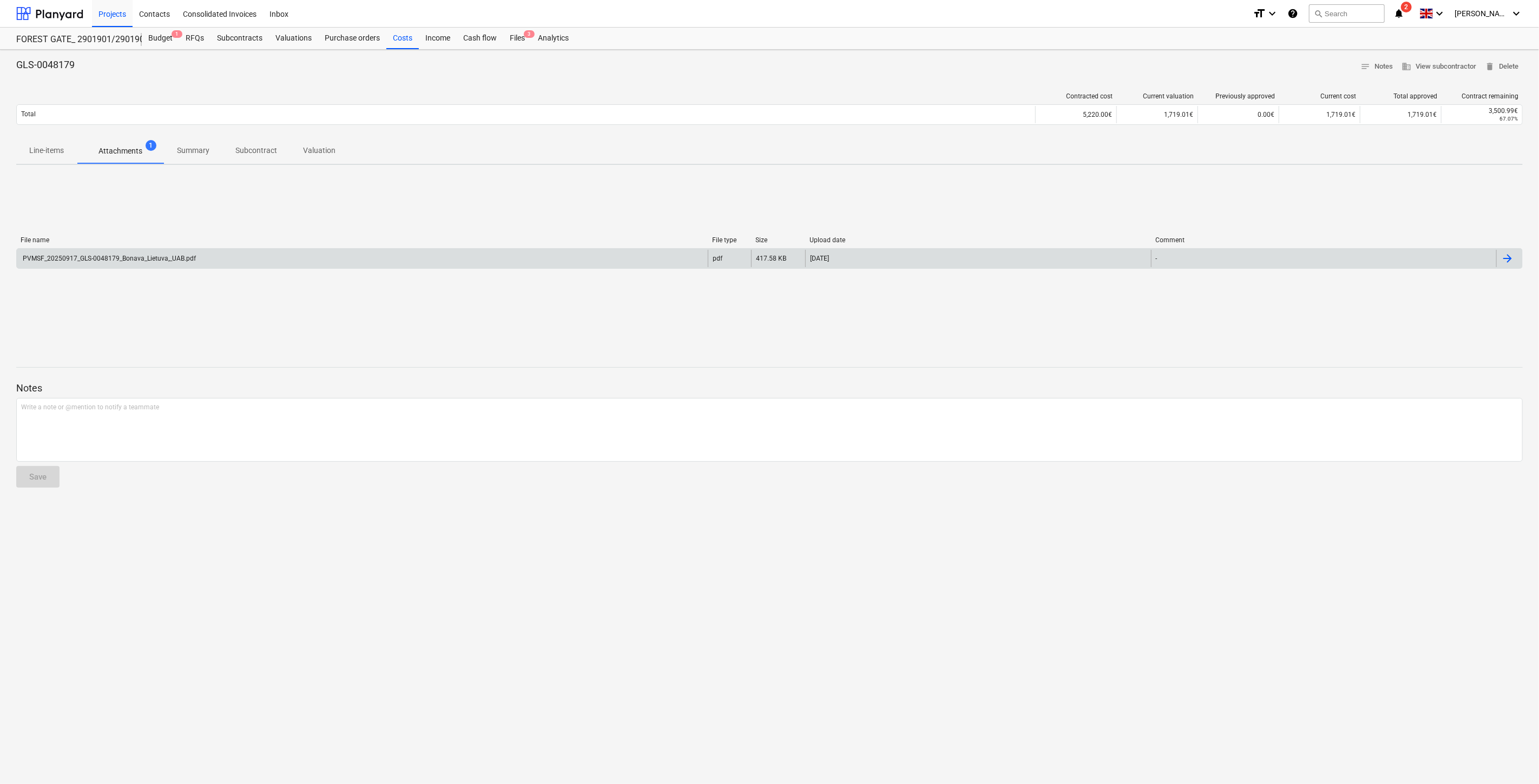
click at [165, 258] on div "PVMSF_20250917_GLS-0048179_Bonava_Lietuva,_UAB.pdf" at bounding box center [108, 259] width 175 height 8
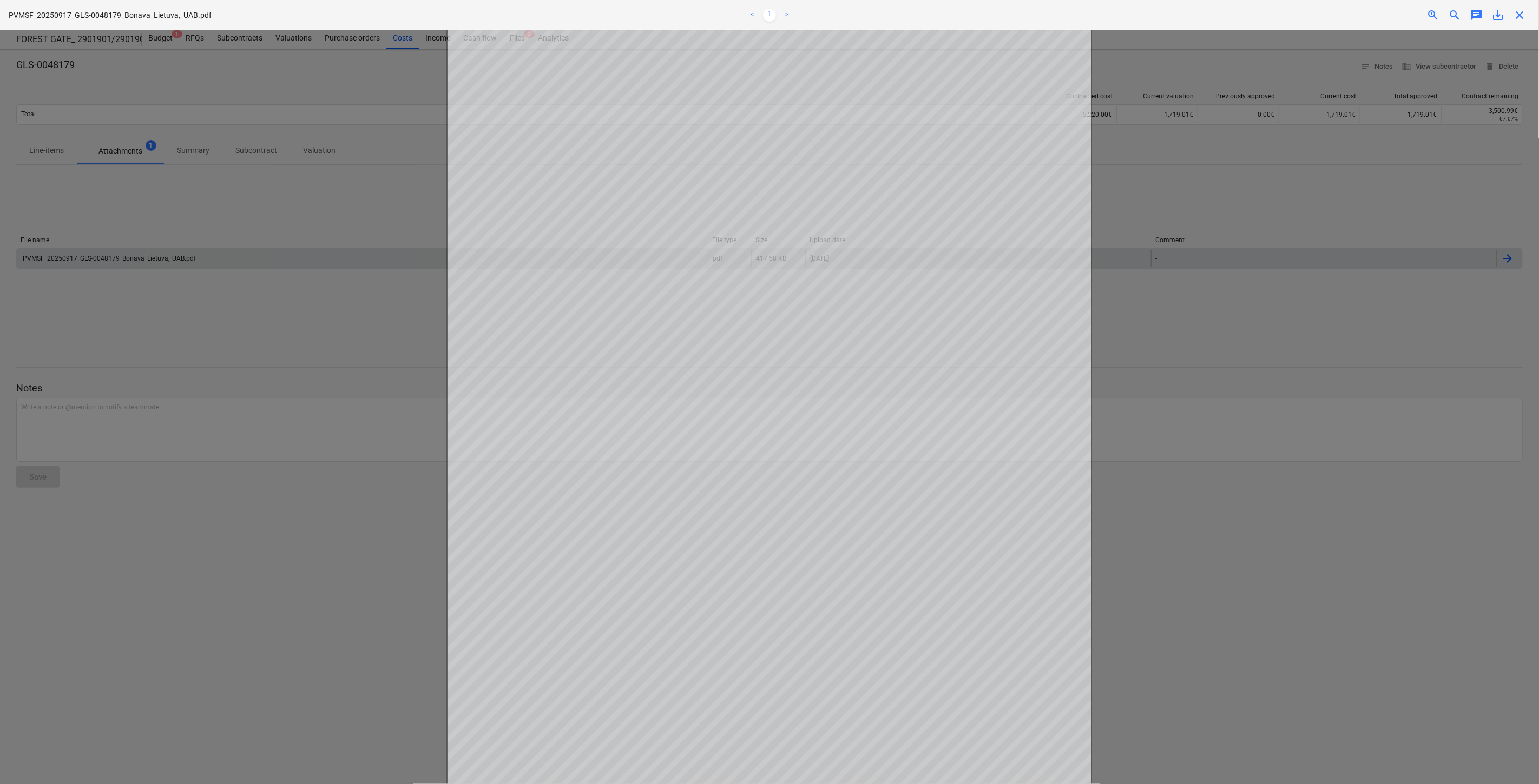
click at [1239, 239] on div at bounding box center [770, 407] width 1539 height 754
click at [1522, 12] on span "close" at bounding box center [1520, 15] width 13 height 13
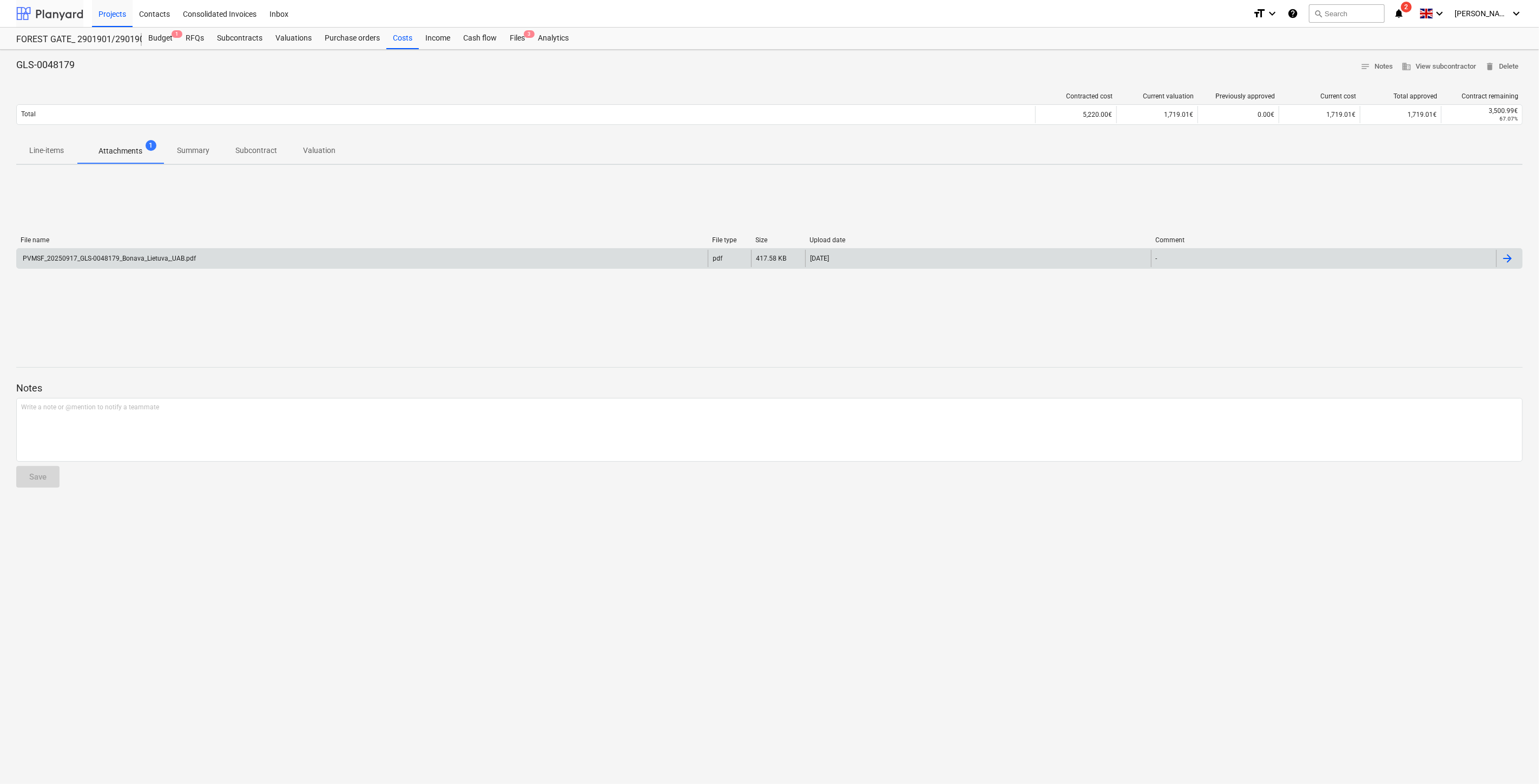
drag, startPoint x: 53, startPoint y: 13, endPoint x: 66, endPoint y: 24, distance: 17.0
click at [53, 13] on div at bounding box center [50, 13] width 67 height 27
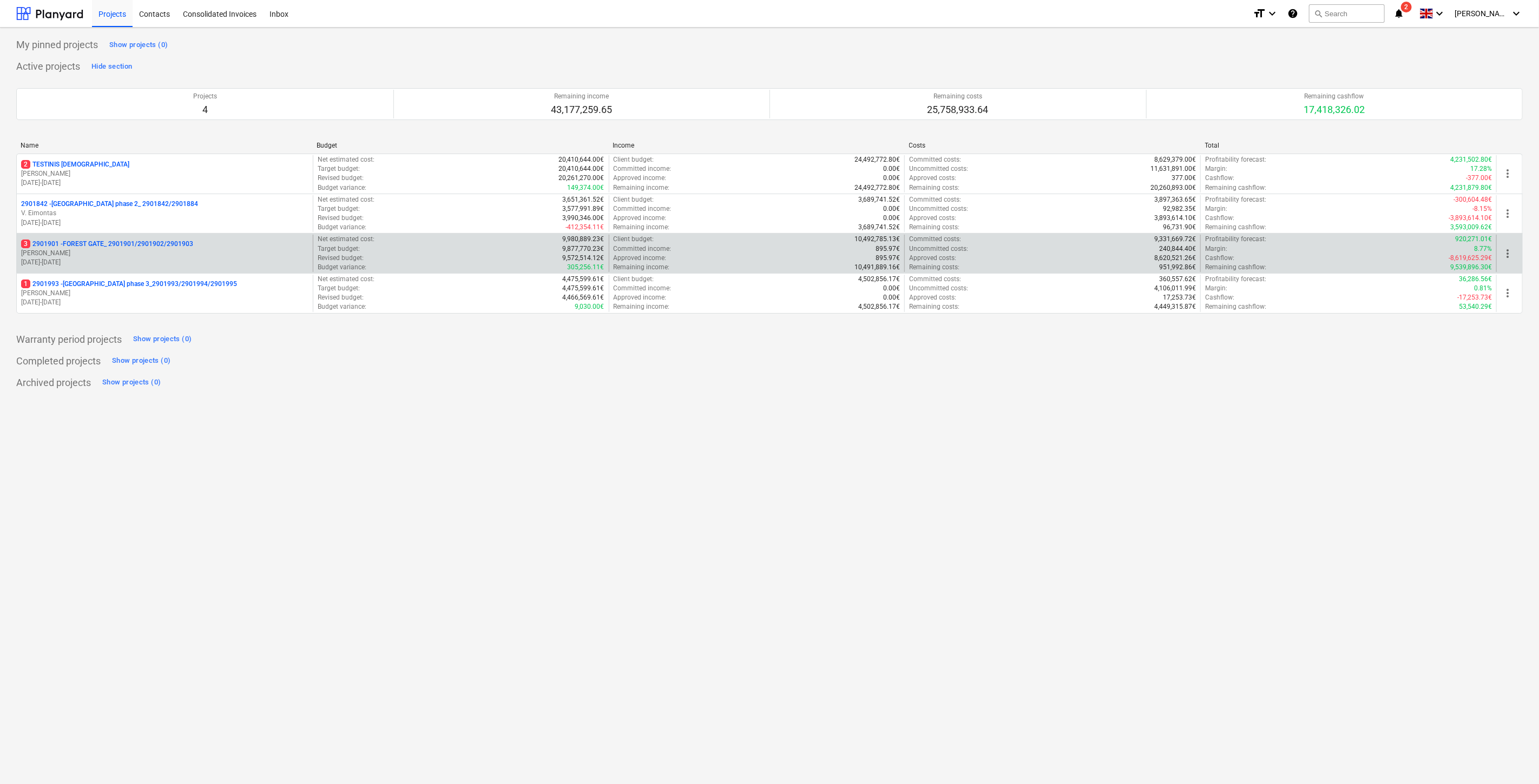
click at [161, 241] on p "3 2901901 - FOREST GATE_ 2901901/2901902/2901903" at bounding box center [107, 244] width 172 height 9
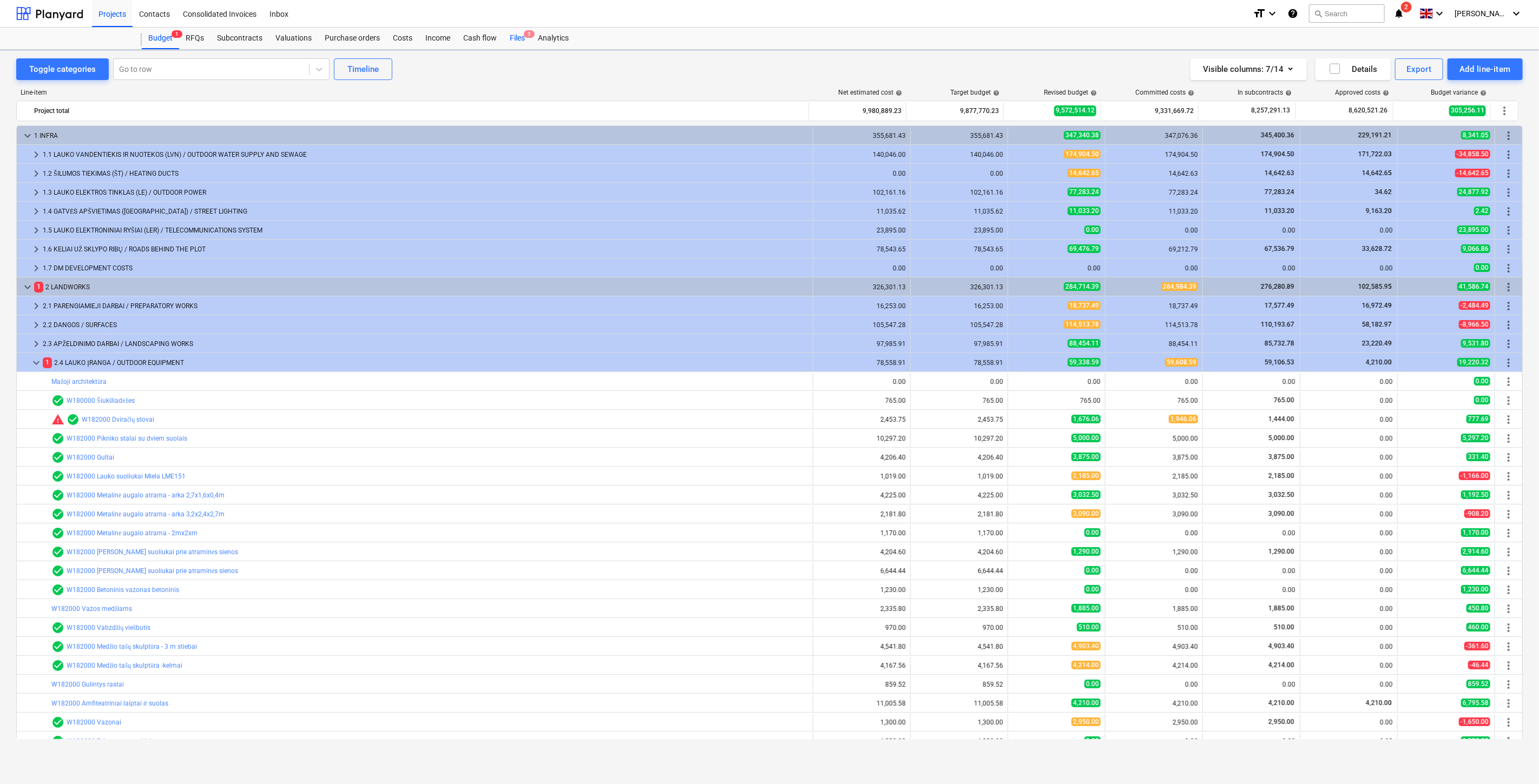
scroll to position [164, 0]
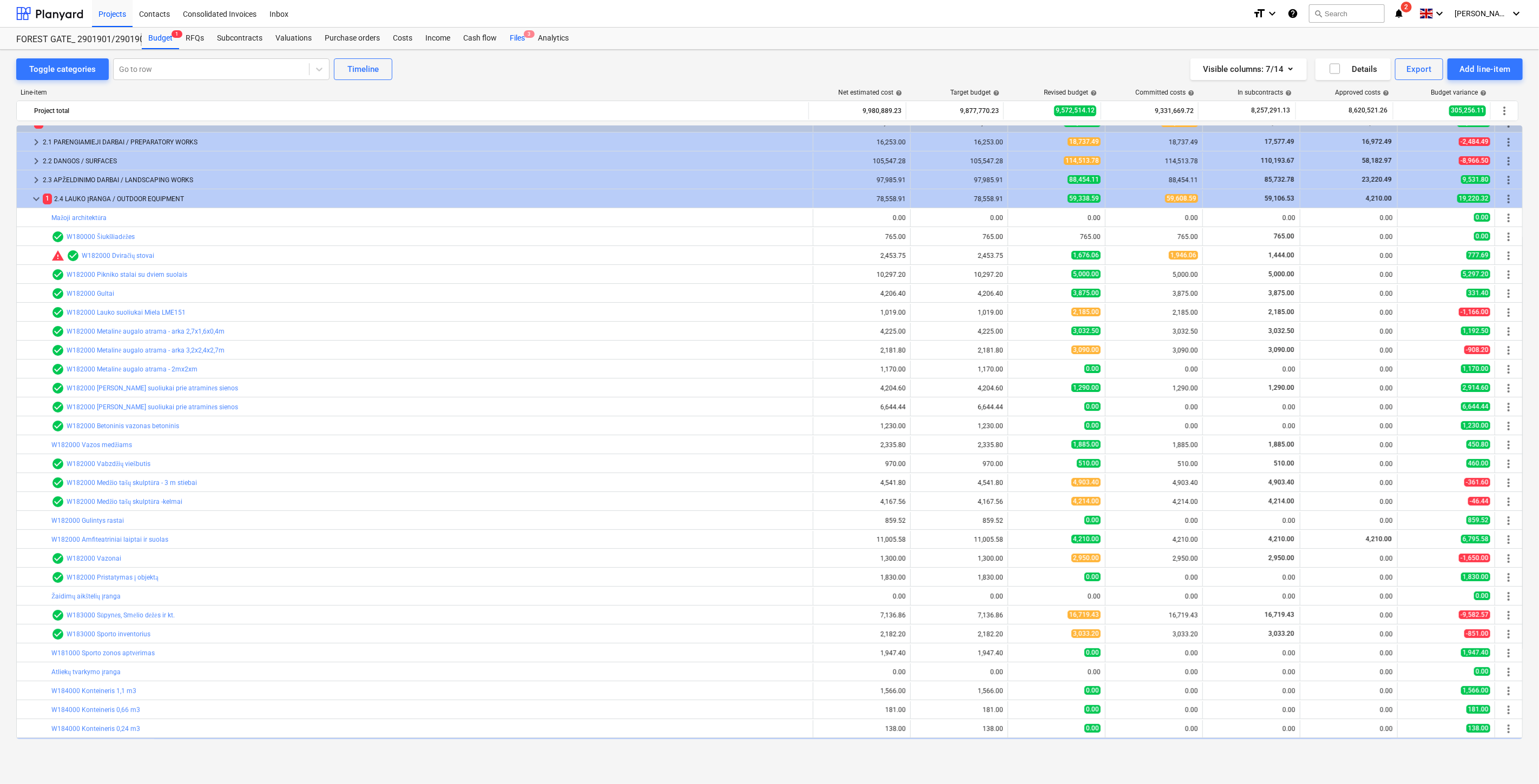
click at [513, 36] on div "Files 3" at bounding box center [517, 38] width 28 height 21
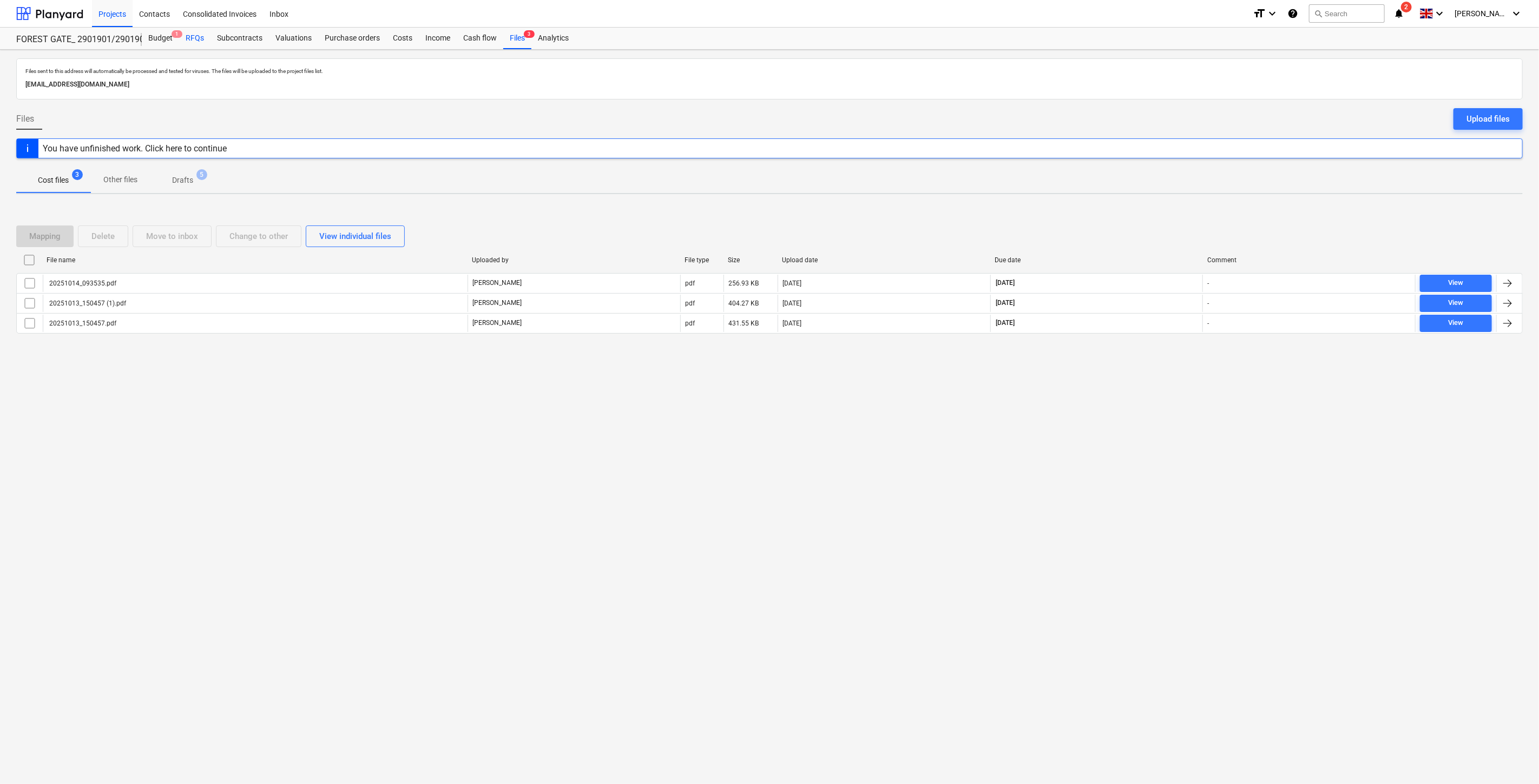
click at [186, 35] on div "RFQs" at bounding box center [195, 38] width 32 height 21
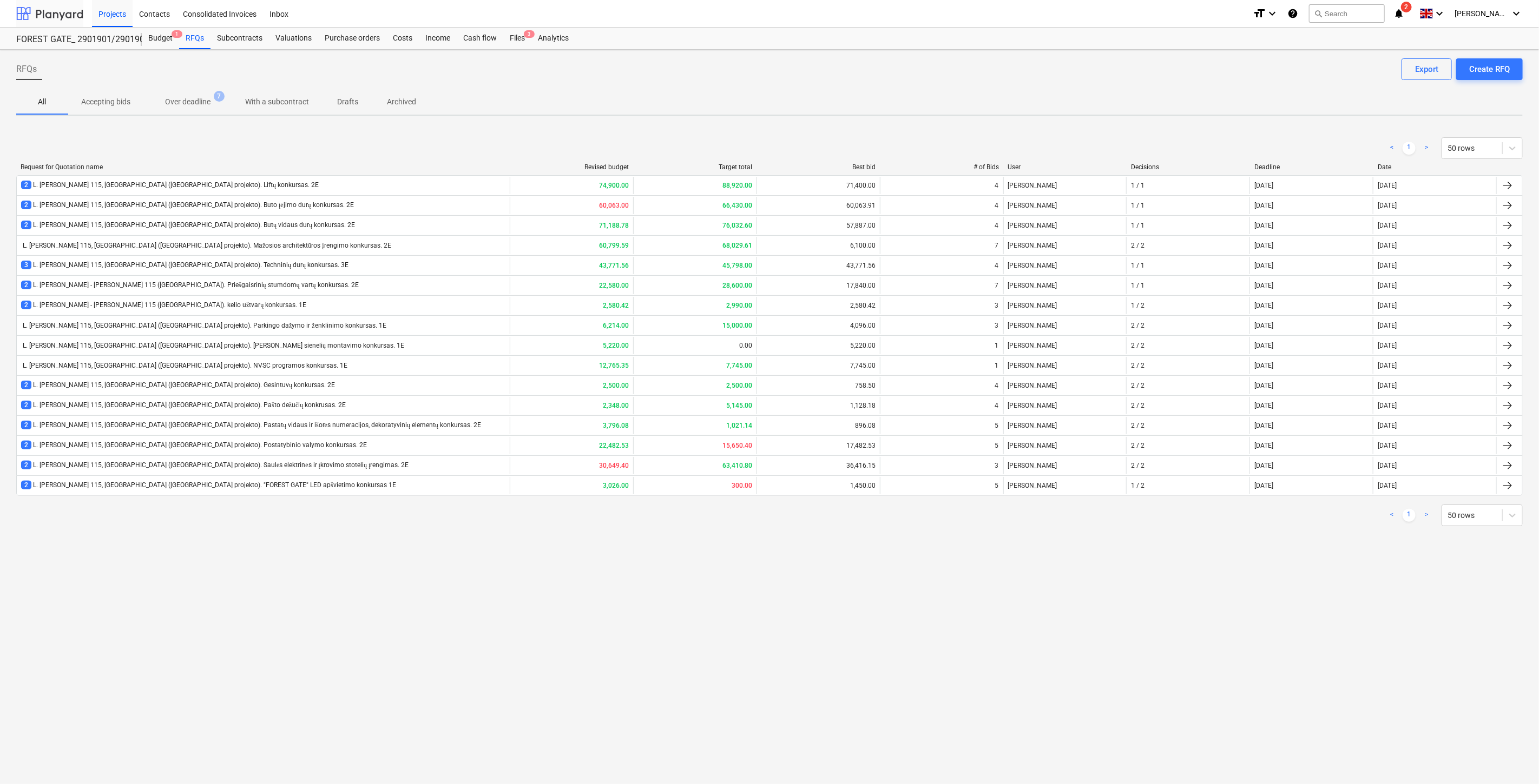
click at [50, 7] on div at bounding box center [50, 13] width 67 height 27
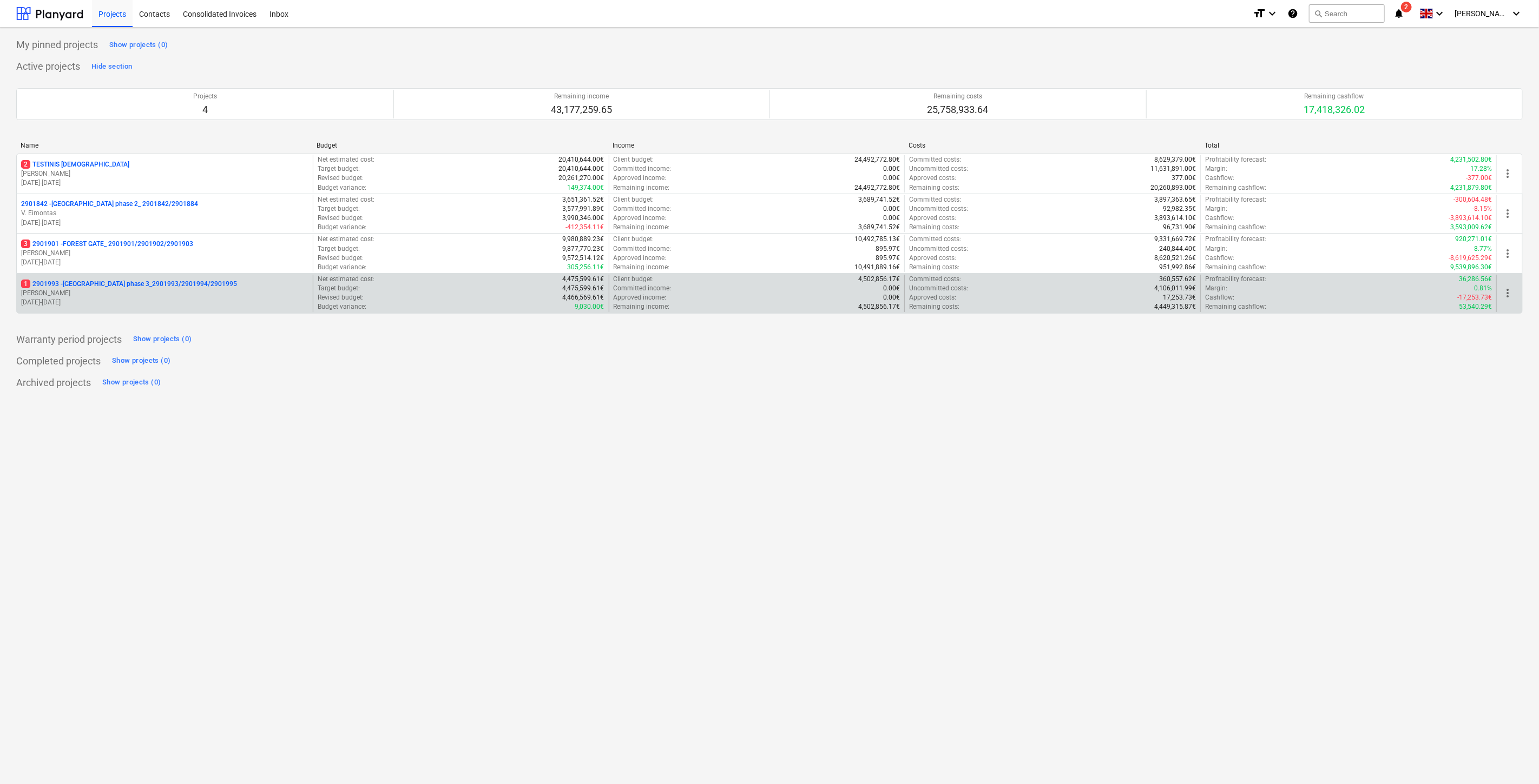
click at [96, 296] on p "[PERSON_NAME]" at bounding box center [164, 293] width 287 height 9
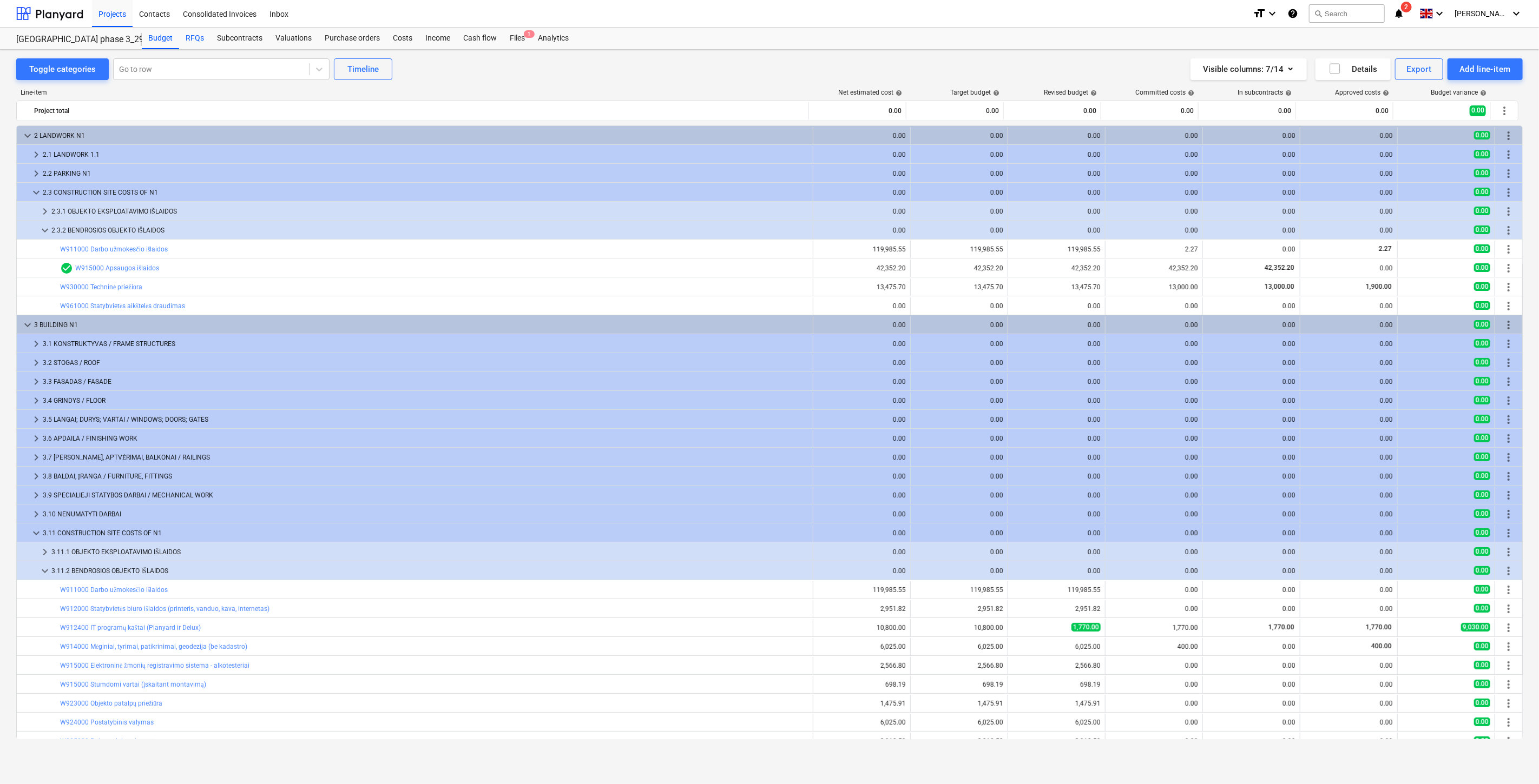
click at [195, 33] on div "RFQs" at bounding box center [195, 38] width 32 height 21
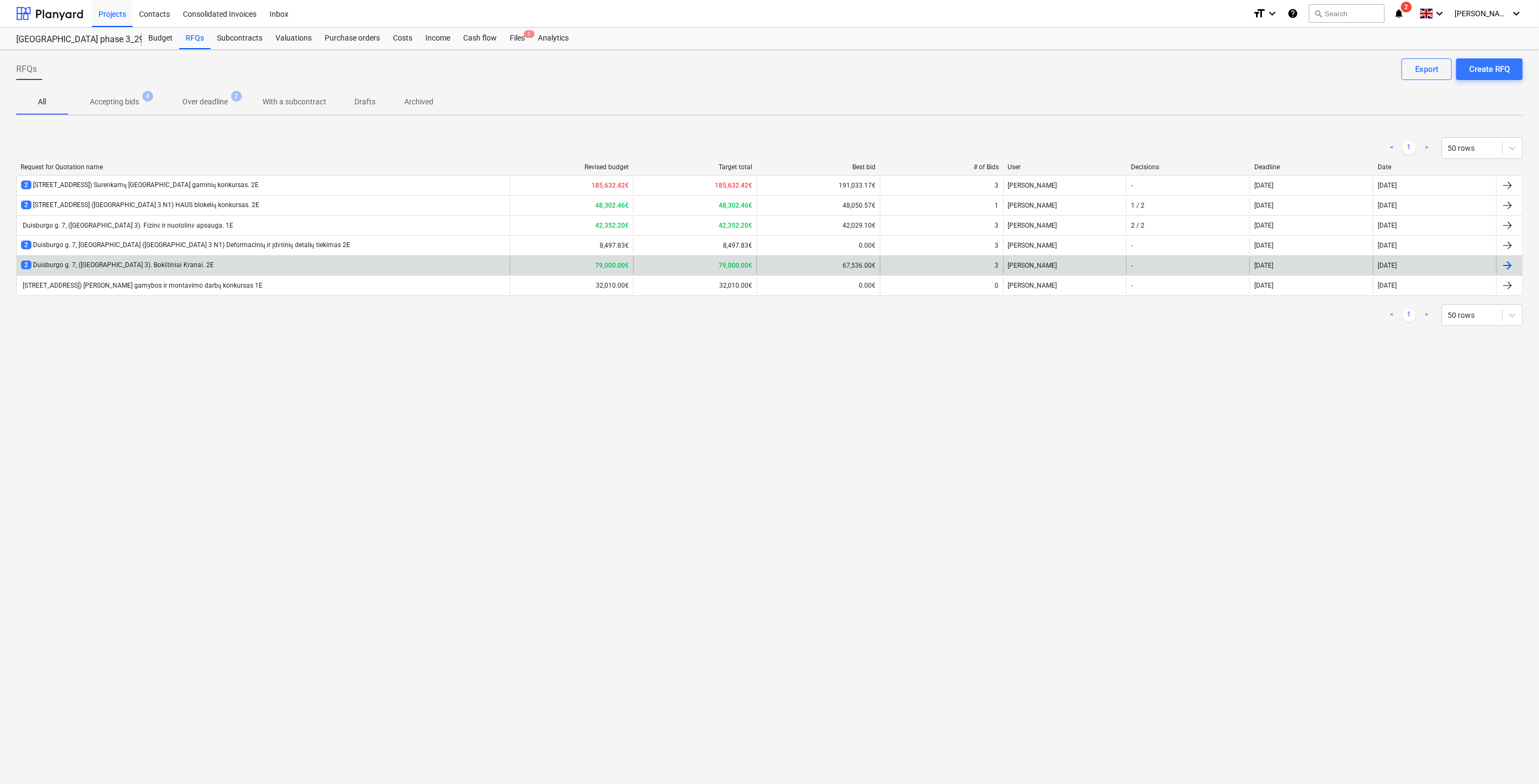
click at [344, 262] on div "2 Duisburgo g. 7, ([GEOGRAPHIC_DATA] 3). Bokštiniai Kranai. 2E" at bounding box center [263, 265] width 493 height 17
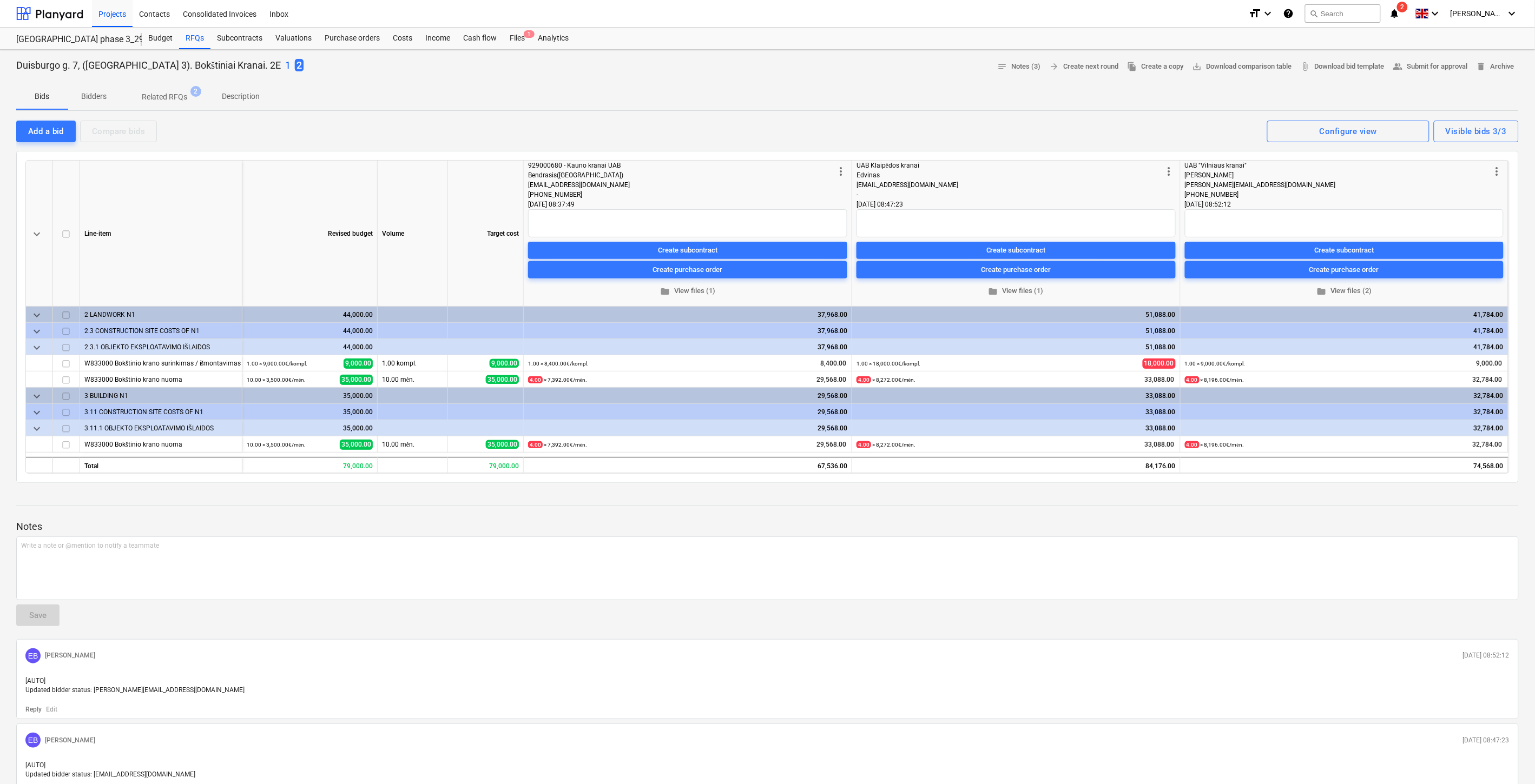
click at [285, 63] on p "1" at bounding box center [287, 66] width 5 height 13
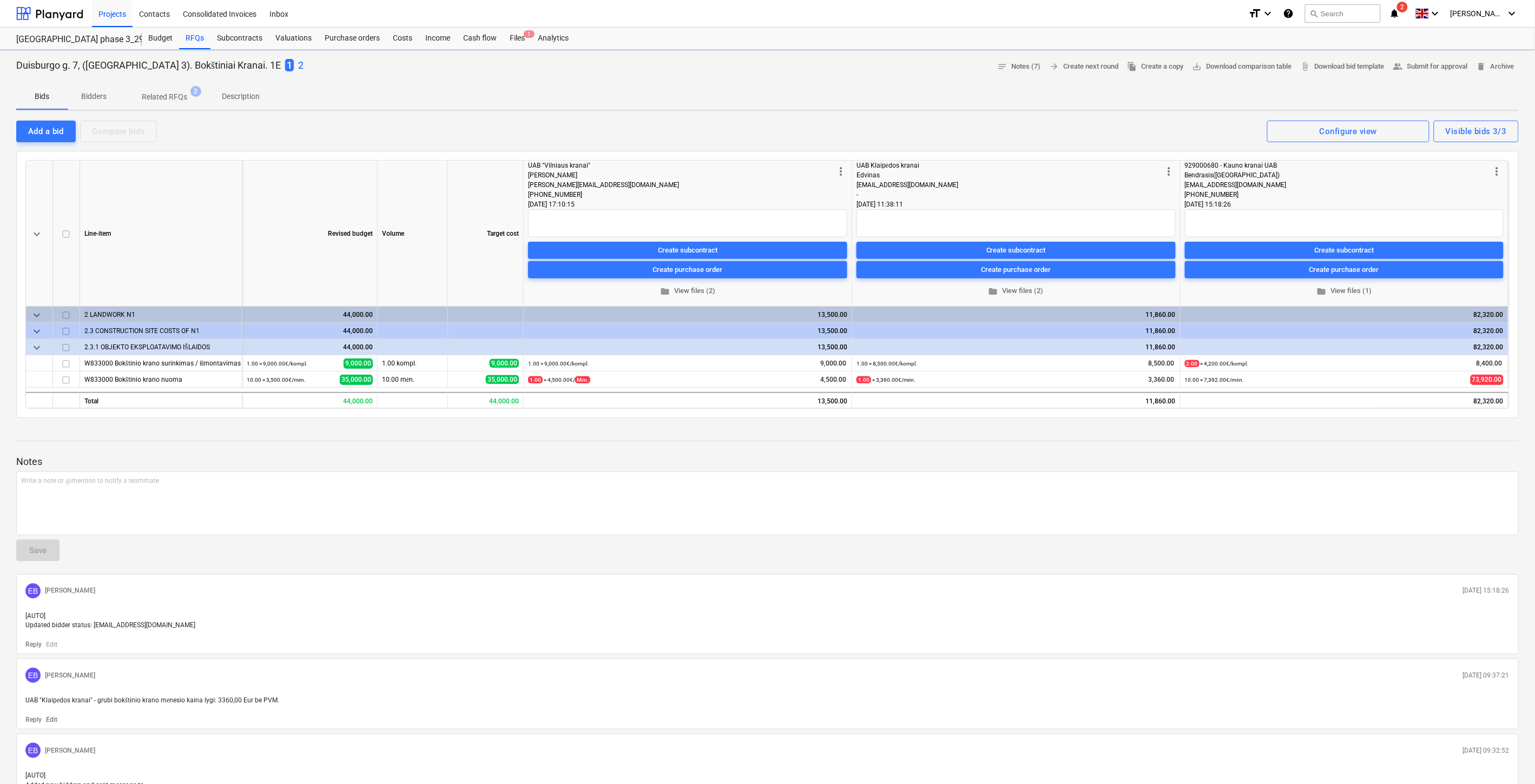
click at [238, 95] on p "Description" at bounding box center [240, 96] width 38 height 11
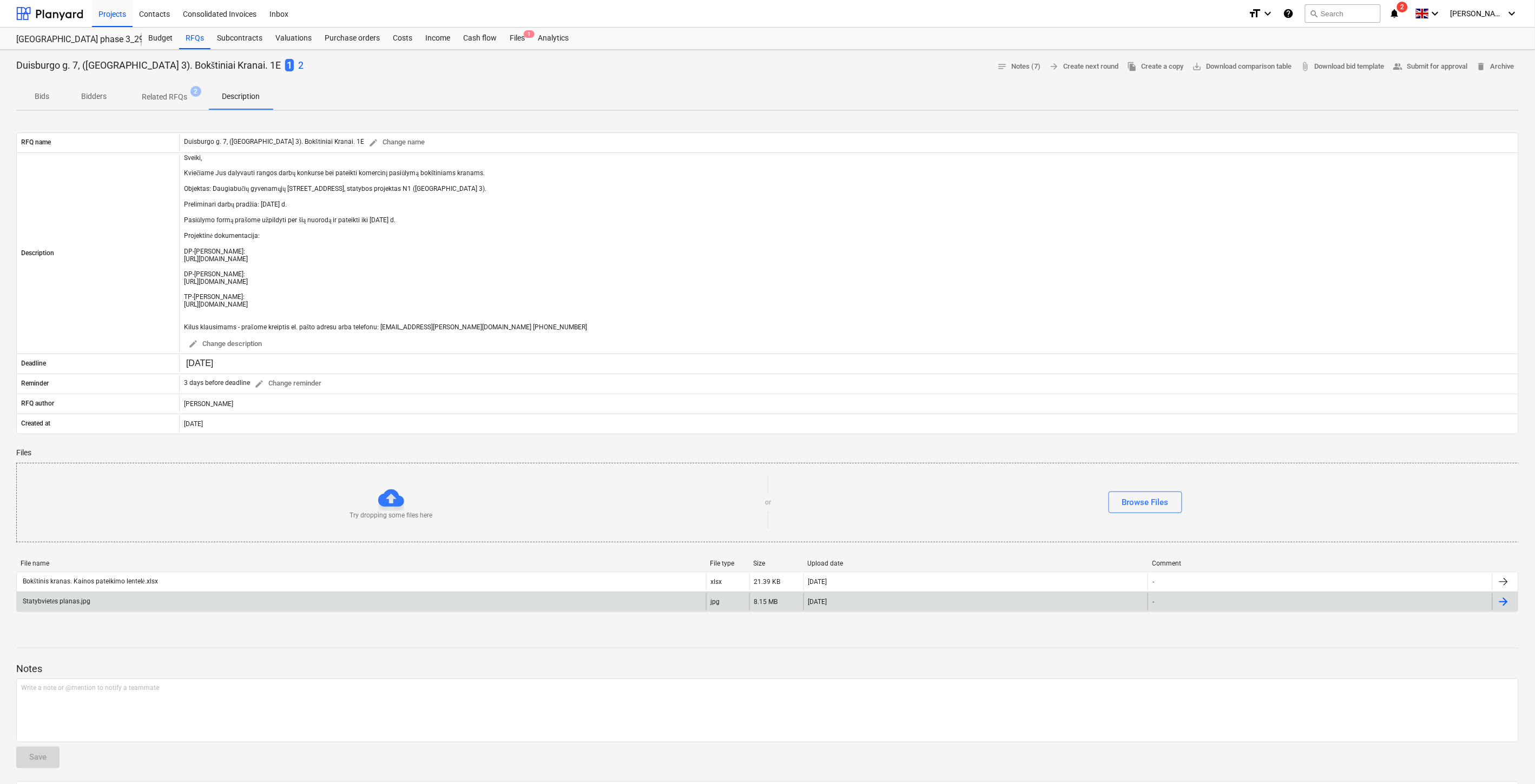
click at [256, 602] on div "Statybvietės planas.jpg" at bounding box center [361, 602] width 689 height 17
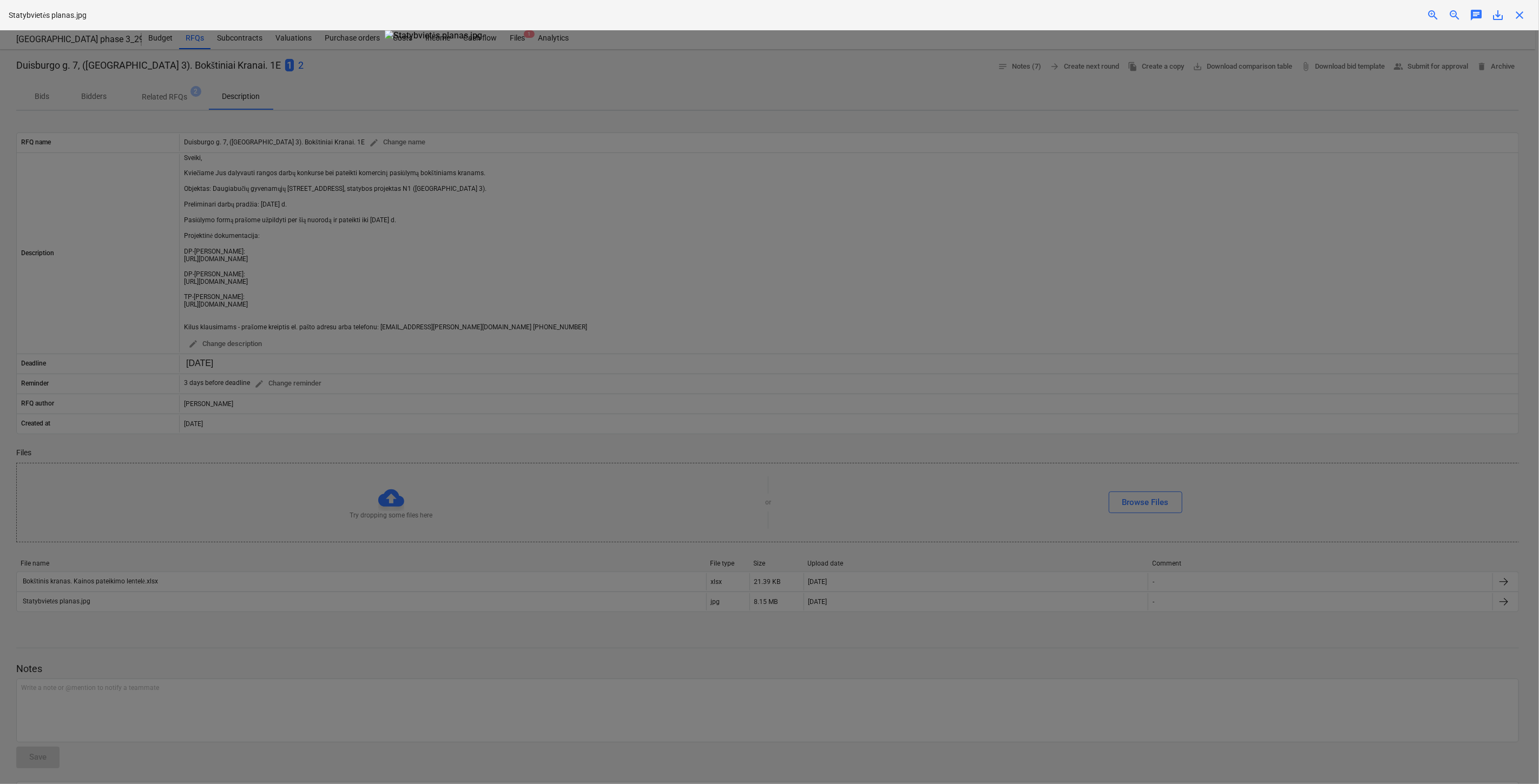
click at [1503, 12] on span "save_alt" at bounding box center [1498, 15] width 13 height 13
click at [1517, 16] on span "close" at bounding box center [1520, 15] width 13 height 13
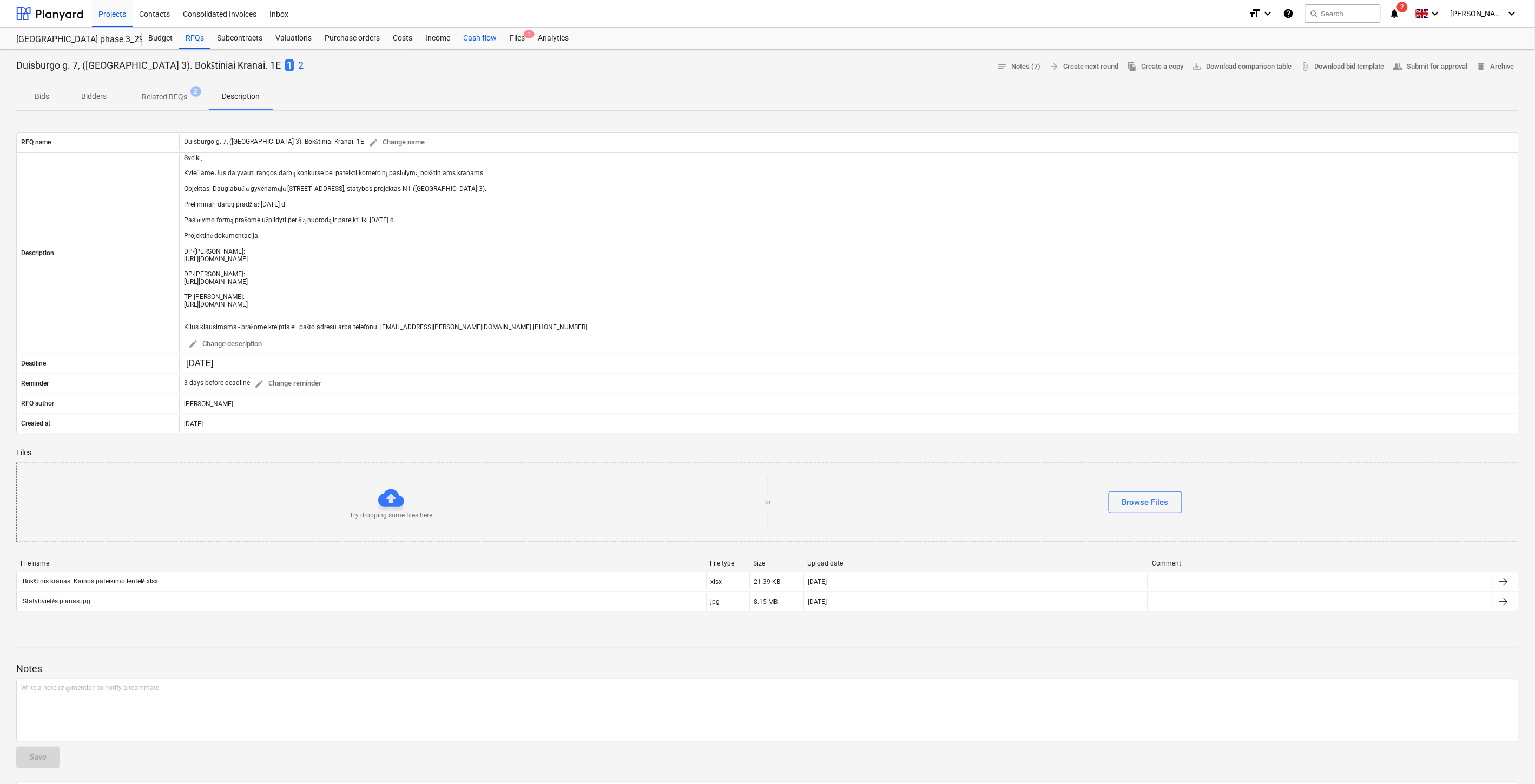
drag, startPoint x: 509, startPoint y: 41, endPoint x: 472, endPoint y: 48, distance: 37.7
click at [509, 41] on div "Files 1" at bounding box center [517, 38] width 28 height 21
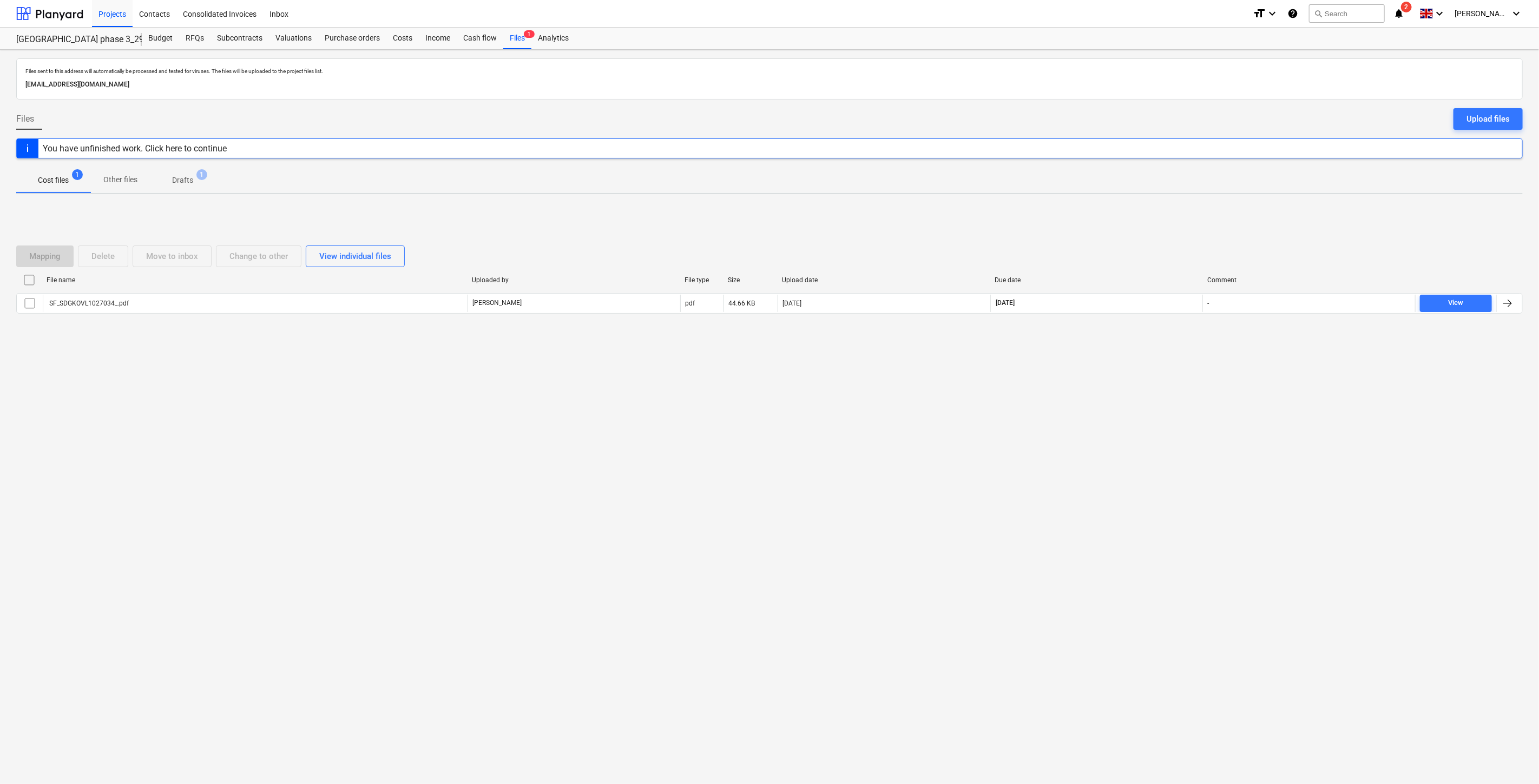
drag, startPoint x: 1100, startPoint y: 387, endPoint x: 1130, endPoint y: 357, distance: 42.4
click at [1105, 382] on div "Files sent to this address will automatically be processed and tested for virus…" at bounding box center [770, 417] width 1539 height 734
click at [1130, 357] on div "Mapping Delete Move to inbox Change to other View individual files File name Up…" at bounding box center [770, 284] width 1507 height 162
